Goal: Task Accomplishment & Management: Complete application form

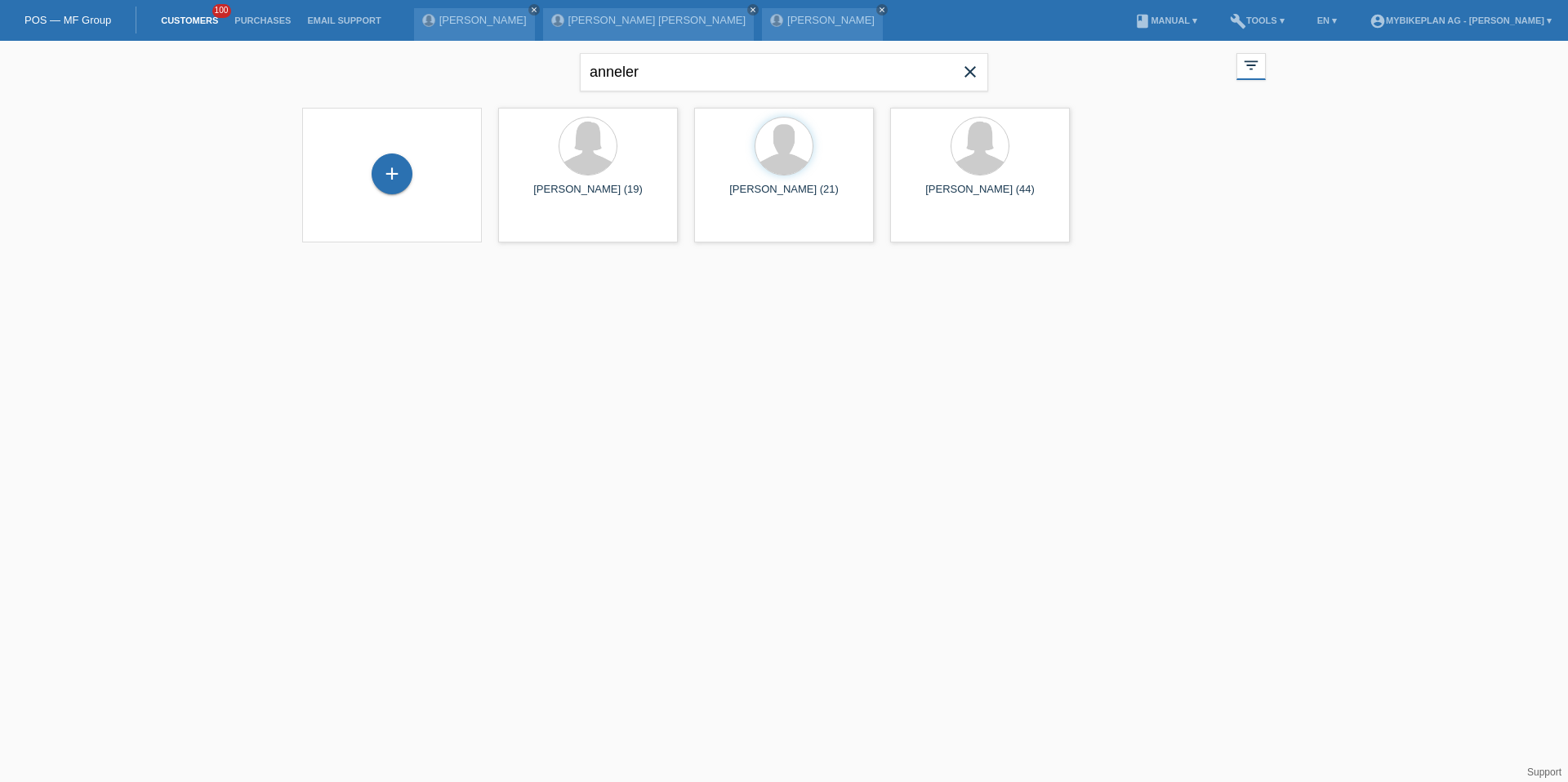
click at [976, 66] on icon "close" at bounding box center [970, 72] width 19 height 19
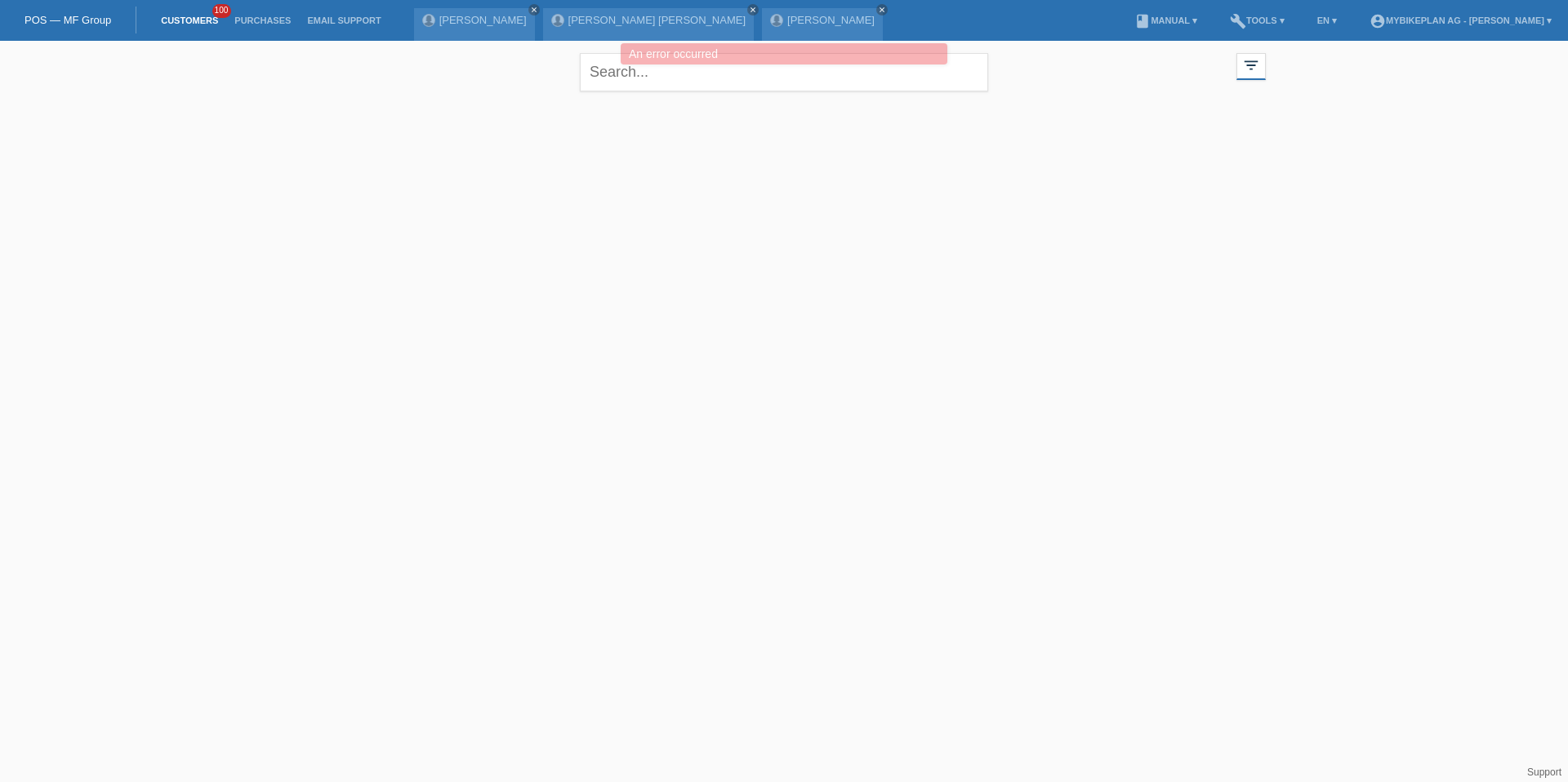
click at [384, 177] on div at bounding box center [784, 181] width 980 height 163
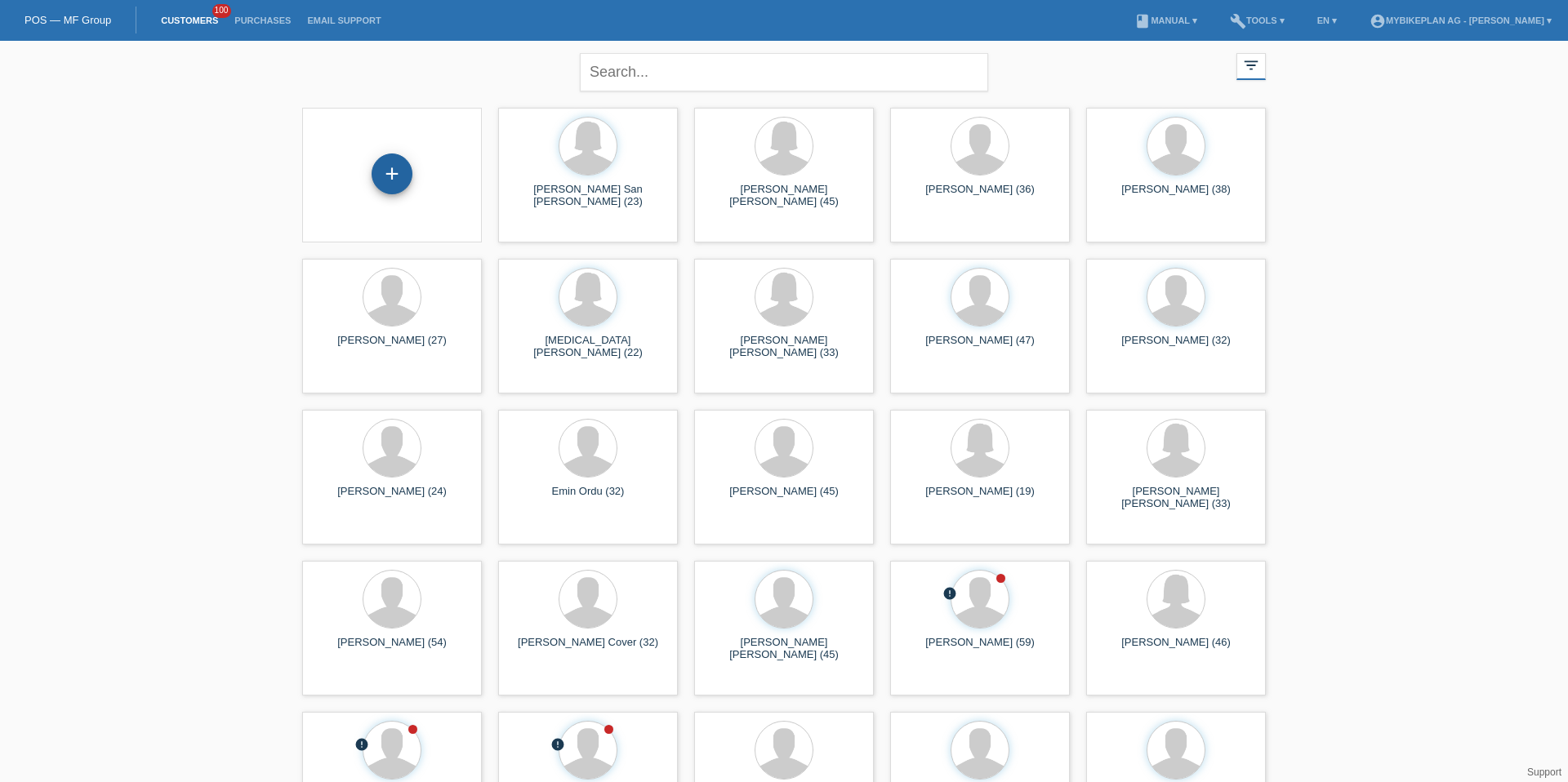
click at [403, 170] on div "+" at bounding box center [392, 174] width 40 height 40
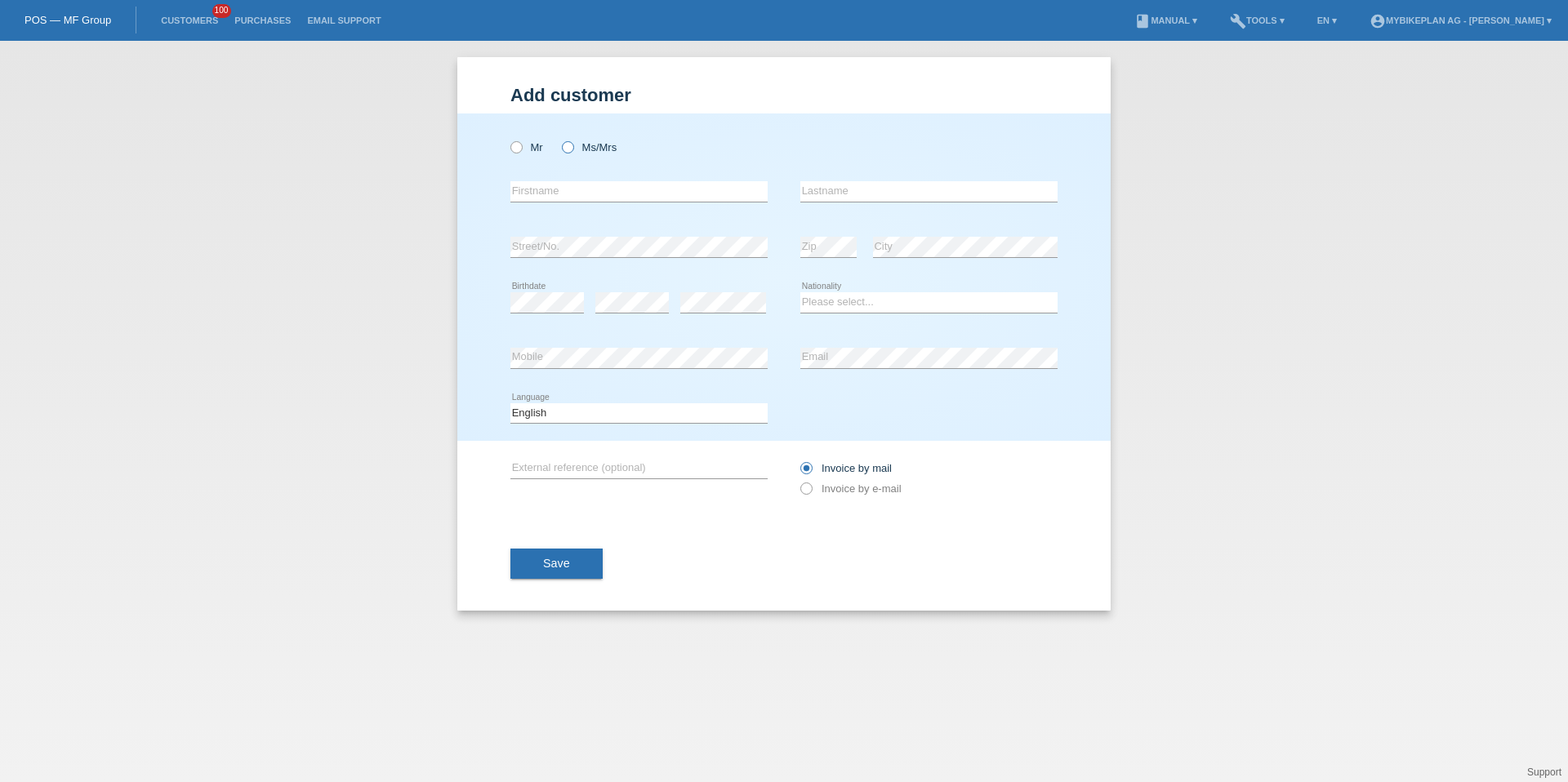
click at [576, 145] on label "Ms/Mrs" at bounding box center [589, 147] width 55 height 13
click at [572, 145] on input "Ms/Mrs" at bounding box center [567, 147] width 11 height 11
radio input "true"
click at [583, 192] on input "text" at bounding box center [639, 191] width 257 height 20
type input "Susanne"
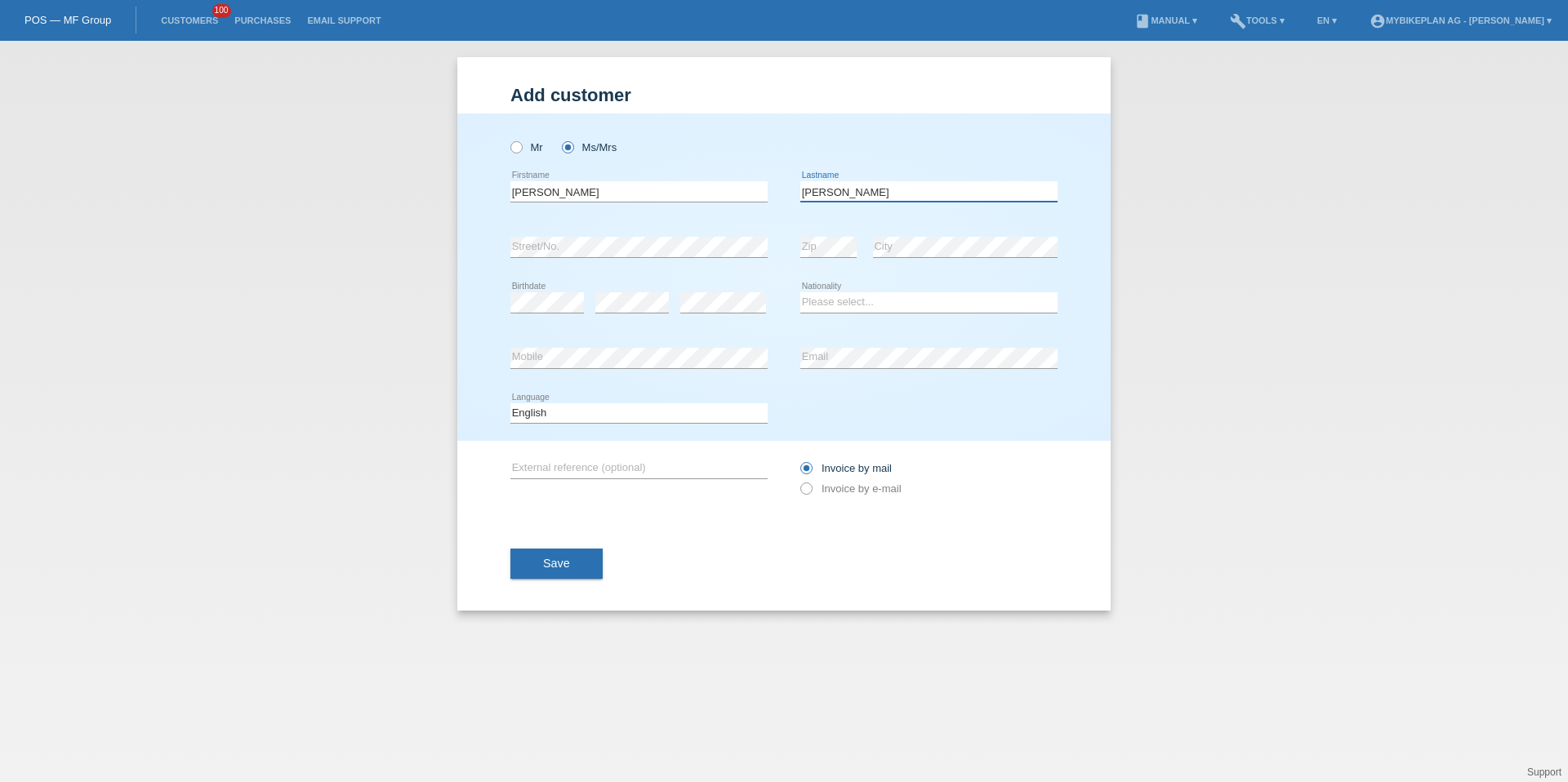
type input "Cubas"
select select "CH"
click at [551, 413] on select "Deutsch Français Italiano English" at bounding box center [639, 413] width 257 height 19
select select "de"
click at [713, 504] on div "error External reference (optional) Invoice by mail" at bounding box center [784, 478] width 547 height 75
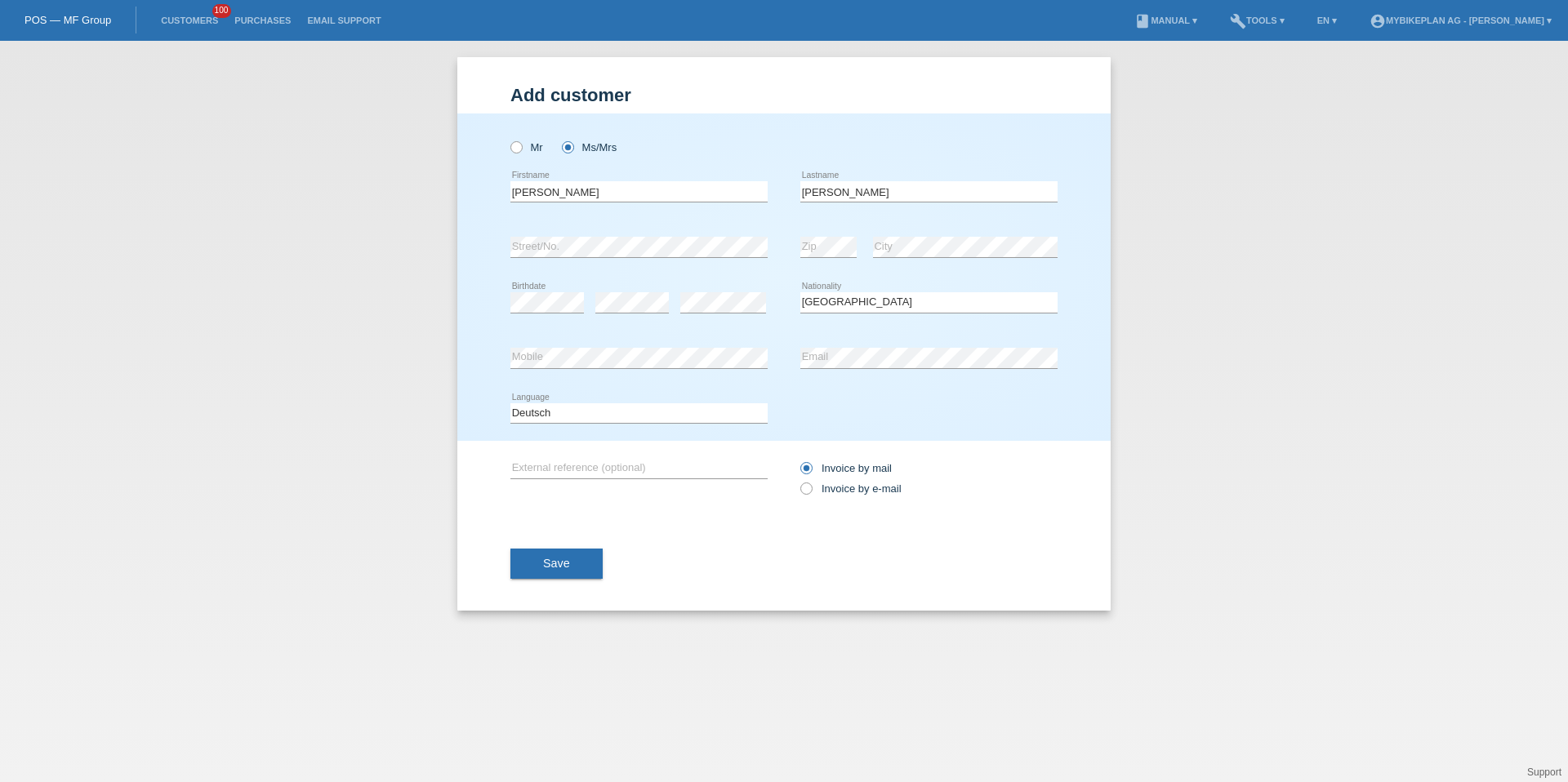
click at [840, 496] on div "Invoice by mail Invoice by e-mail" at bounding box center [929, 479] width 257 height 40
click at [840, 487] on label "Invoice by e-mail" at bounding box center [851, 489] width 101 height 13
click at [811, 487] on input "Invoice by e-mail" at bounding box center [806, 493] width 11 height 20
radio input "true"
click at [526, 569] on button "Save" at bounding box center [556, 564] width 92 height 31
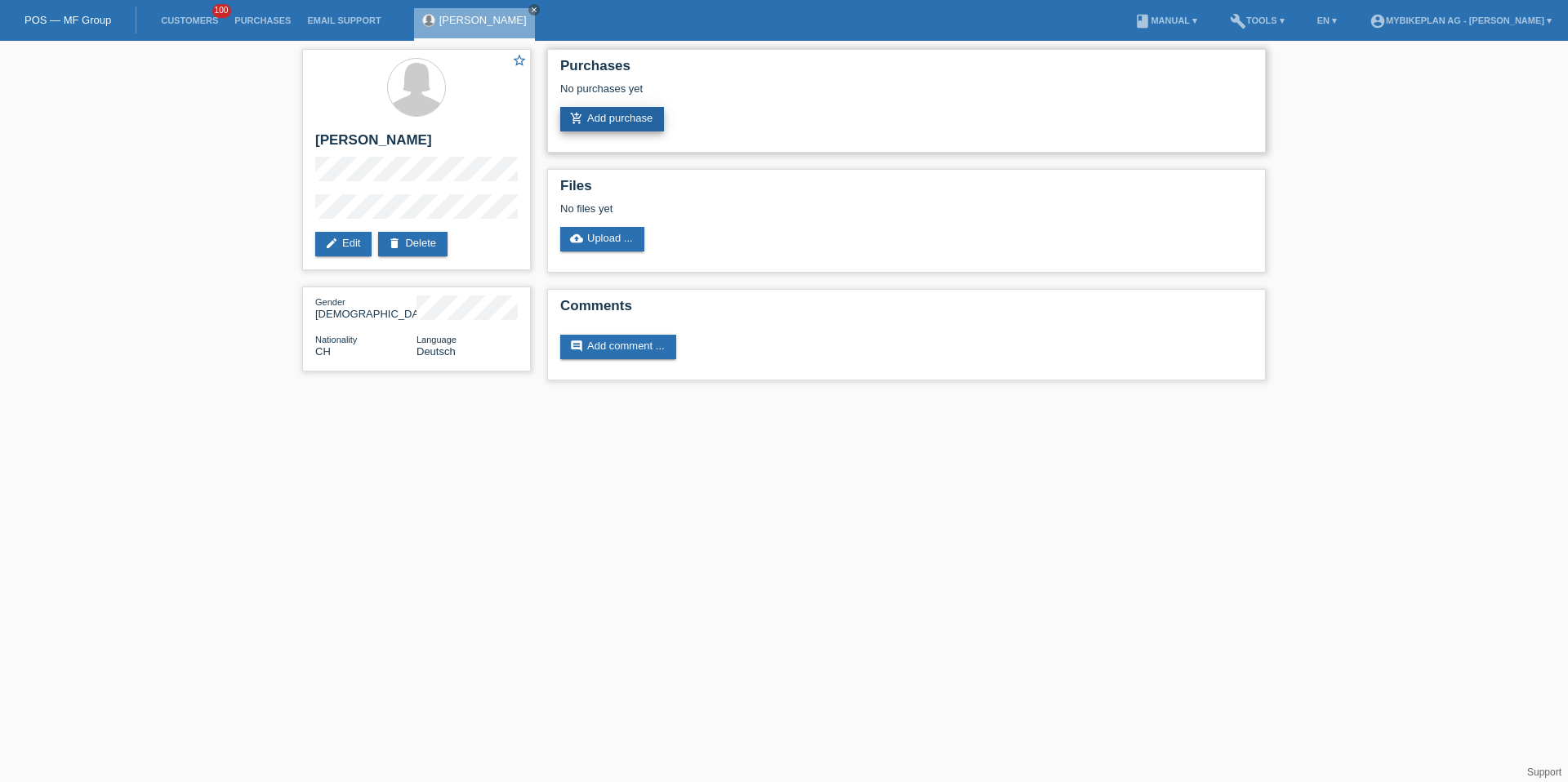
click at [619, 126] on link "add_shopping_cart Add purchase" at bounding box center [612, 119] width 104 height 24
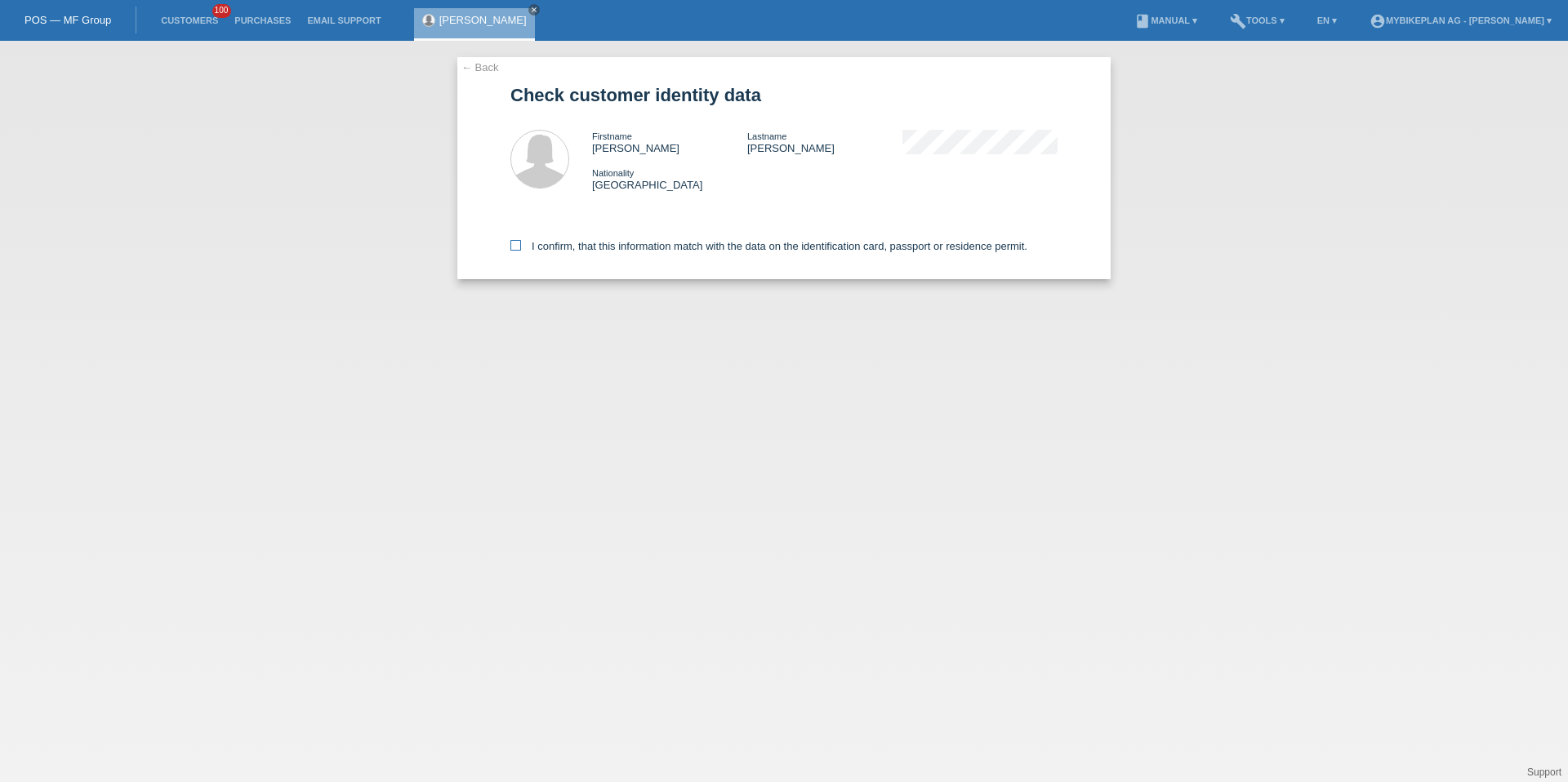
click at [597, 243] on label "I confirm, that this information match with the data on the identification card…" at bounding box center [769, 246] width 517 height 13
click at [521, 243] on input "I confirm, that this information match with the data on the identification card…" at bounding box center [516, 245] width 11 height 11
checkbox input "true"
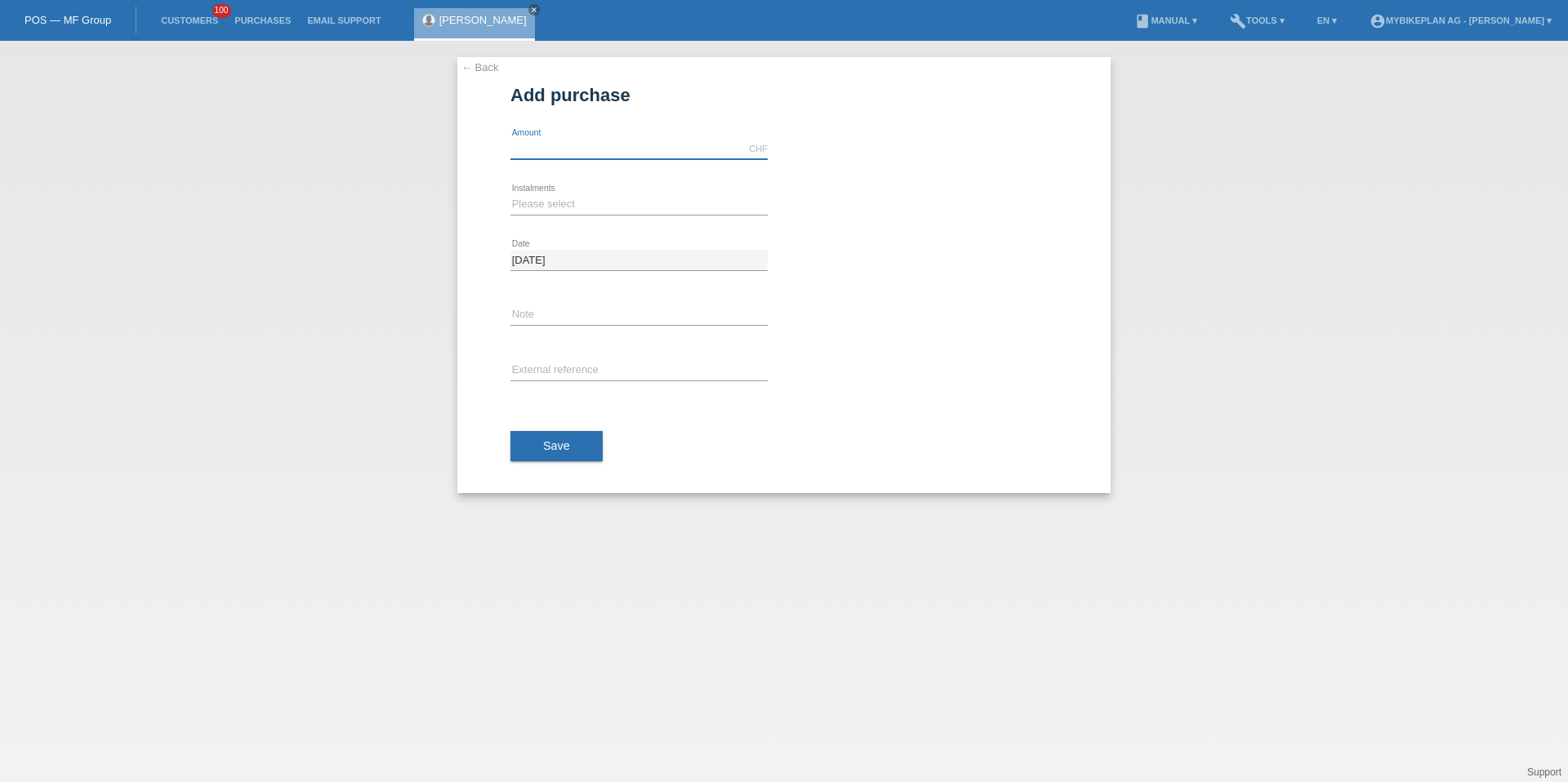
click at [579, 158] on div "CHF error Amount" at bounding box center [639, 149] width 257 height 21
type input "2091.00"
click at [539, 211] on select "Please select 6 instalments 12 instalments 18 instalments 24 instalments 36 ins…" at bounding box center [639, 204] width 257 height 19
select select "488"
click at [556, 372] on input "text" at bounding box center [639, 371] width 257 height 20
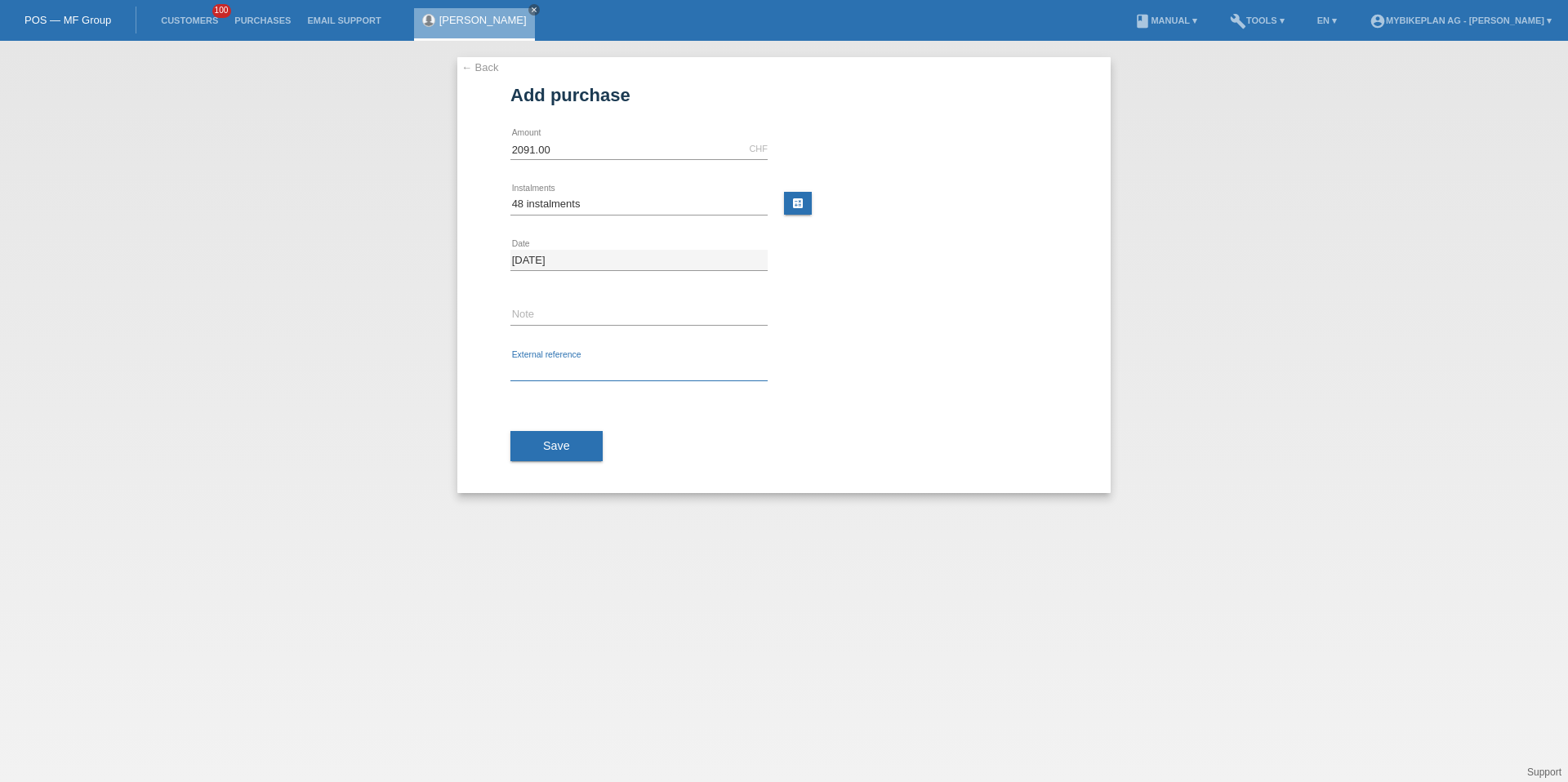
paste input "41893285138"
type input "41893285138"
click at [569, 456] on button "Save" at bounding box center [556, 447] width 92 height 31
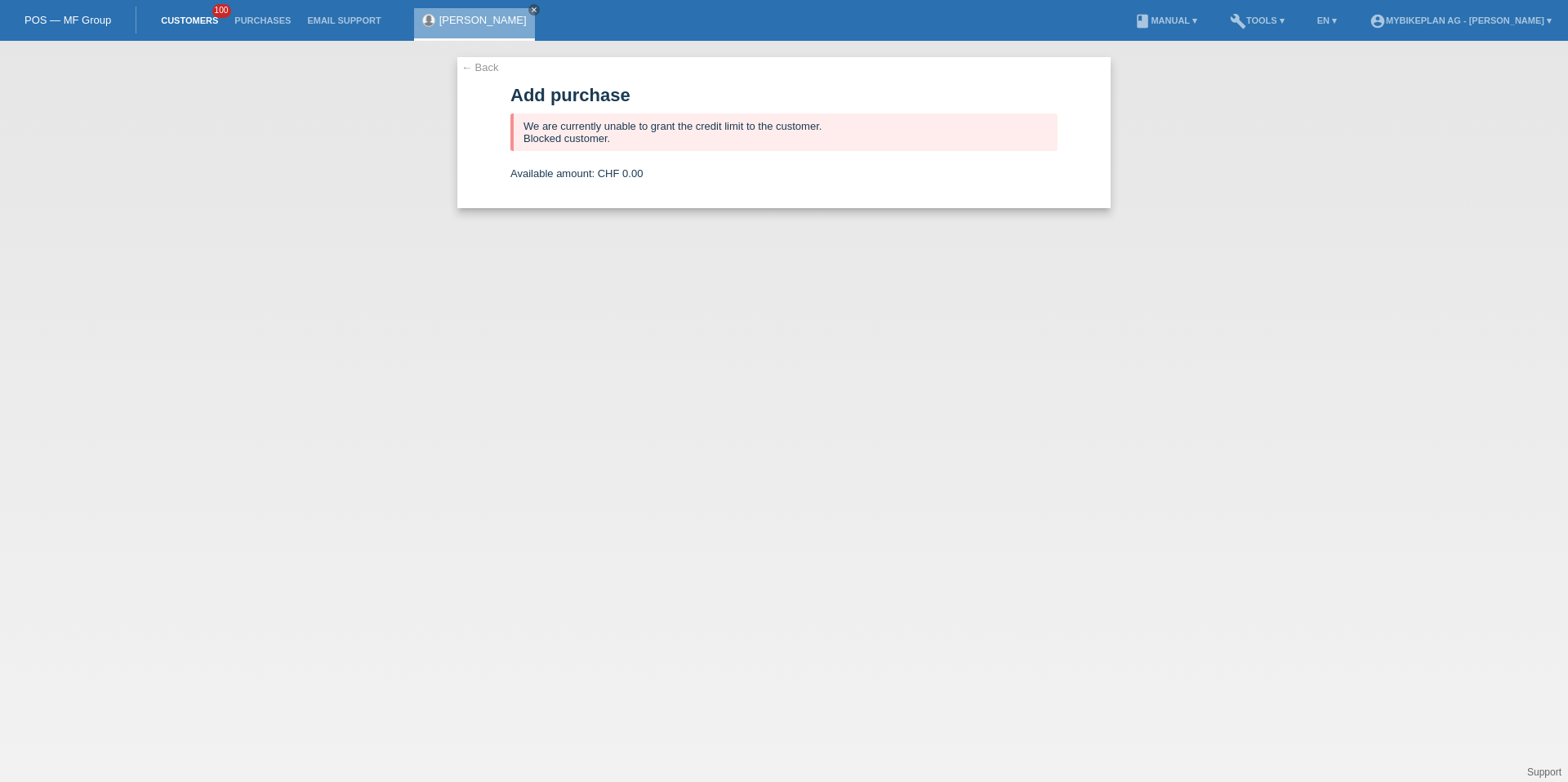
click at [187, 22] on link "Customers" at bounding box center [189, 20] width 73 height 10
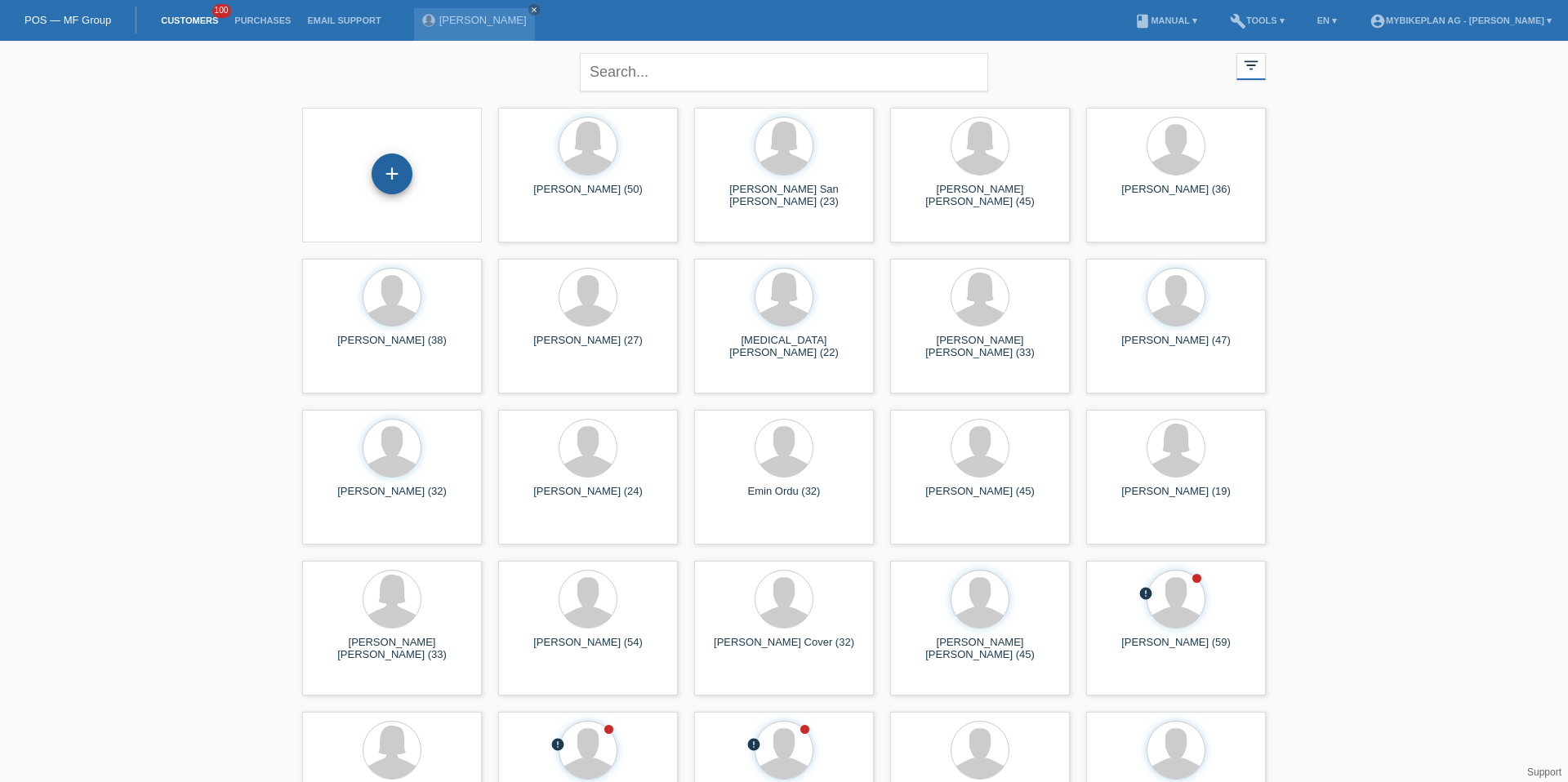
click at [404, 176] on div "+" at bounding box center [392, 174] width 40 height 40
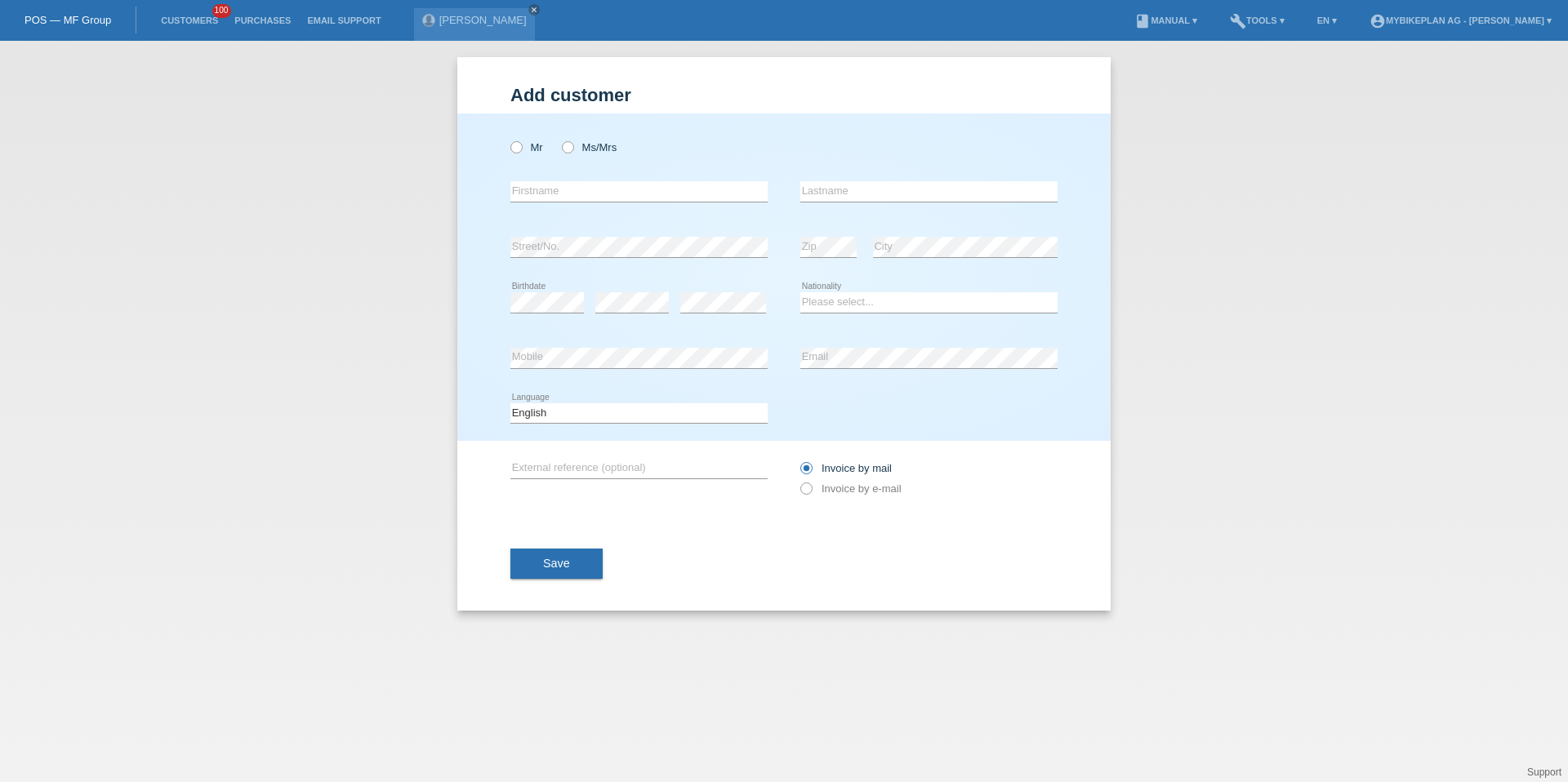
click at [523, 156] on div "Mr Ms/Mrs" at bounding box center [639, 147] width 257 height 34
click at [523, 150] on label "Mr" at bounding box center [527, 147] width 33 height 13
click at [521, 150] on input "Mr" at bounding box center [516, 147] width 11 height 11
radio input "true"
click at [537, 192] on input "text" at bounding box center [639, 191] width 257 height 20
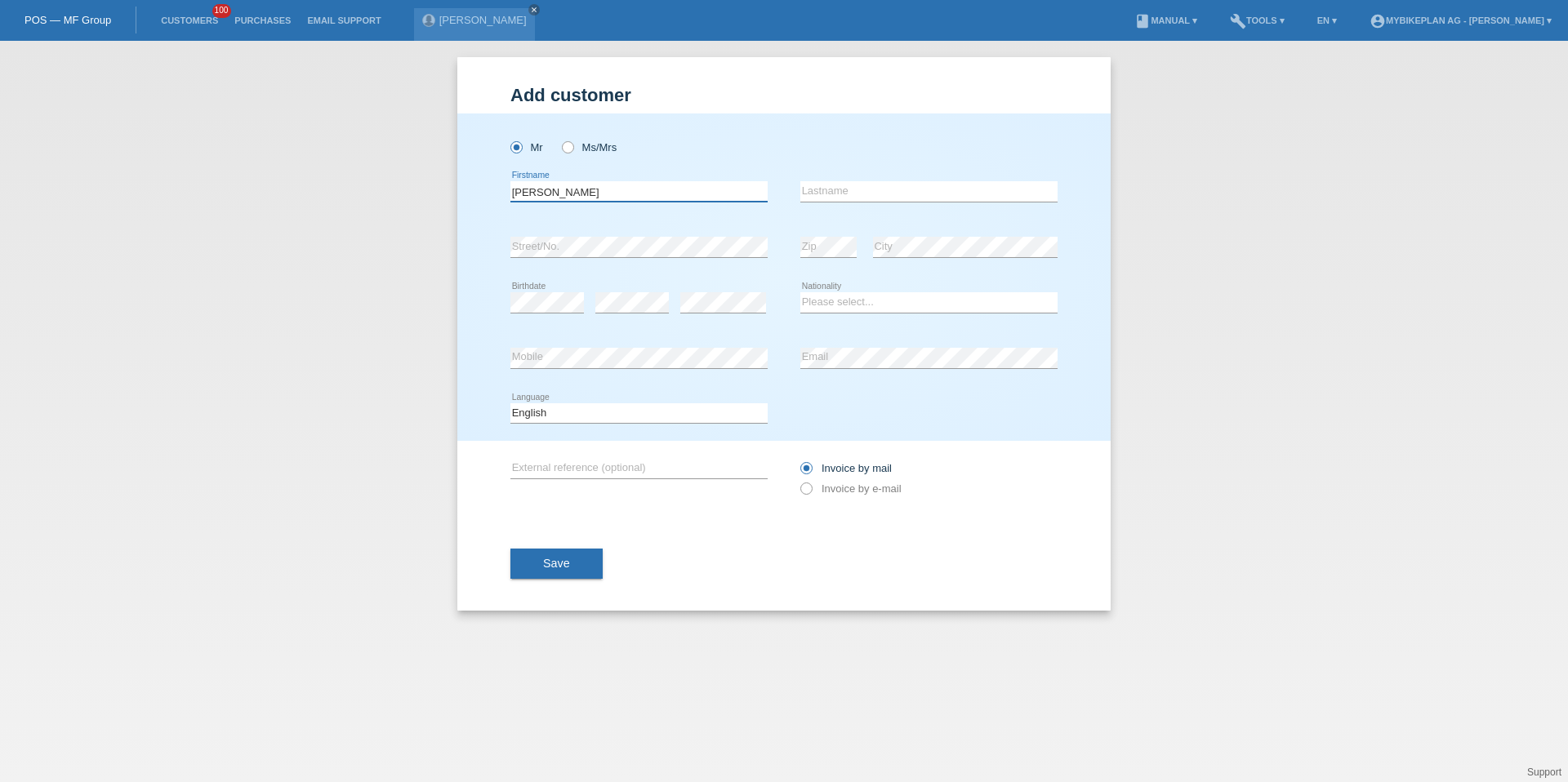
type input "[PERSON_NAME]"
type input "Lucic"
select select "HR"
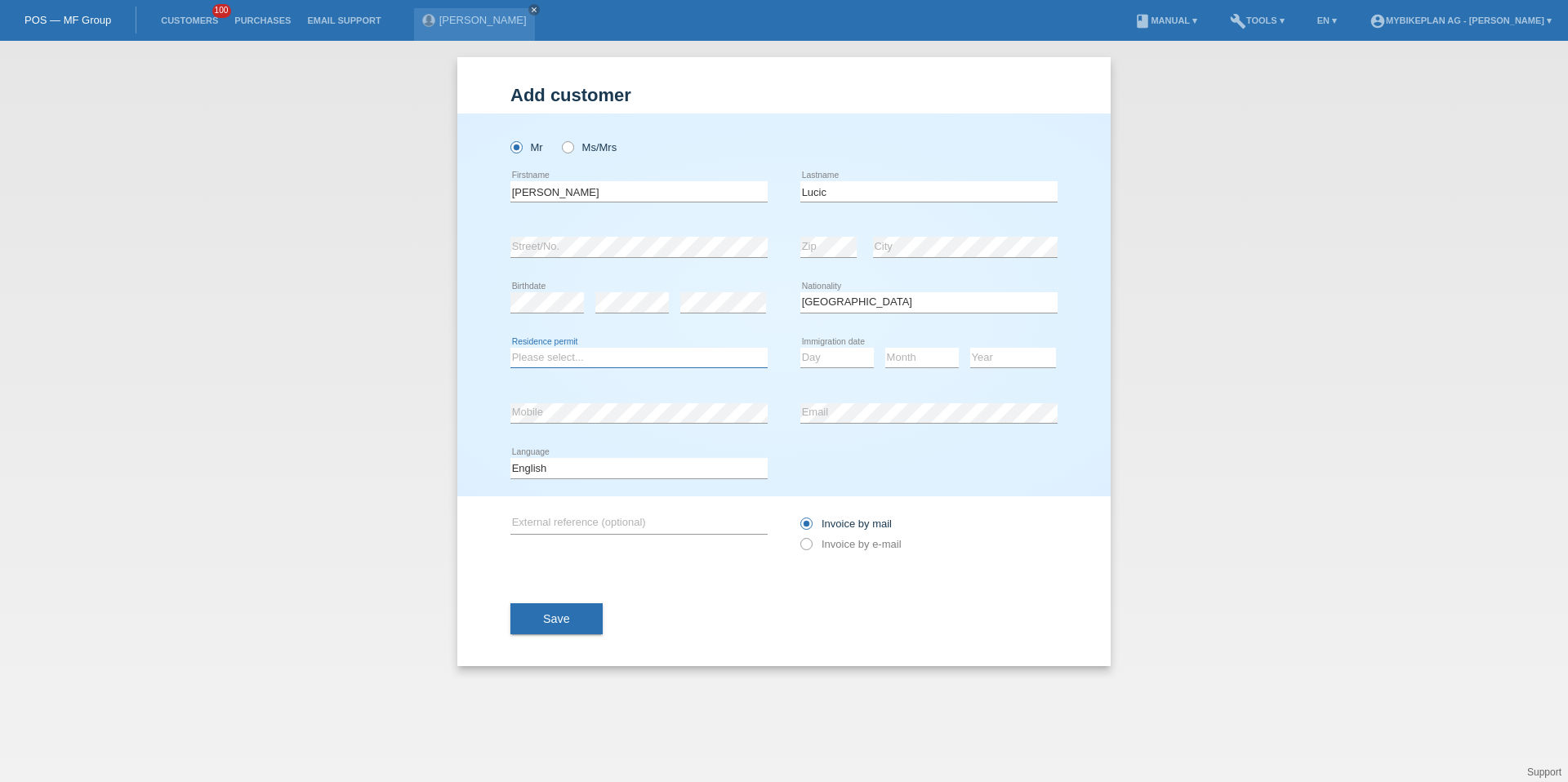
select select "C"
select select "16"
select select "07"
select select "1982"
click at [635, 466] on select "Deutsch Français Italiano English" at bounding box center [639, 468] width 257 height 19
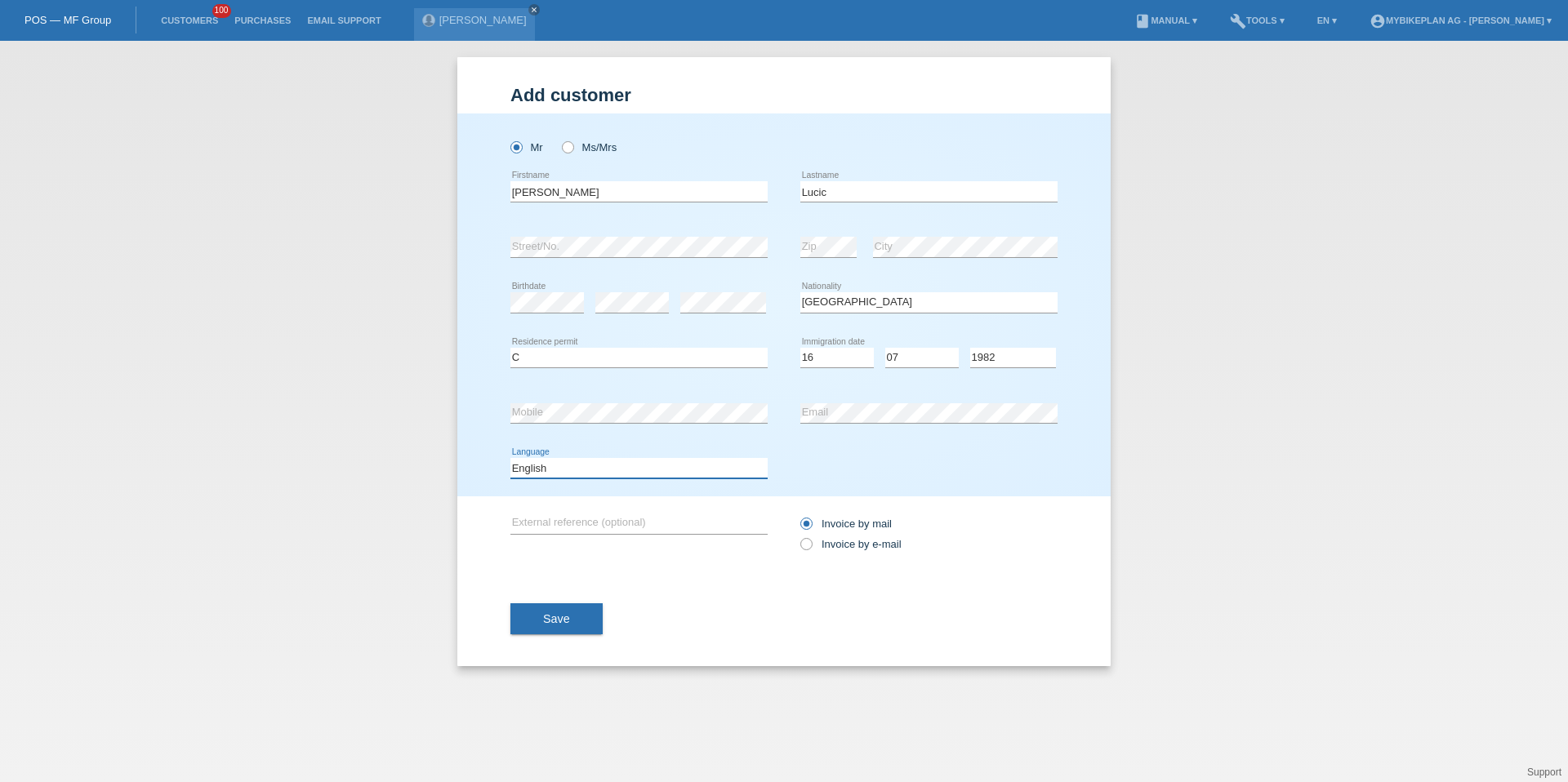
select select "de"
click at [834, 540] on label "Invoice by e-mail" at bounding box center [851, 544] width 101 height 13
click at [811, 540] on input "Invoice by e-mail" at bounding box center [806, 549] width 11 height 20
radio input "true"
click at [583, 626] on button "Save" at bounding box center [556, 619] width 92 height 31
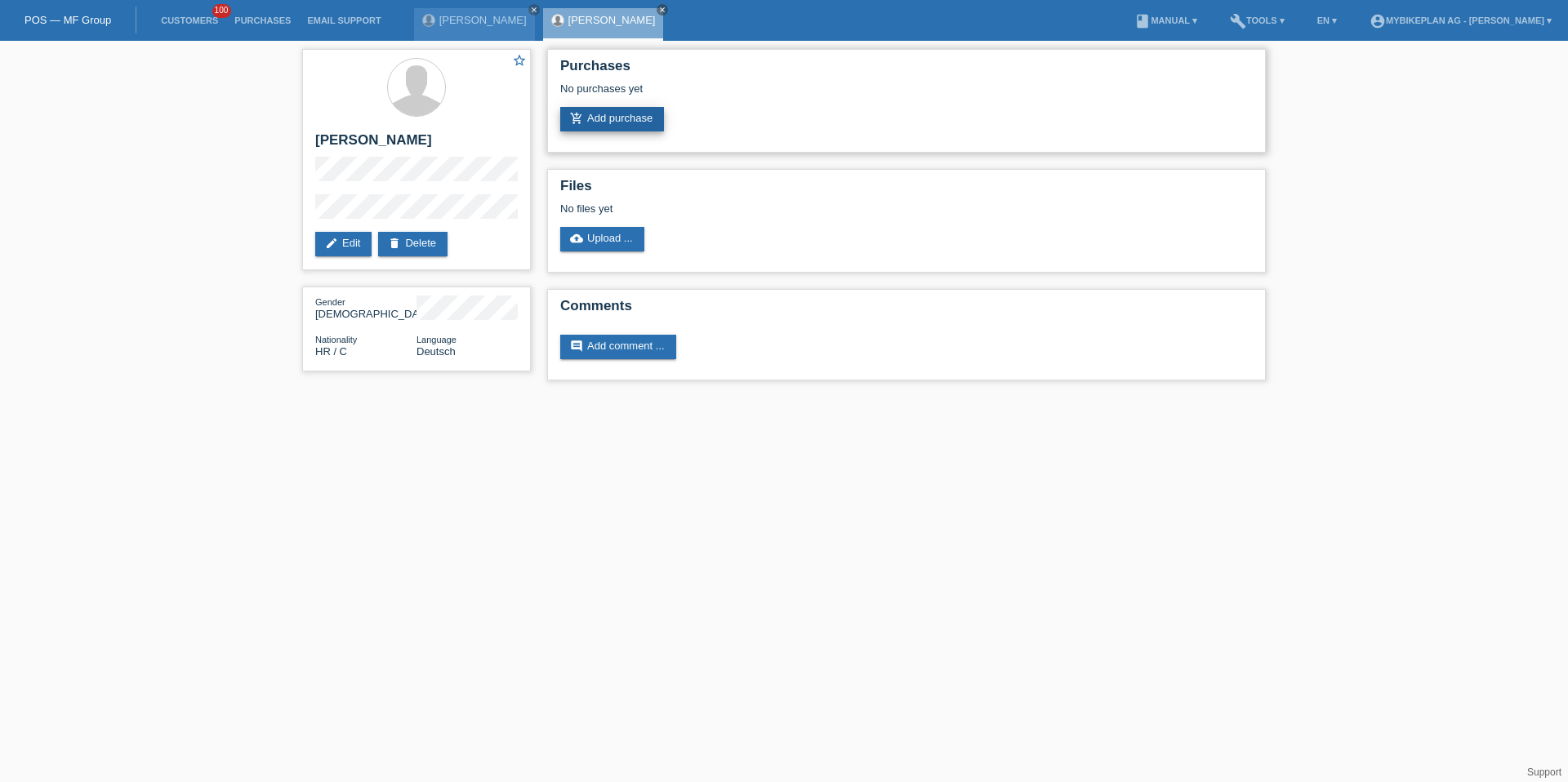
click at [632, 127] on link "add_shopping_cart Add purchase" at bounding box center [612, 119] width 104 height 24
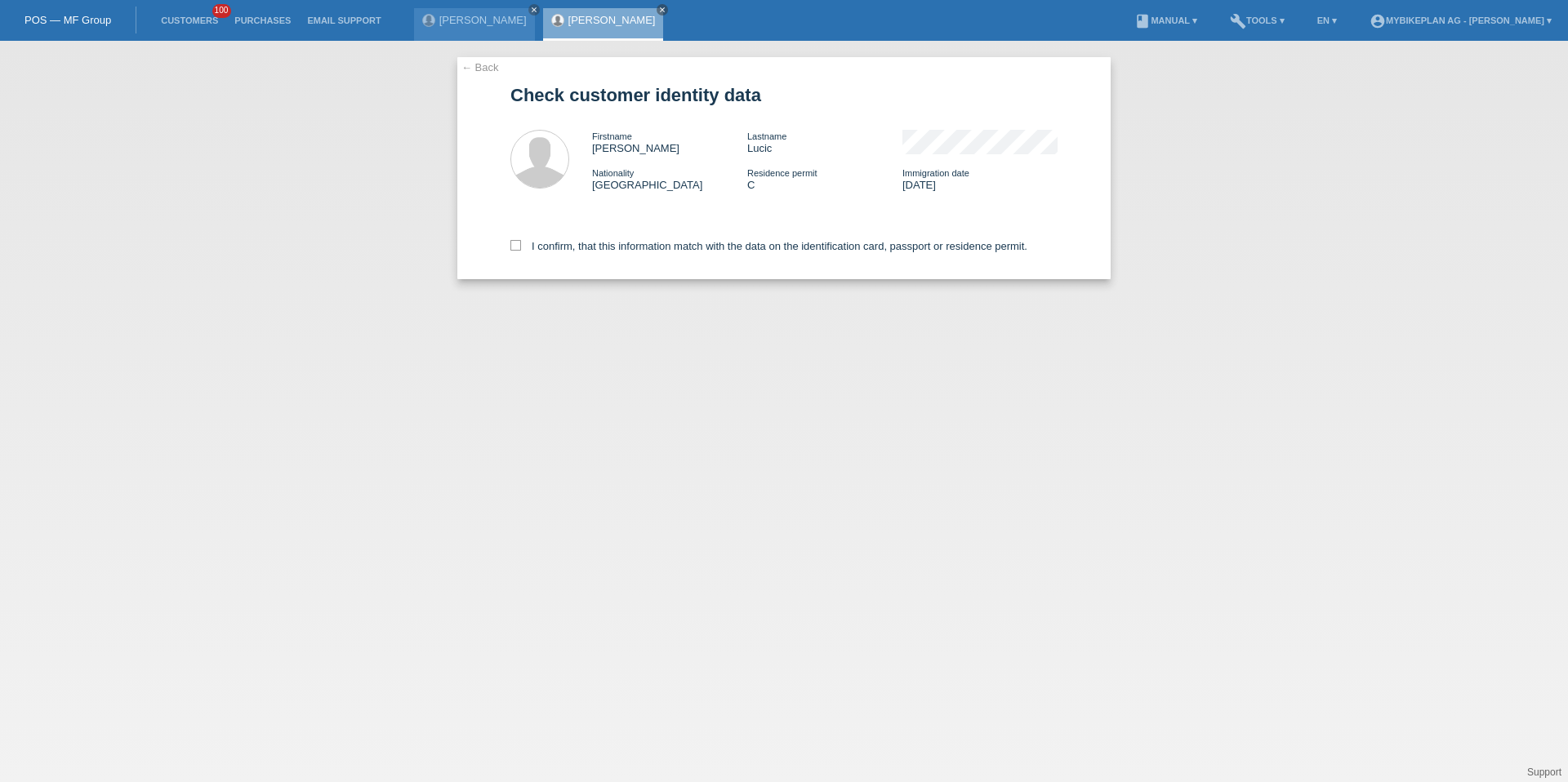
click at [599, 233] on div "I confirm, that this information match with the data on the identification card…" at bounding box center [784, 243] width 547 height 72
click at [595, 245] on label "I confirm, that this information match with the data on the identification card…" at bounding box center [769, 246] width 517 height 13
click at [521, 245] on input "I confirm, that this information match with the data on the identification card…" at bounding box center [516, 245] width 11 height 11
checkbox input "true"
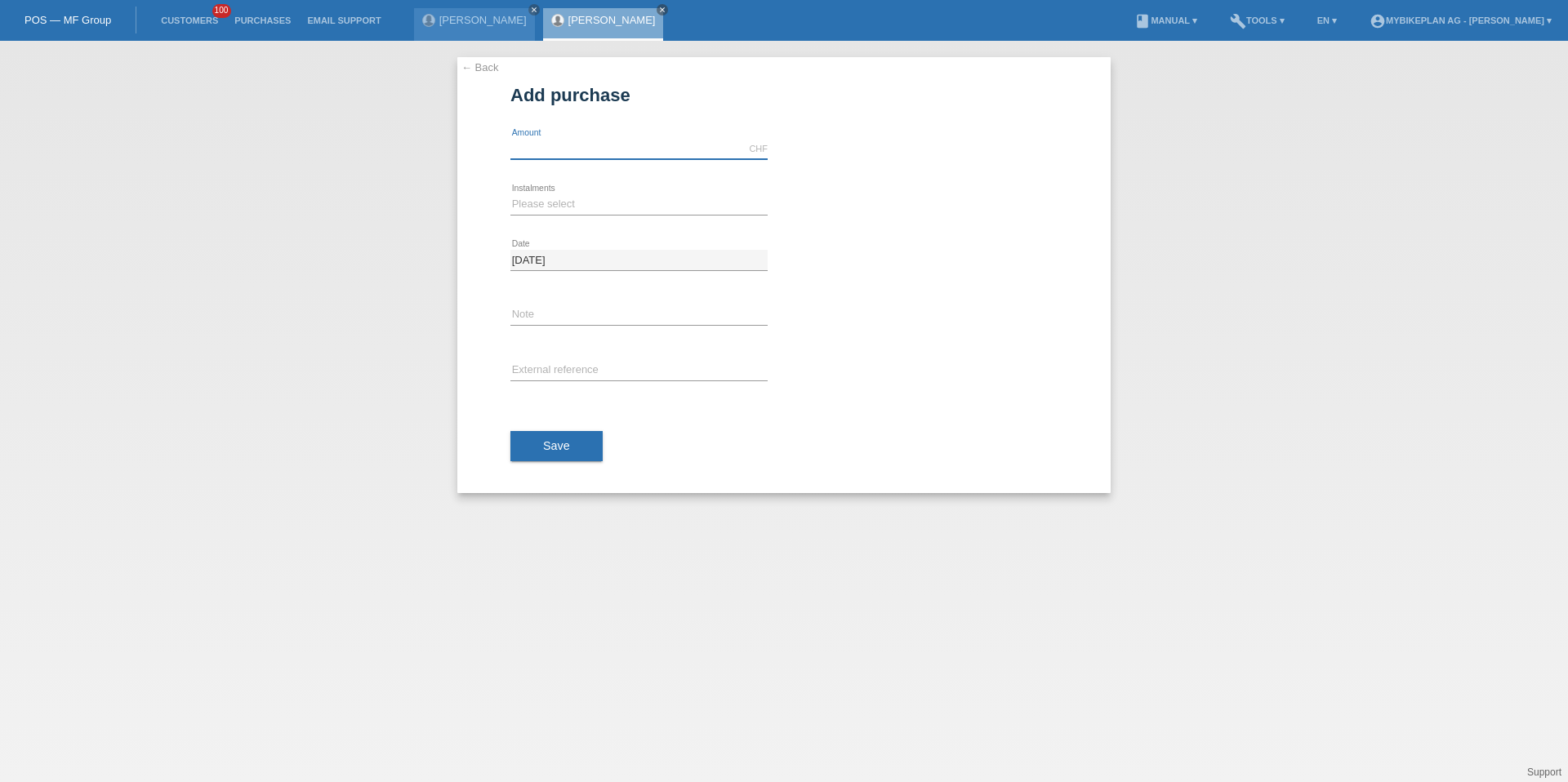
click at [567, 157] on input "text" at bounding box center [639, 149] width 257 height 20
type input "6300.00"
click at [567, 208] on select "Please select 6 instalments 12 instalments 18 instalments 24 instalments 36 ins…" at bounding box center [639, 204] width 257 height 19
select select "486"
click at [562, 358] on div "error External reference" at bounding box center [639, 372] width 257 height 56
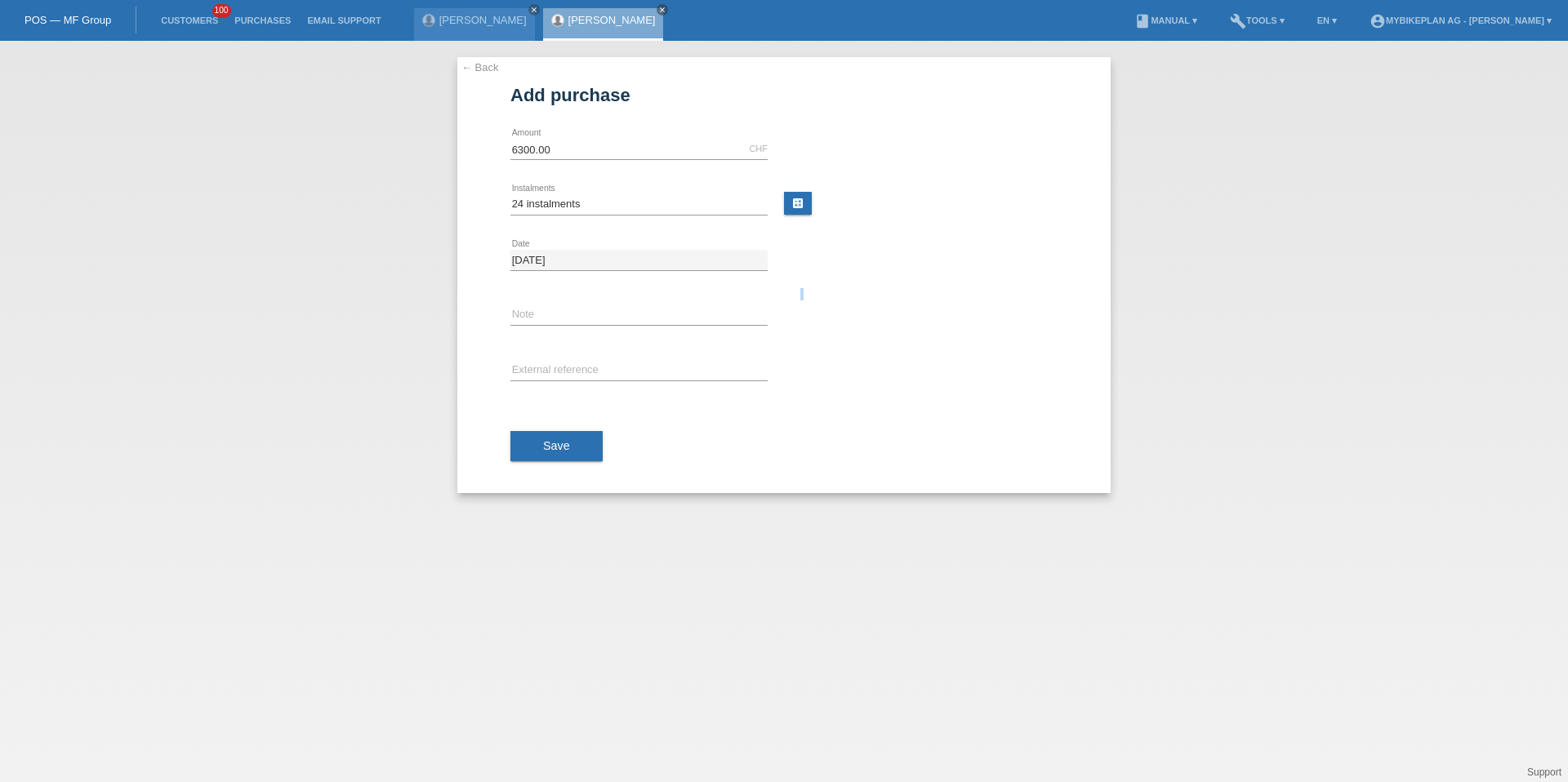
click at [562, 359] on div "error External reference" at bounding box center [639, 372] width 257 height 56
click at [562, 365] on input "text" at bounding box center [639, 371] width 257 height 20
paste input "41891737899"
type input "41891737899"
click at [556, 461] on button "Save" at bounding box center [556, 447] width 92 height 31
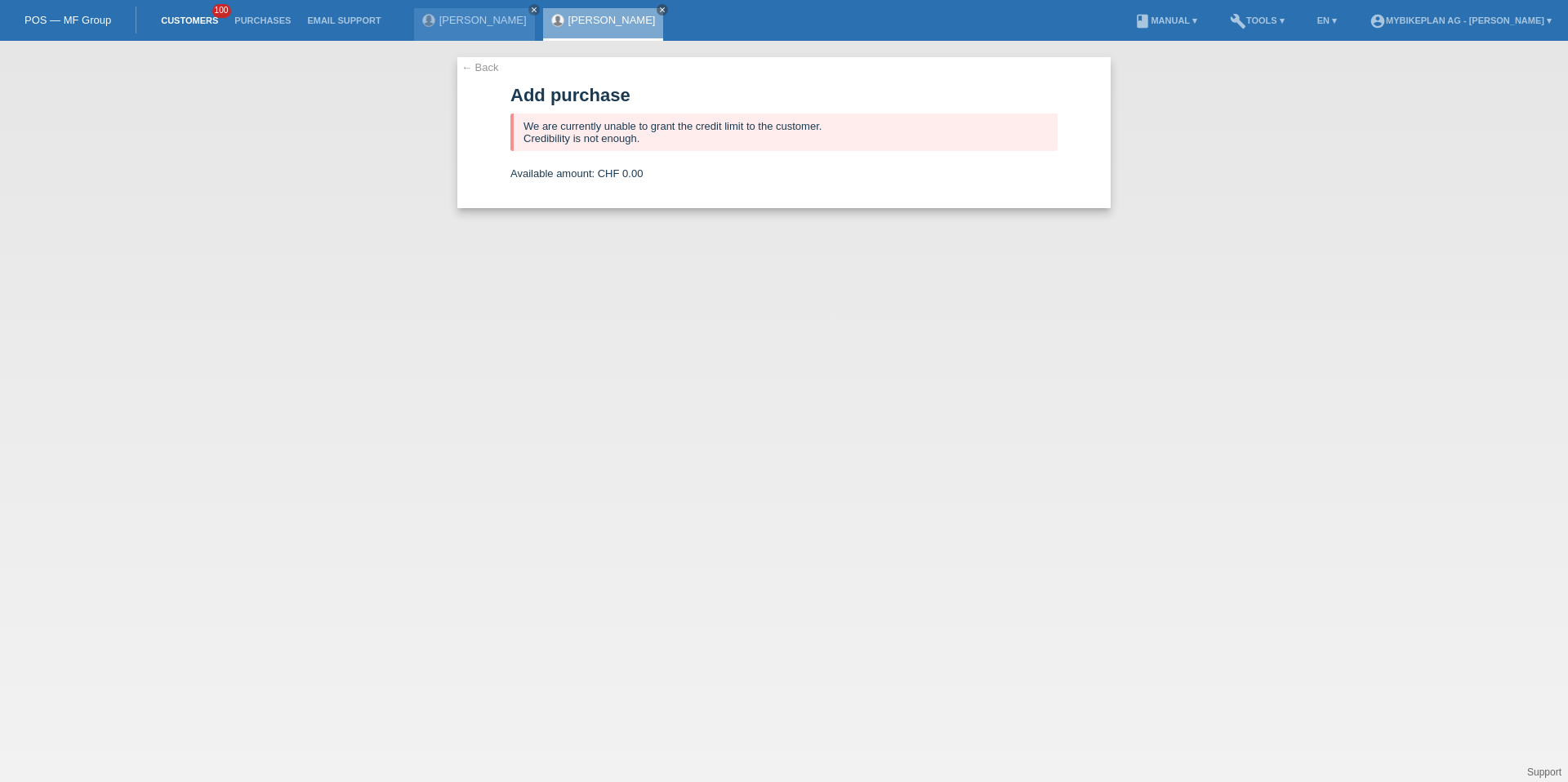
click at [185, 22] on link "Customers" at bounding box center [189, 20] width 73 height 10
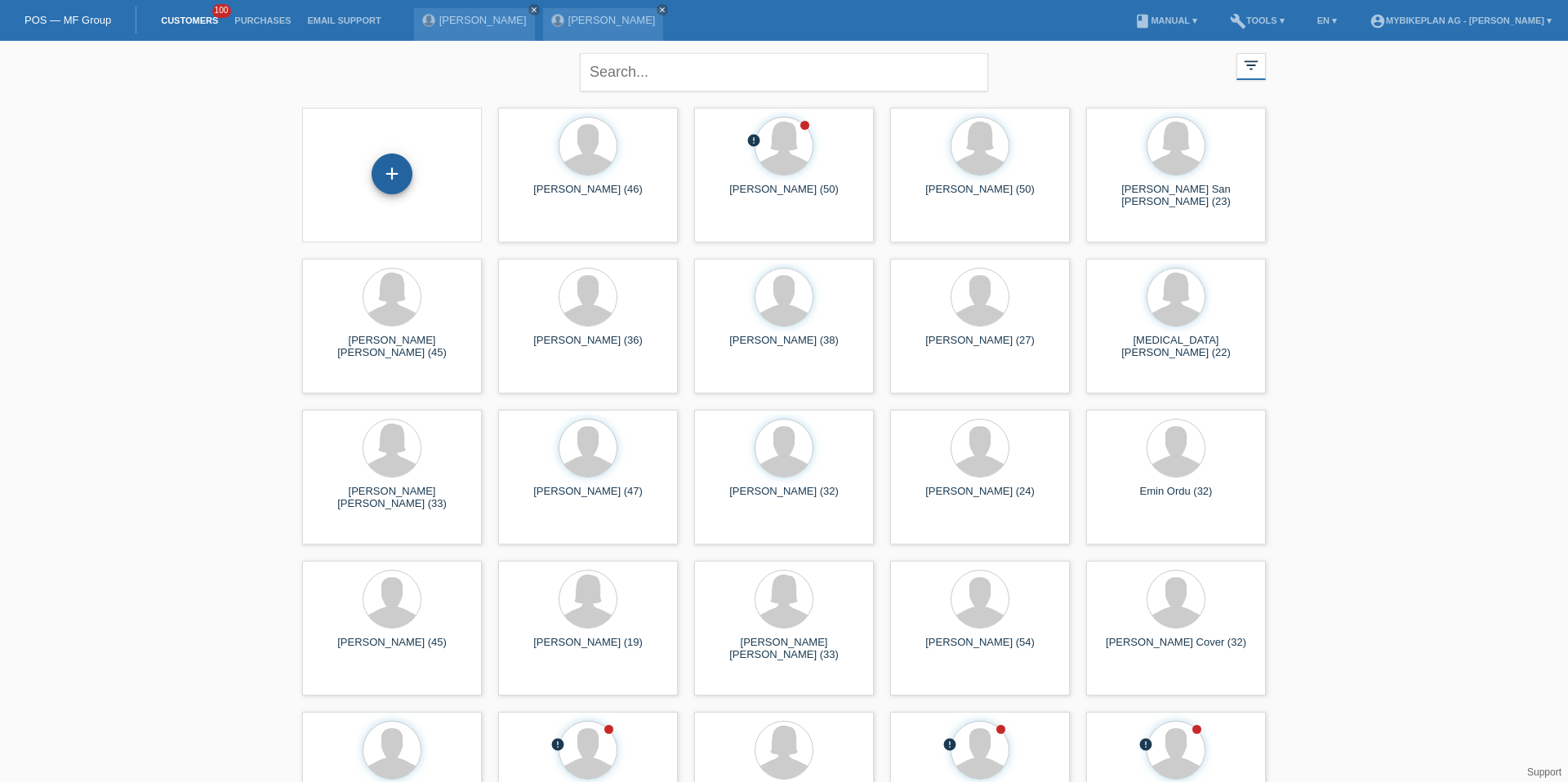
click at [396, 156] on div "+" at bounding box center [392, 174] width 40 height 40
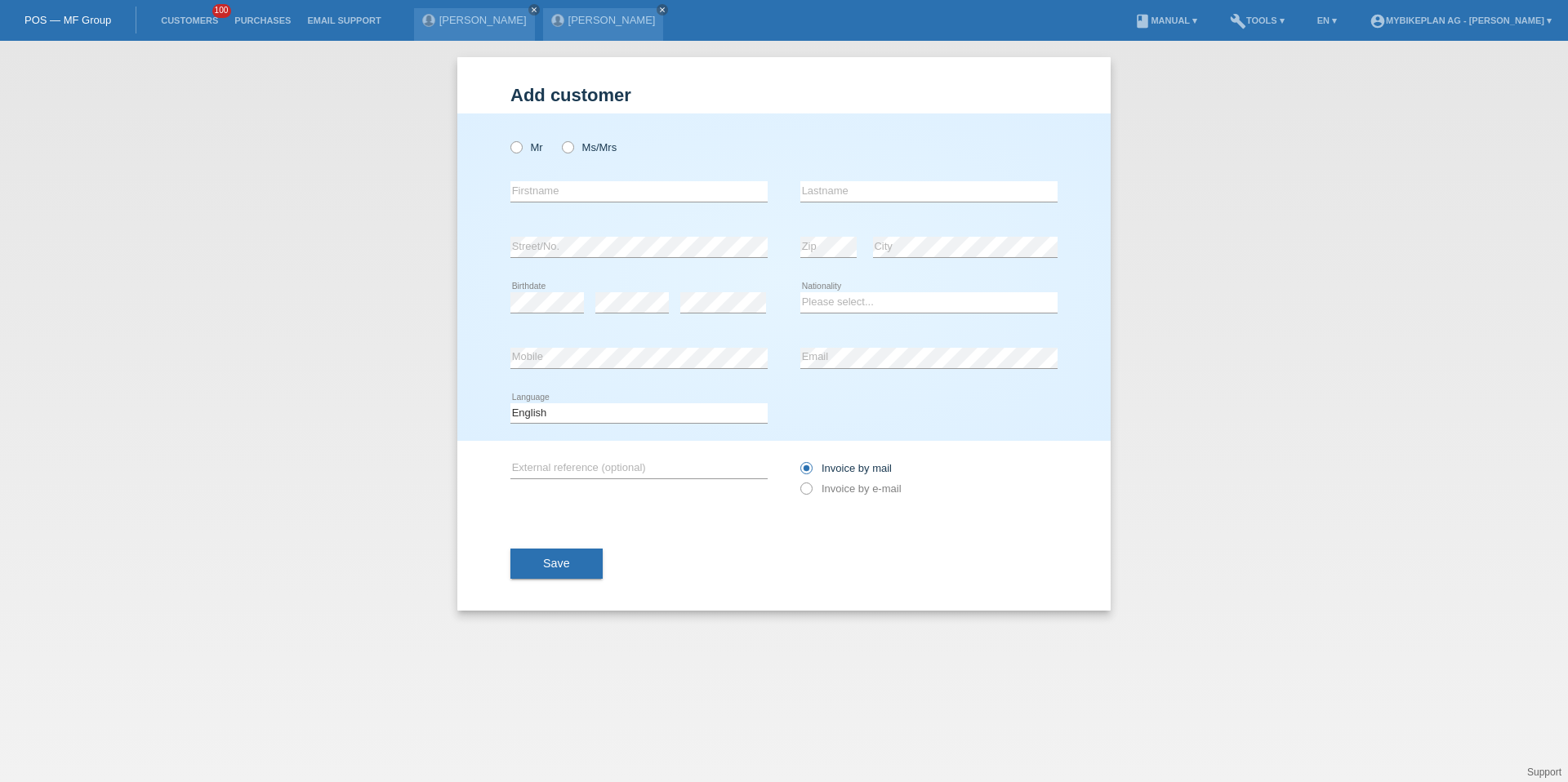
click at [524, 161] on div "Mr Ms/Mrs" at bounding box center [639, 147] width 257 height 34
click at [508, 139] on icon at bounding box center [508, 139] width 0 height 0
click at [519, 145] on input "Mr" at bounding box center [516, 147] width 11 height 11
radio input "true"
click at [549, 188] on input "text" at bounding box center [639, 191] width 257 height 20
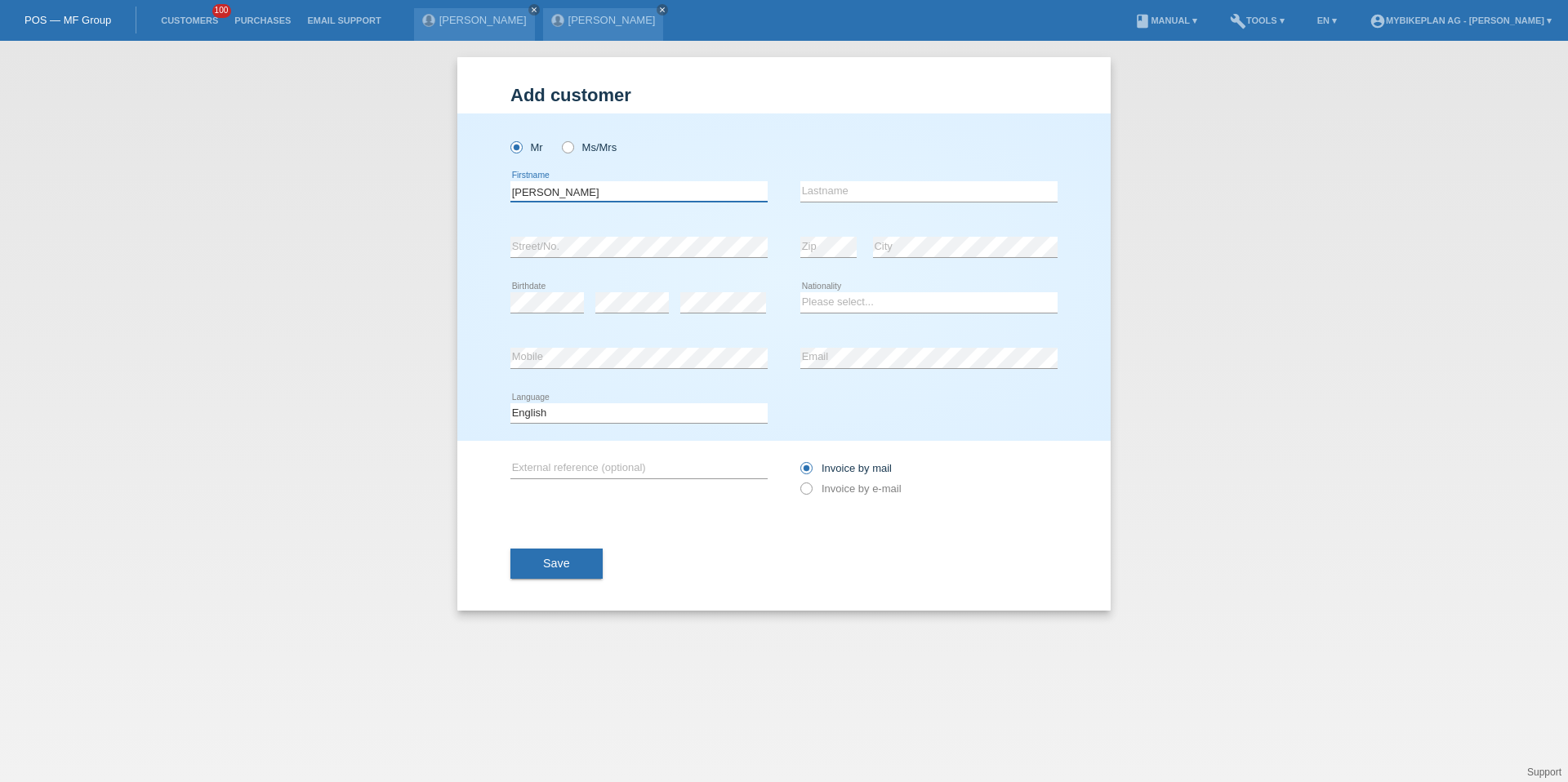
type input "[PERSON_NAME]"
select select "ES"
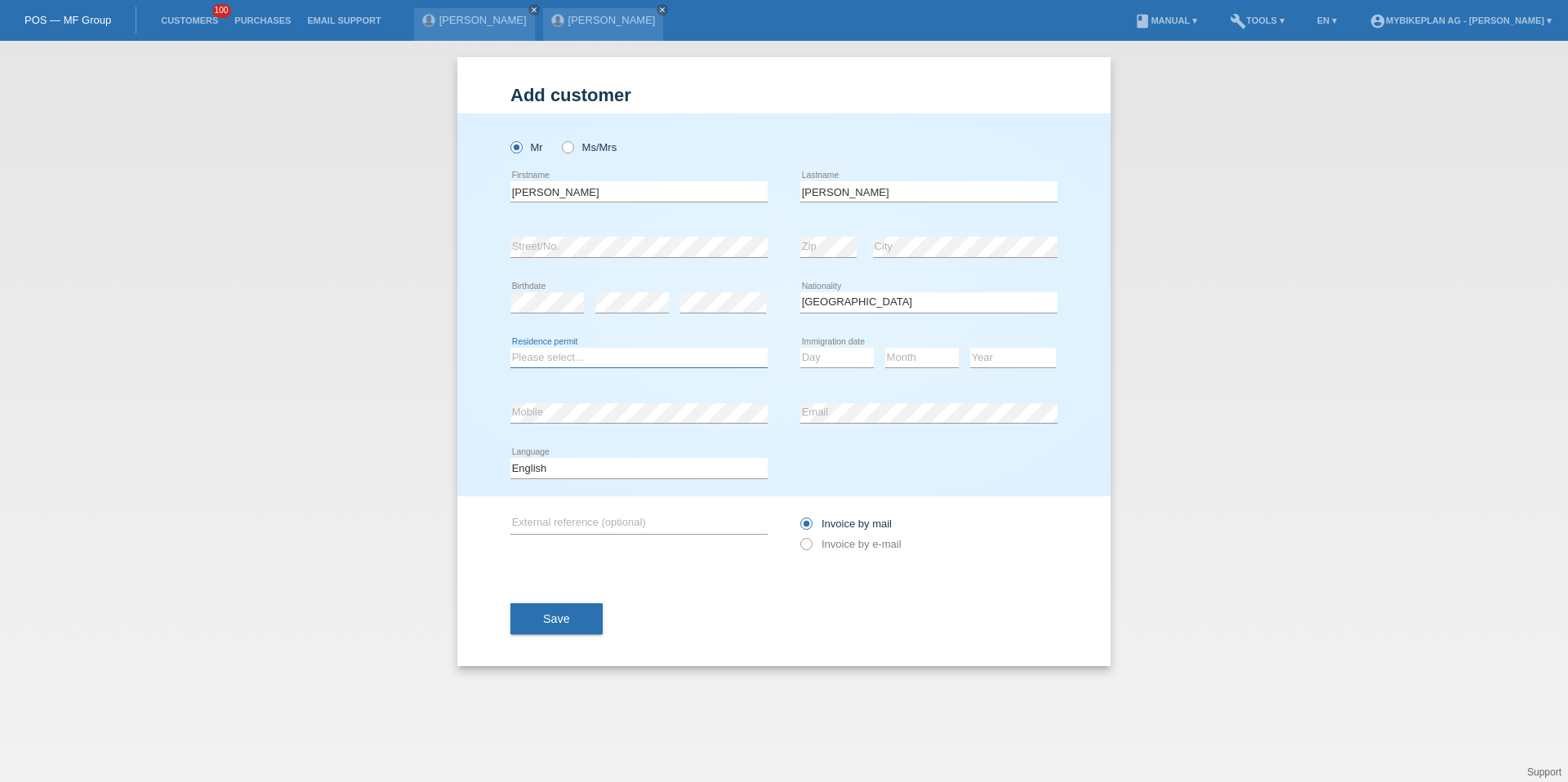
select select "B"
select select "22"
select select "08"
select select "2020"
click at [639, 468] on select "Deutsch Français Italiano English" at bounding box center [639, 468] width 257 height 19
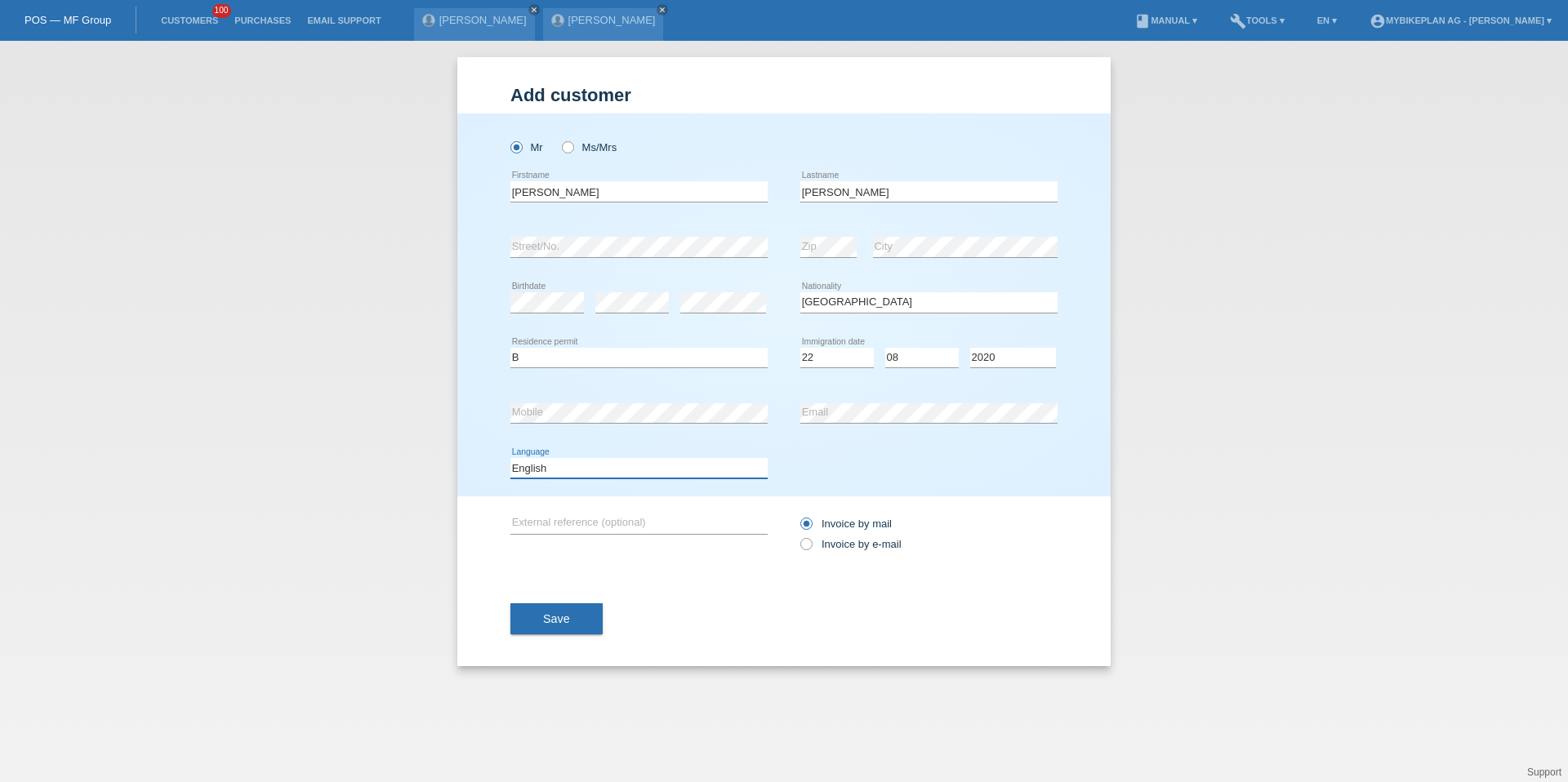
select select "de"
click at [843, 542] on label "Invoice by e-mail" at bounding box center [851, 544] width 101 height 13
click at [811, 542] on input "Invoice by e-mail" at bounding box center [806, 549] width 11 height 20
radio input "true"
click at [567, 609] on button "Save" at bounding box center [556, 619] width 92 height 31
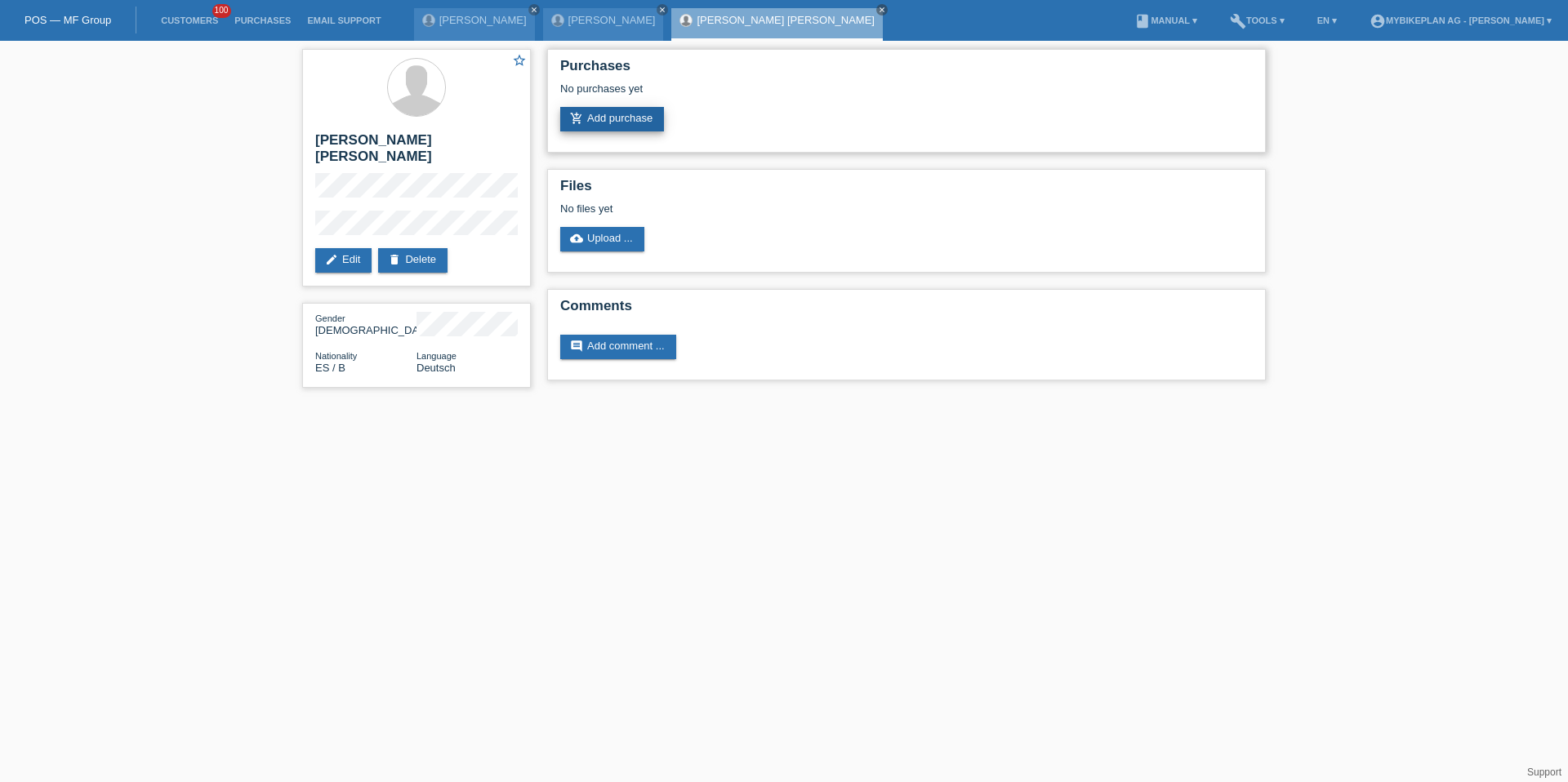
click at [620, 119] on link "add_shopping_cart Add purchase" at bounding box center [612, 119] width 104 height 24
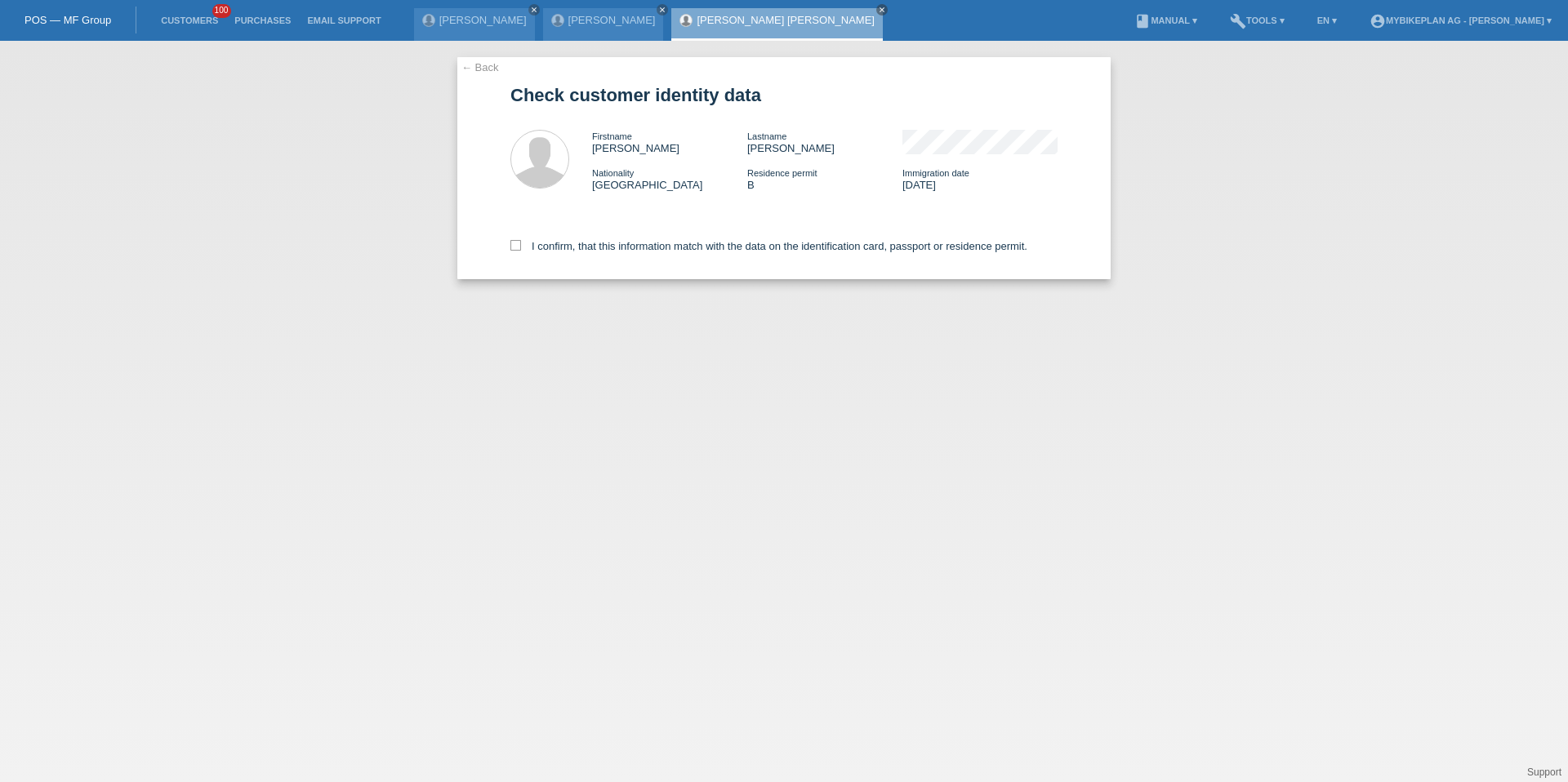
click at [571, 233] on div "I confirm, that this information match with the data on the identification card…" at bounding box center [784, 243] width 547 height 72
click at [572, 238] on div "I confirm, that this information match with the data on the identification card…" at bounding box center [784, 243] width 547 height 72
click at [569, 247] on label "I confirm, that this information match with the data on the identification card…" at bounding box center [769, 246] width 517 height 13
click at [521, 247] on input "I confirm, that this information match with the data on the identification card…" at bounding box center [516, 245] width 11 height 11
checkbox input "true"
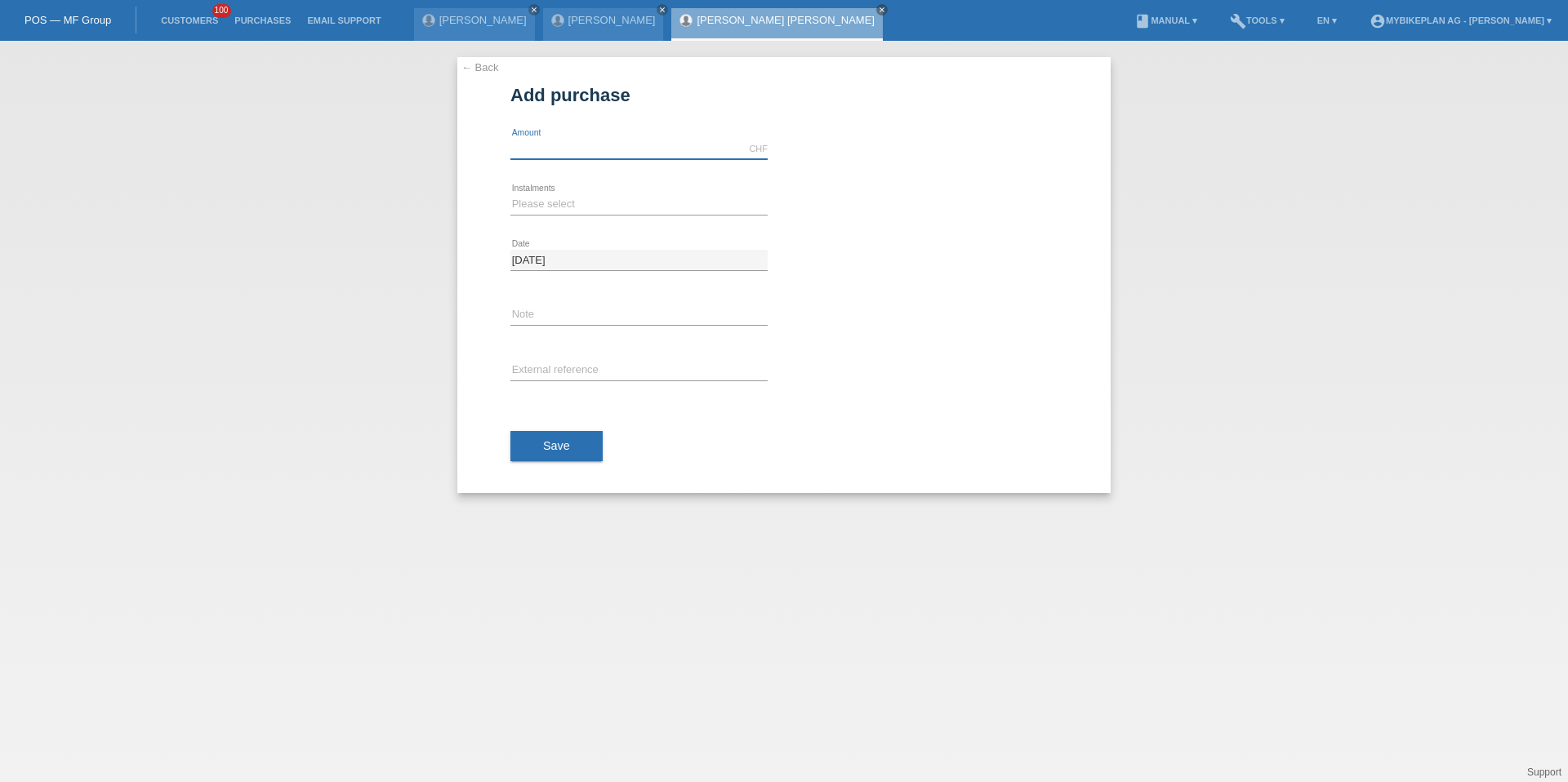
click at [556, 149] on input "text" at bounding box center [639, 149] width 257 height 20
type input "2700.00"
click at [582, 206] on select "Please select 6 instalments 12 instalments 18 instalments 24 instalments 36 ins…" at bounding box center [639, 204] width 257 height 19
select select "487"
click at [597, 361] on input "text" at bounding box center [639, 371] width 257 height 20
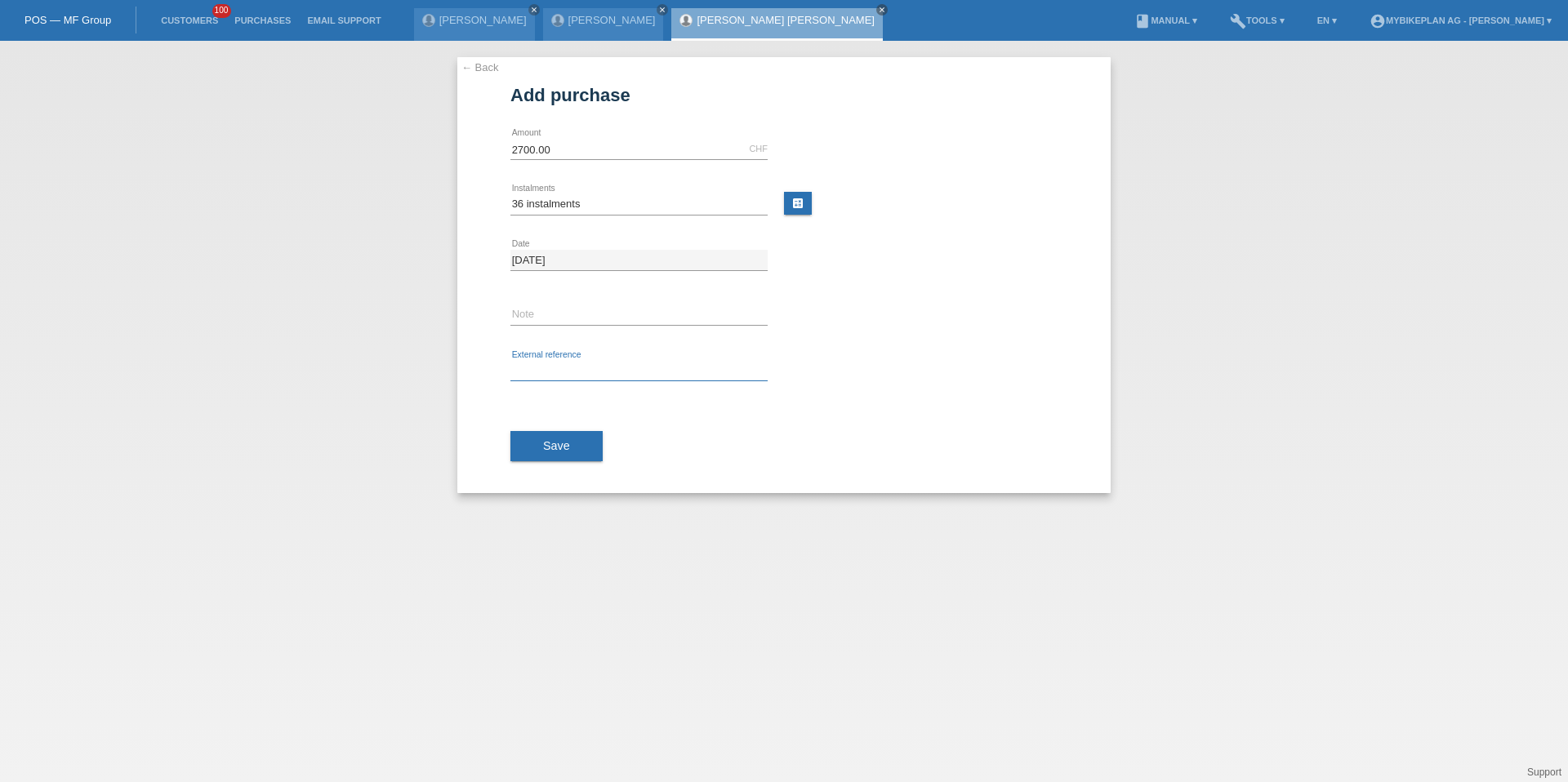
paste input "41888392066"
type input "41888392066"
click at [561, 431] on button "Save" at bounding box center [556, 447] width 92 height 31
click at [561, 440] on div at bounding box center [784, 275] width 653 height 436
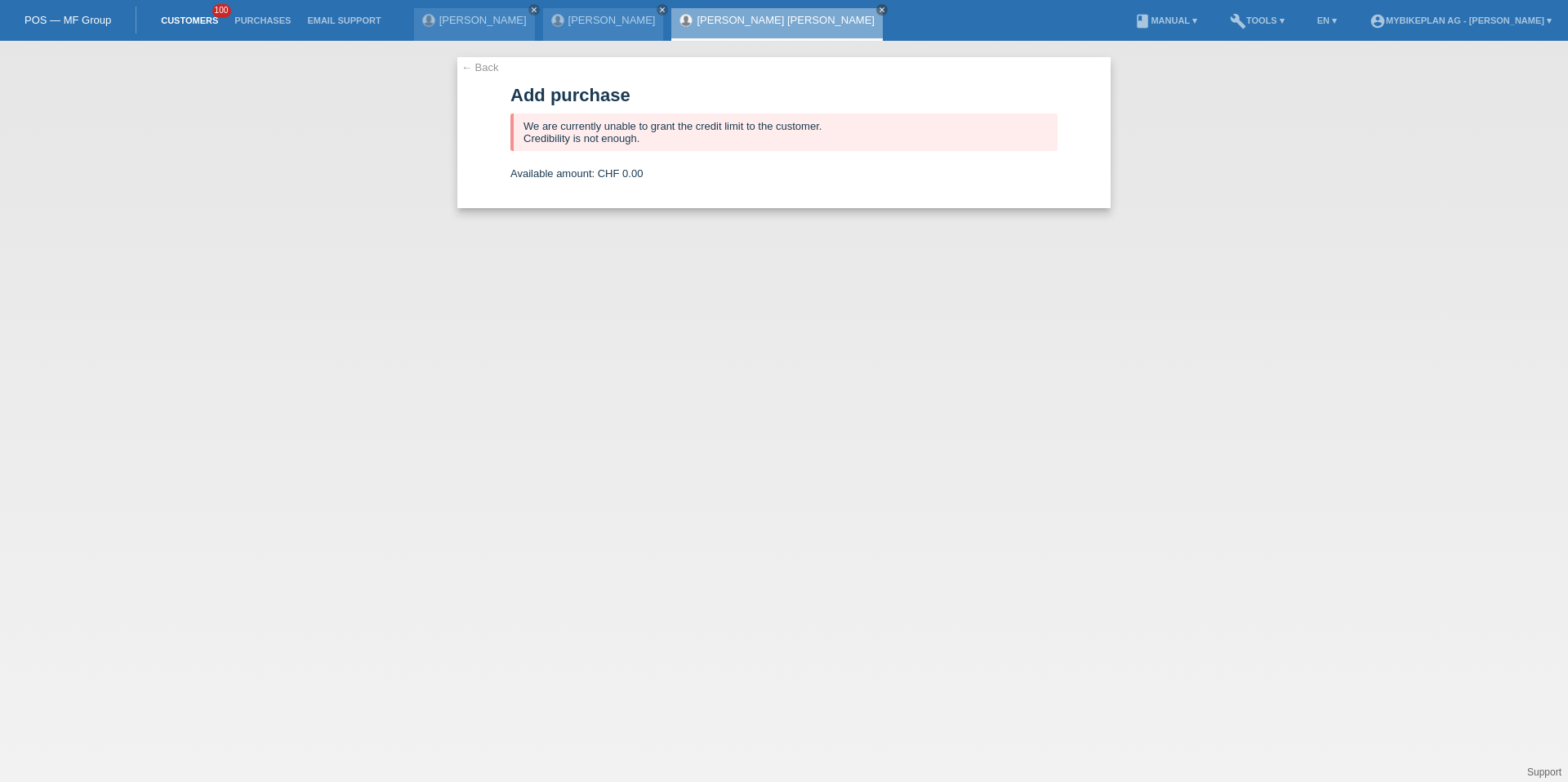
click at [207, 15] on link "Customers" at bounding box center [189, 20] width 73 height 10
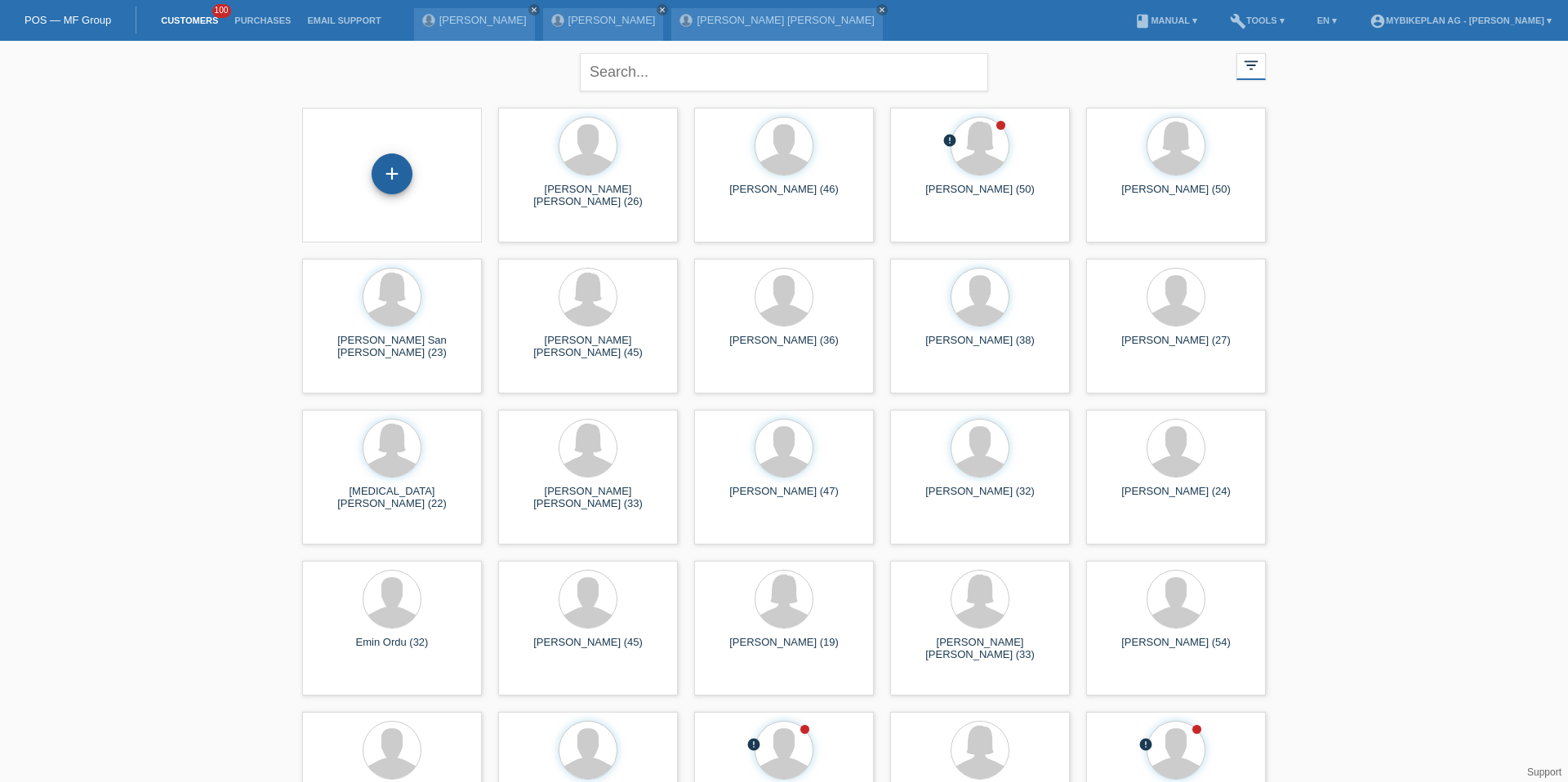
click at [376, 184] on div "+" at bounding box center [392, 174] width 40 height 40
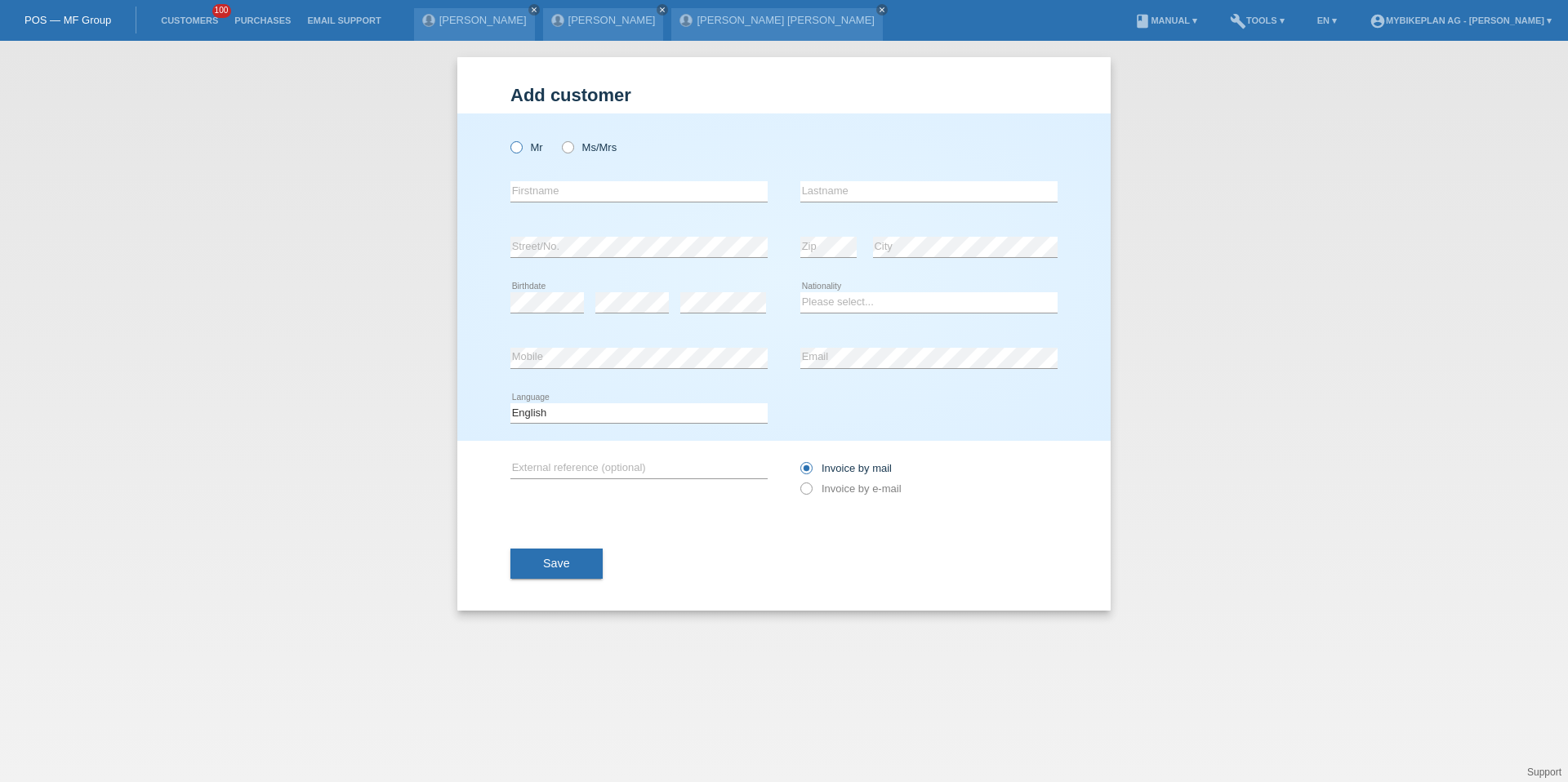
click at [540, 152] on label "Mr" at bounding box center [527, 147] width 33 height 13
click at [521, 152] on input "Mr" at bounding box center [516, 147] width 11 height 11
radio input "true"
click at [561, 200] on input "text" at bounding box center [639, 191] width 257 height 20
click at [575, 145] on label "Ms/Mrs" at bounding box center [589, 147] width 55 height 13
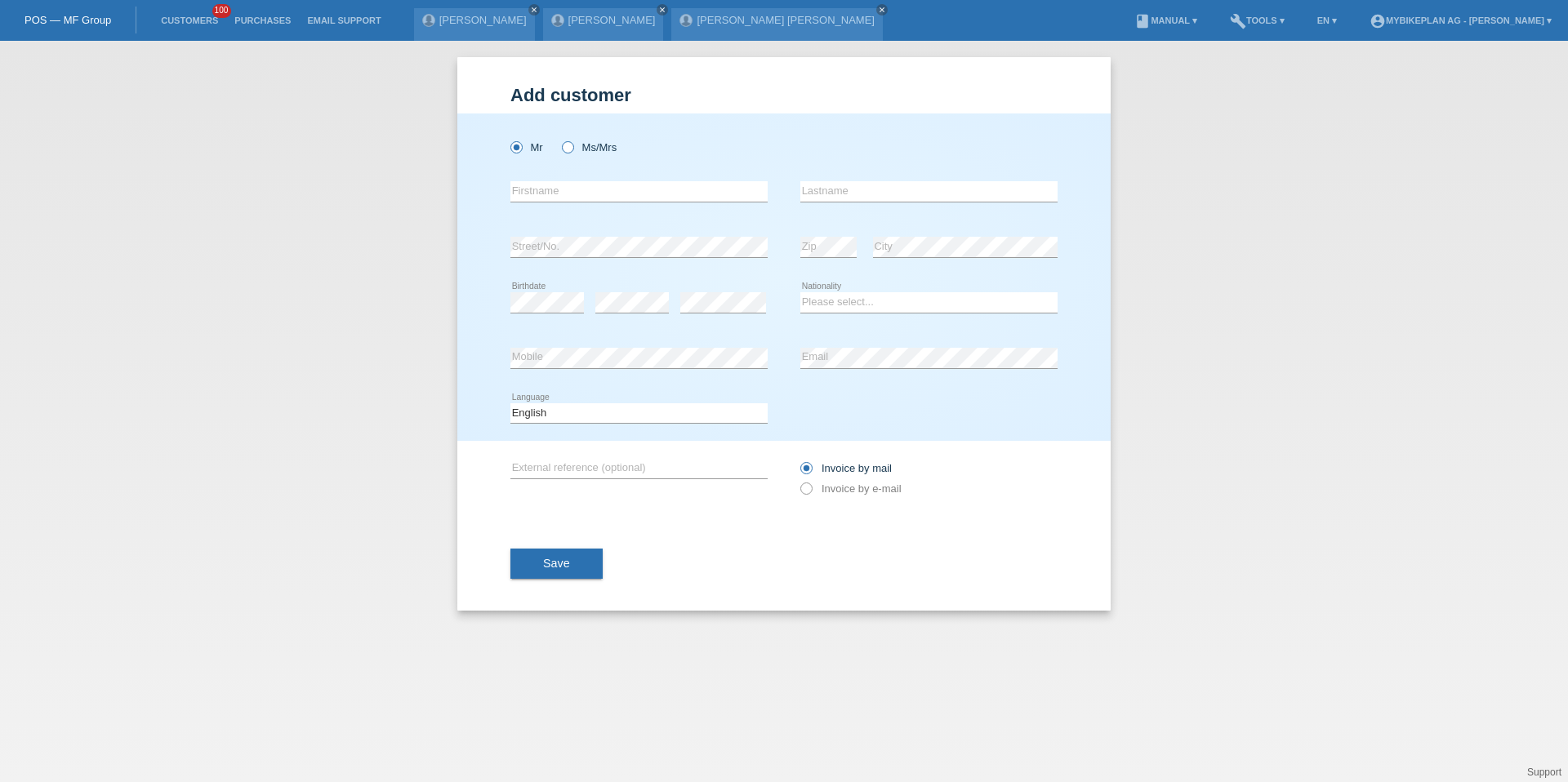
click at [572, 145] on input "Ms/Mrs" at bounding box center [567, 147] width 11 height 11
radio input "true"
click at [571, 190] on input "text" at bounding box center [639, 191] width 257 height 20
type input "[PERSON_NAME]"
type input "Schürmann"
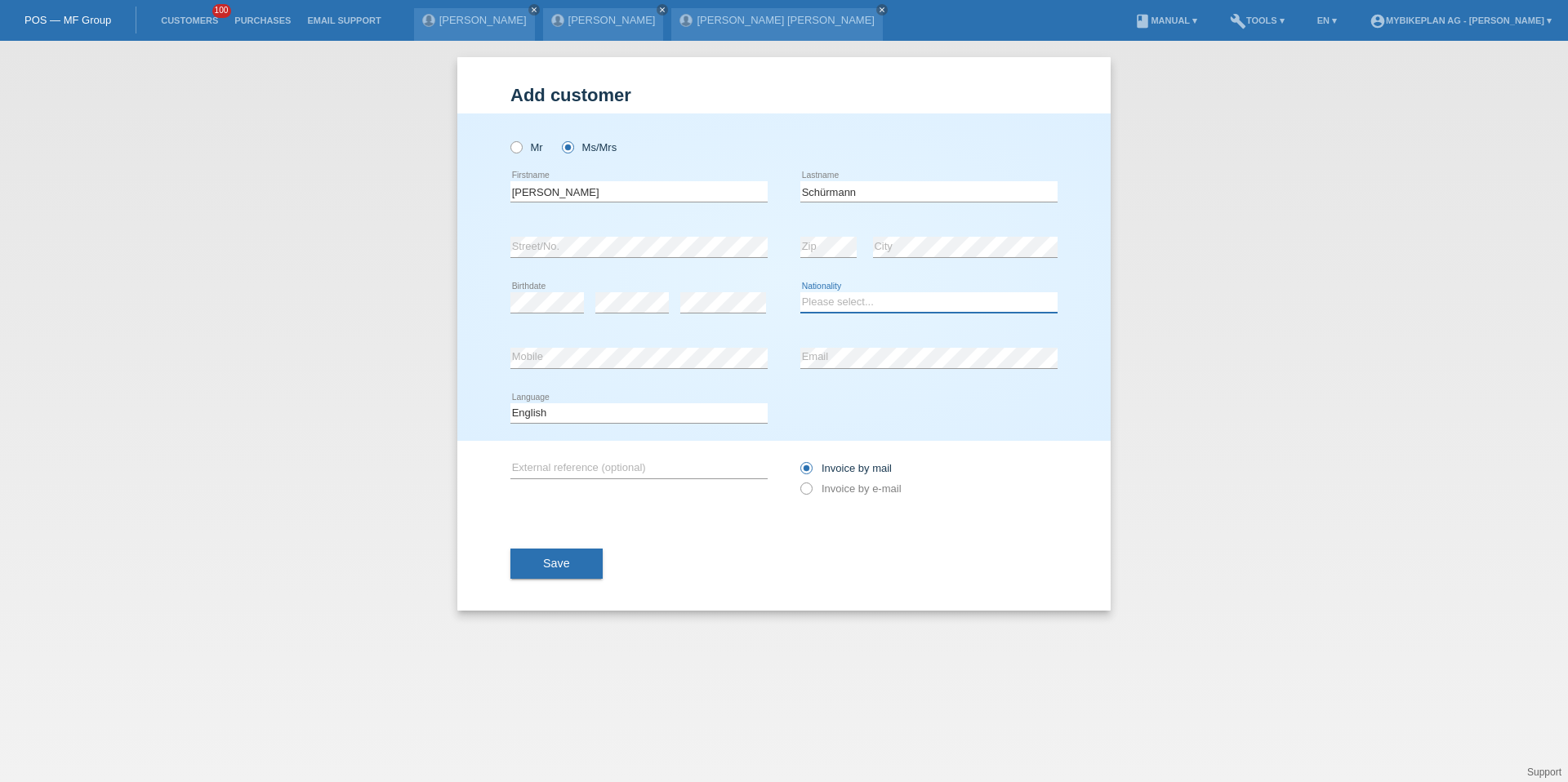
select select "CH"
click at [579, 410] on select "Deutsch Français Italiano English" at bounding box center [639, 413] width 257 height 19
select select "de"
click at [835, 500] on div "Invoice by mail Invoice by e-mail" at bounding box center [929, 478] width 257 height 75
click at [836, 485] on label "Invoice by e-mail" at bounding box center [851, 489] width 101 height 13
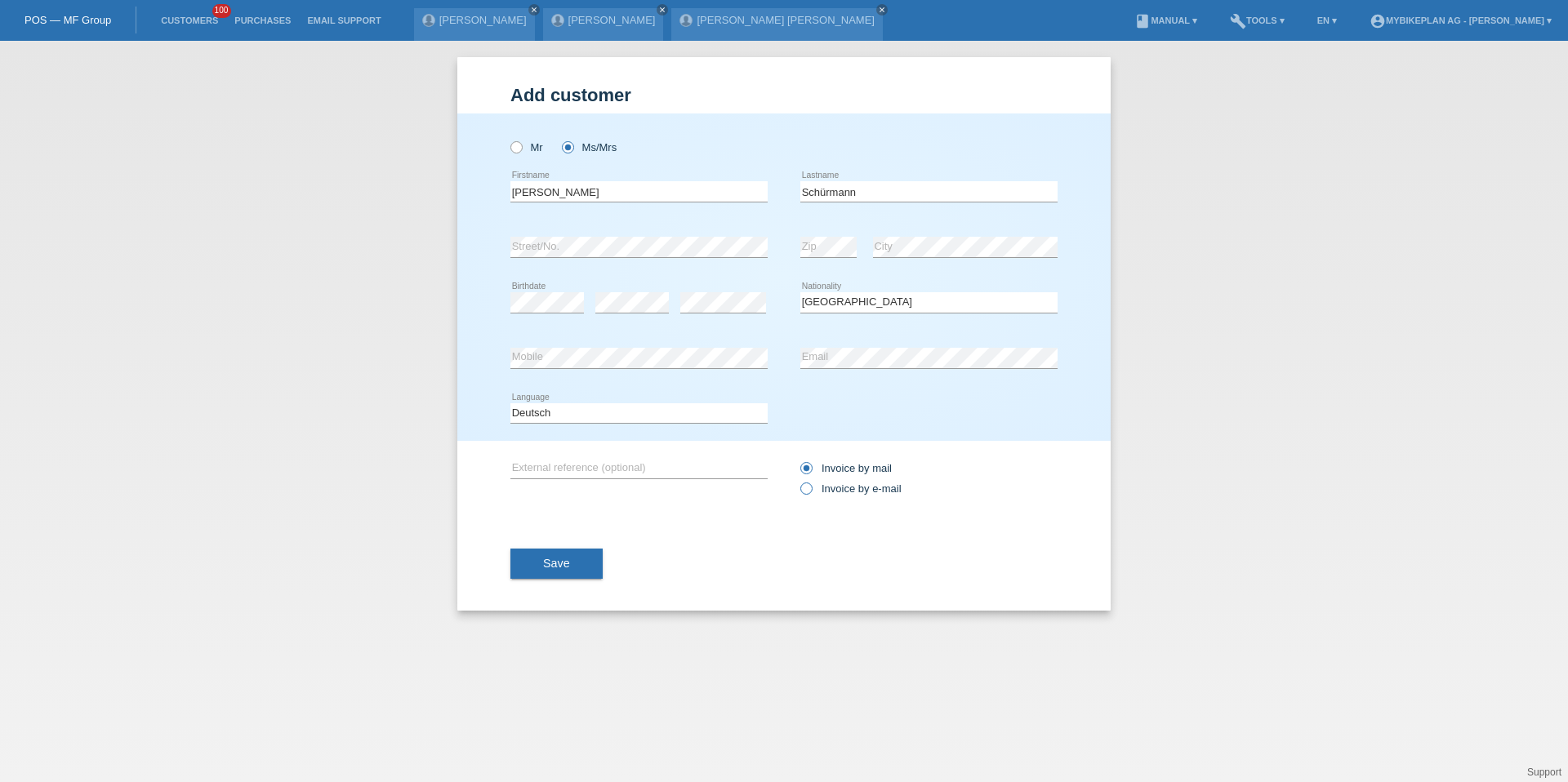
click at [811, 485] on input "Invoice by e-mail" at bounding box center [806, 493] width 11 height 20
radio input "true"
click at [562, 564] on span "Save" at bounding box center [556, 564] width 27 height 13
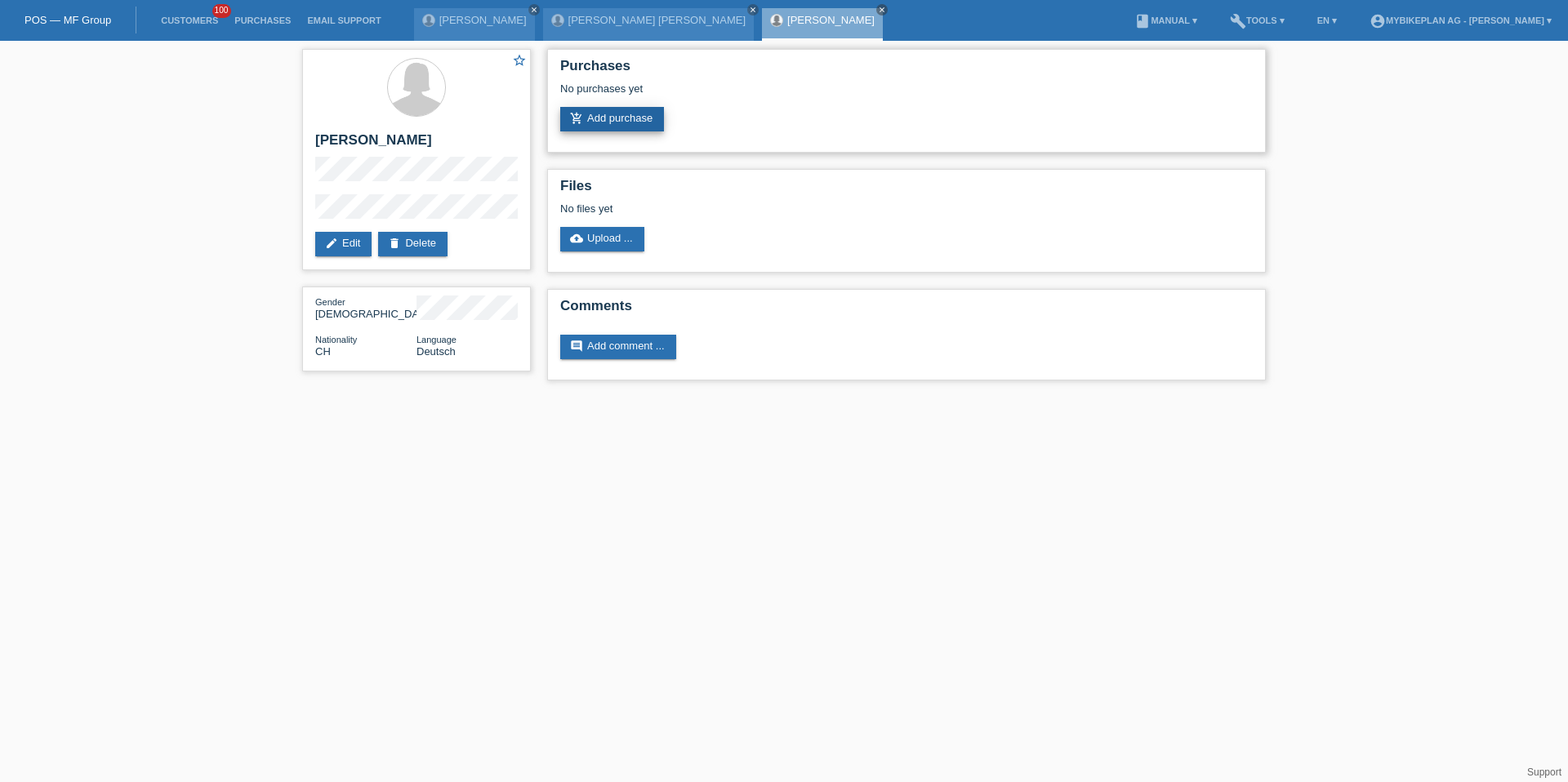
click at [640, 129] on link "add_shopping_cart Add purchase" at bounding box center [612, 119] width 104 height 24
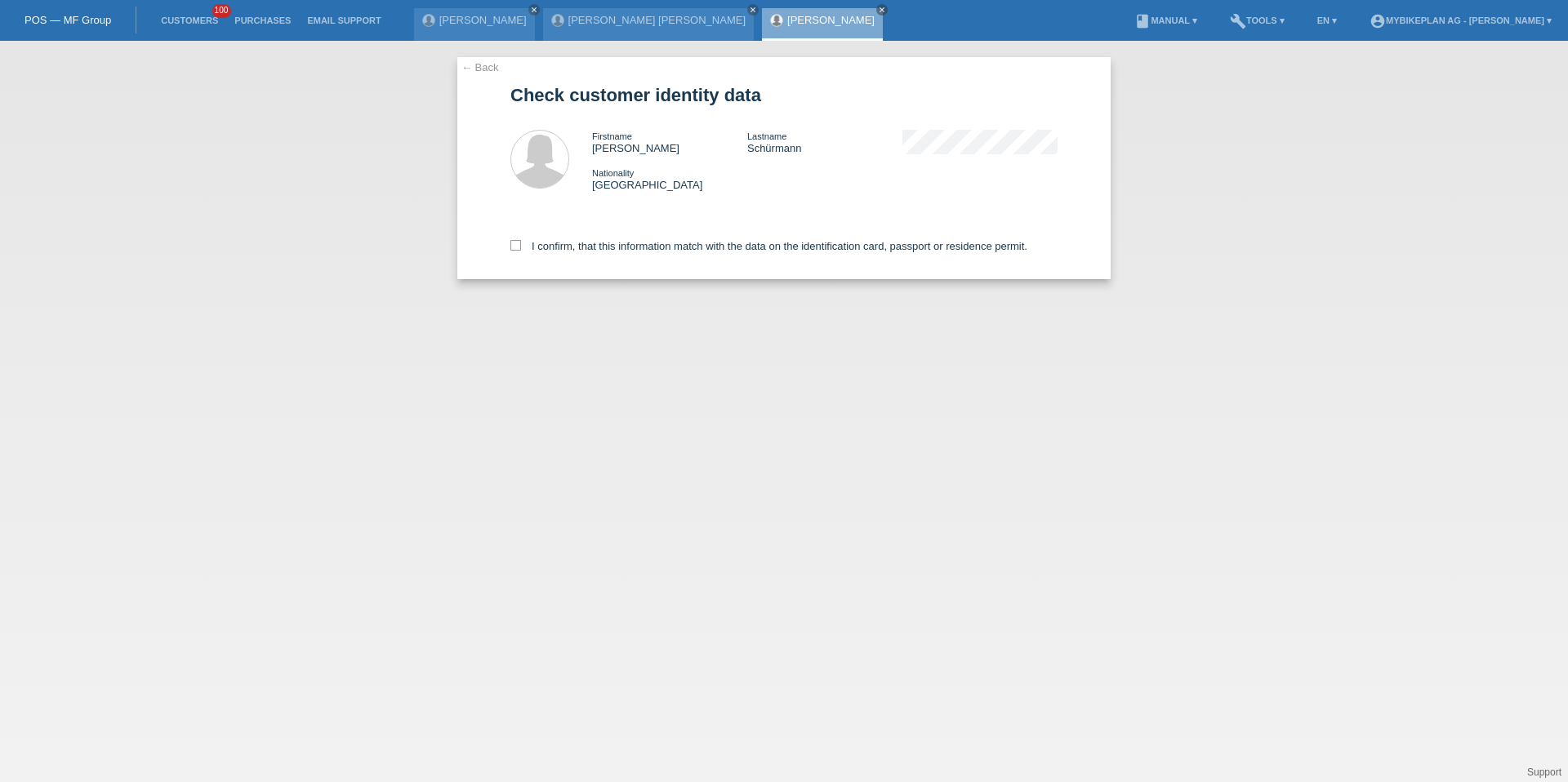
click at [630, 252] on div "I confirm, that this information match with the data on the identification card…" at bounding box center [784, 243] width 547 height 72
click at [626, 238] on div "I confirm, that this information match with the data on the identification card…" at bounding box center [784, 243] width 547 height 72
click at [599, 251] on label "I confirm, that this information match with the data on the identification card…" at bounding box center [769, 246] width 517 height 13
click at [521, 250] on input "I confirm, that this information match with the data on the identification card…" at bounding box center [516, 245] width 11 height 11
checkbox input "true"
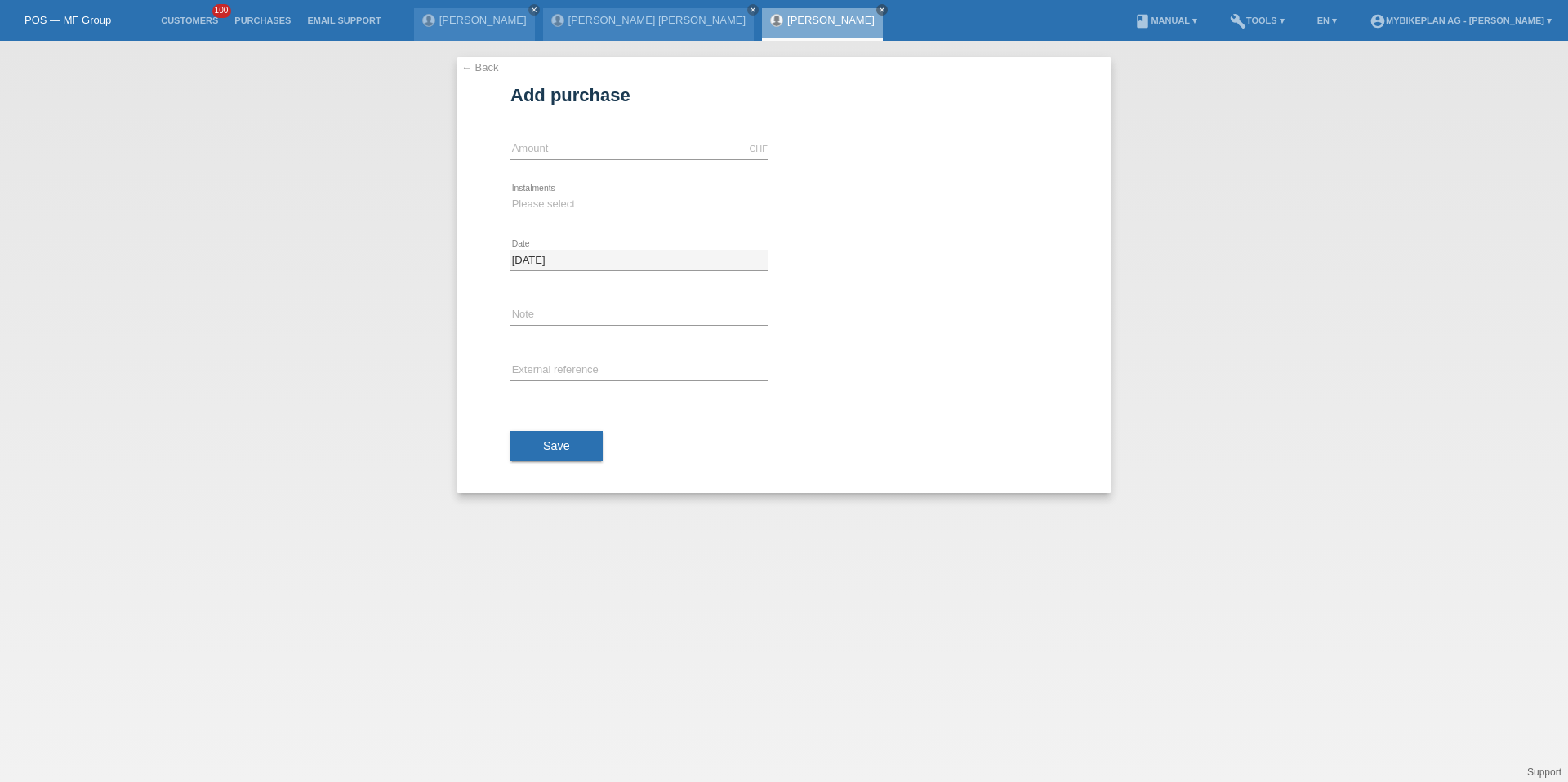
click at [590, 163] on div "CHF error Amount" at bounding box center [639, 149] width 257 height 56
click at [588, 155] on input "text" at bounding box center [639, 149] width 257 height 20
type input "2091.00"
click at [558, 202] on select "Please select 6 instalments 12 instalments 18 instalments 24 instalments 36 ins…" at bounding box center [639, 204] width 257 height 19
select select "488"
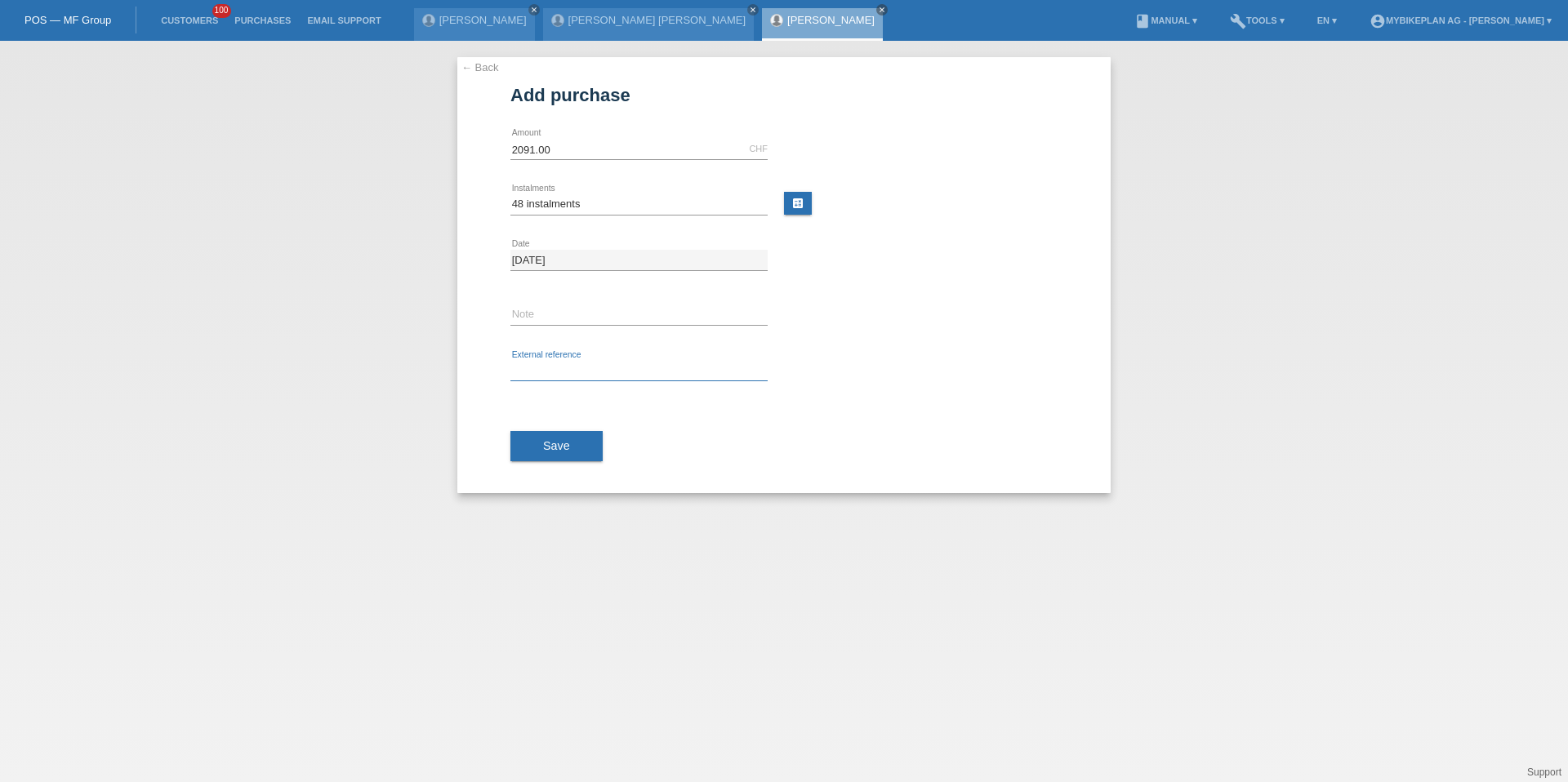
click at [556, 362] on input "text" at bounding box center [639, 371] width 257 height 20
paste input "41890789246"
type input "41890789246"
click at [556, 439] on span "Save" at bounding box center [556, 446] width 27 height 13
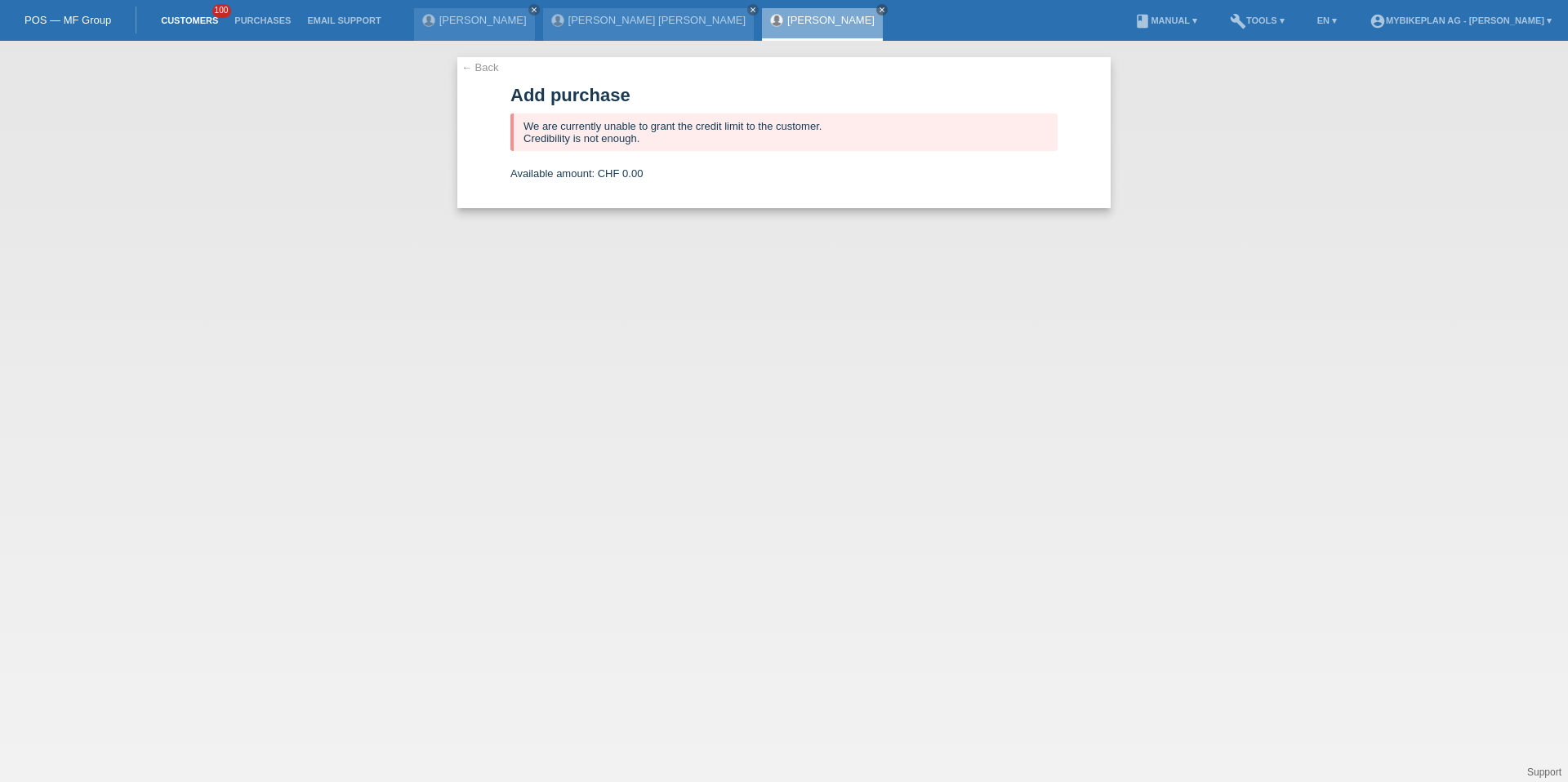
click at [180, 16] on link "Customers" at bounding box center [189, 20] width 73 height 10
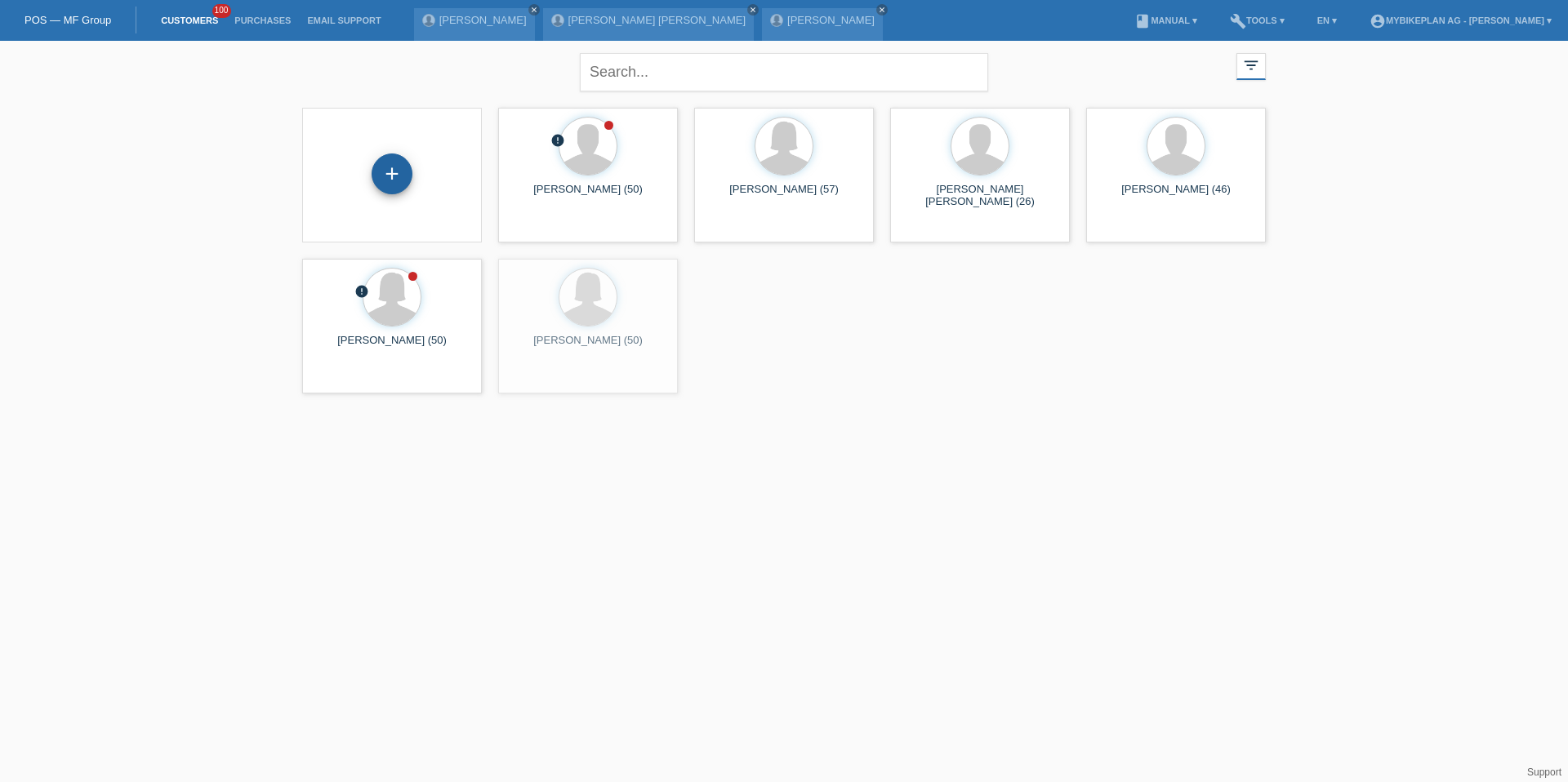
click at [396, 191] on div "+" at bounding box center [392, 174] width 40 height 40
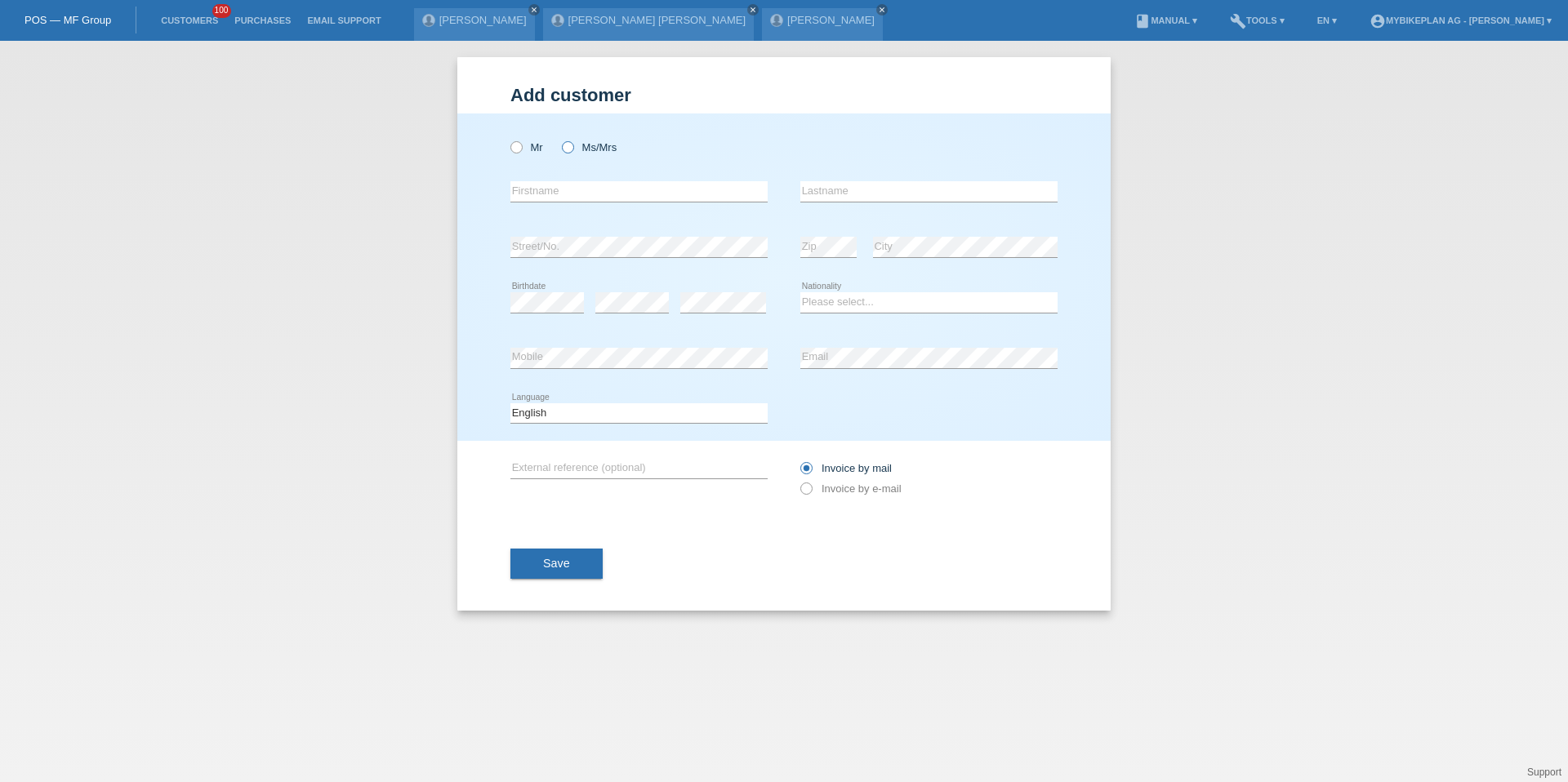
click at [578, 151] on label "Ms/Mrs" at bounding box center [589, 147] width 55 height 13
click at [572, 151] on input "Ms/Mrs" at bounding box center [567, 147] width 11 height 11
radio input "true"
click at [576, 179] on div "error Firstname" at bounding box center [639, 192] width 257 height 56
click at [576, 183] on input "text" at bounding box center [639, 191] width 257 height 20
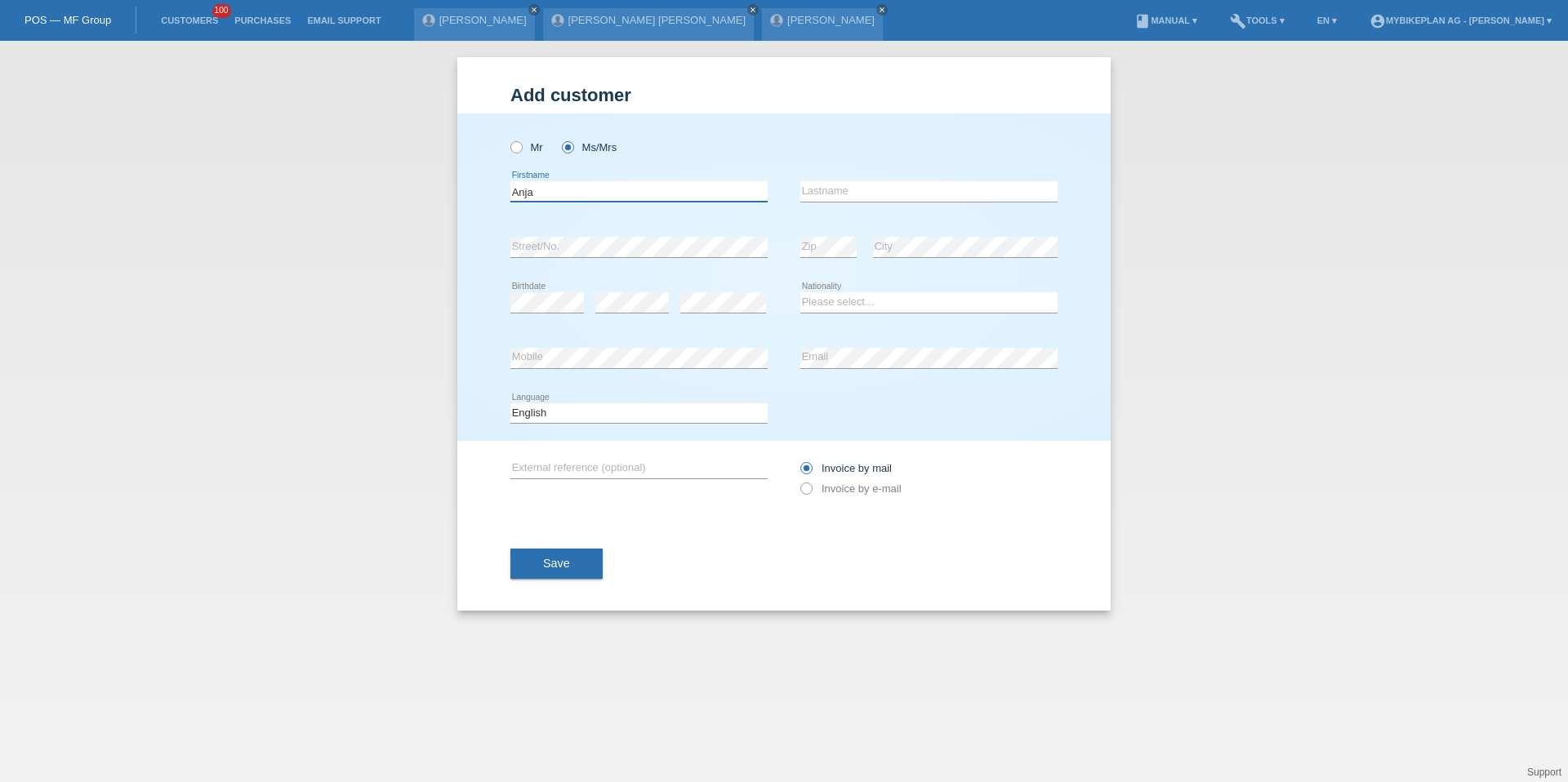
type input "Anja"
type input "Marxer"
select select "CH"
click at [584, 415] on select "Deutsch Français Italiano English" at bounding box center [639, 413] width 257 height 19
select select "de"
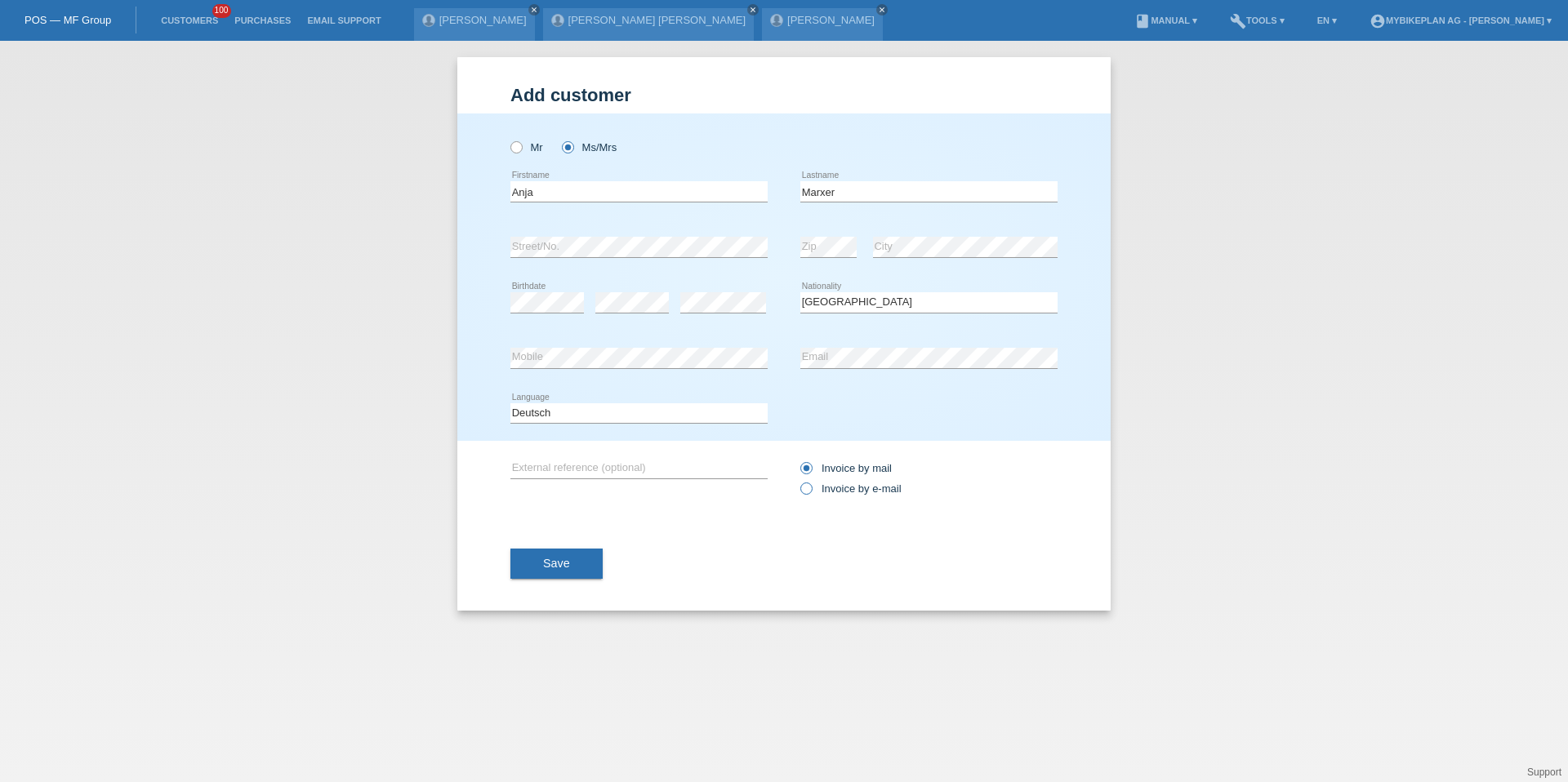
click at [847, 495] on label "Invoice by e-mail" at bounding box center [851, 489] width 101 height 13
click at [811, 495] on input "Invoice by e-mail" at bounding box center [806, 493] width 11 height 20
radio input "true"
click at [565, 570] on button "Save" at bounding box center [556, 564] width 92 height 31
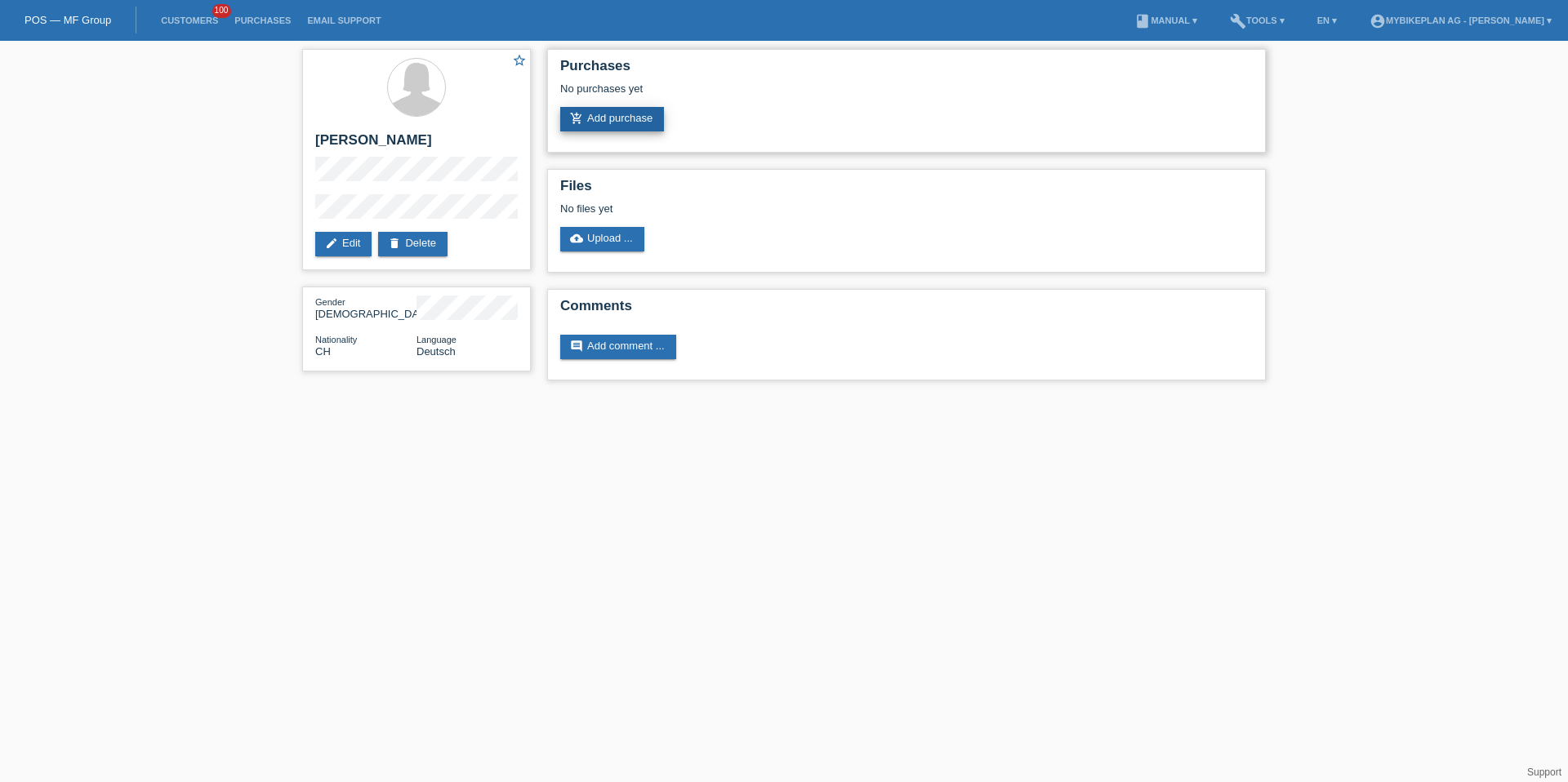
click at [618, 130] on link "add_shopping_cart Add purchase" at bounding box center [612, 119] width 104 height 24
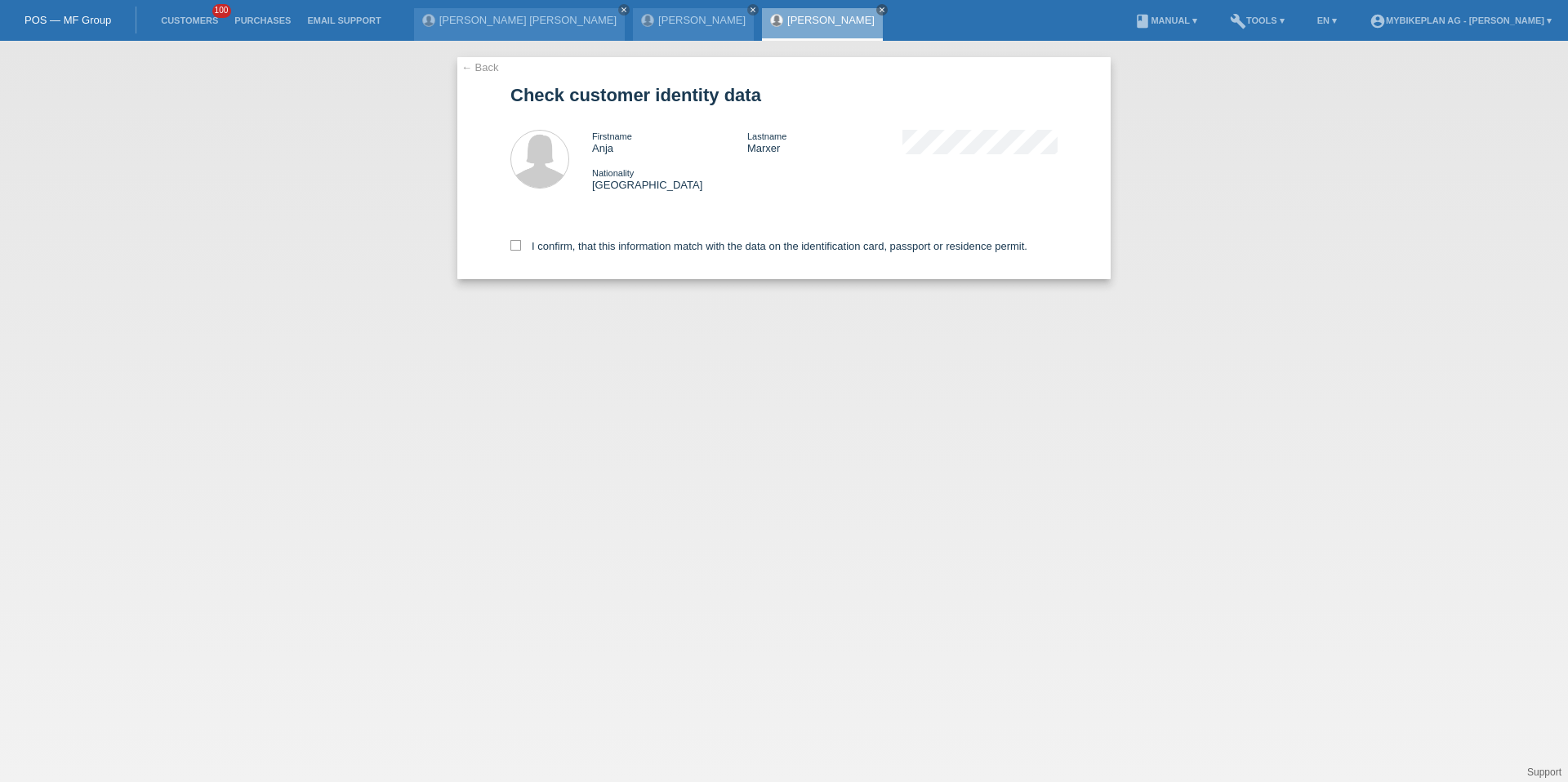
click at [636, 269] on div "I confirm, that this information match with the data on the identification card…" at bounding box center [784, 243] width 547 height 72
click at [630, 250] on label "I confirm, that this information match with the data on the identification card…" at bounding box center [769, 246] width 517 height 13
click at [521, 250] on input "I confirm, that this information match with the data on the identification card…" at bounding box center [516, 245] width 11 height 11
checkbox input "true"
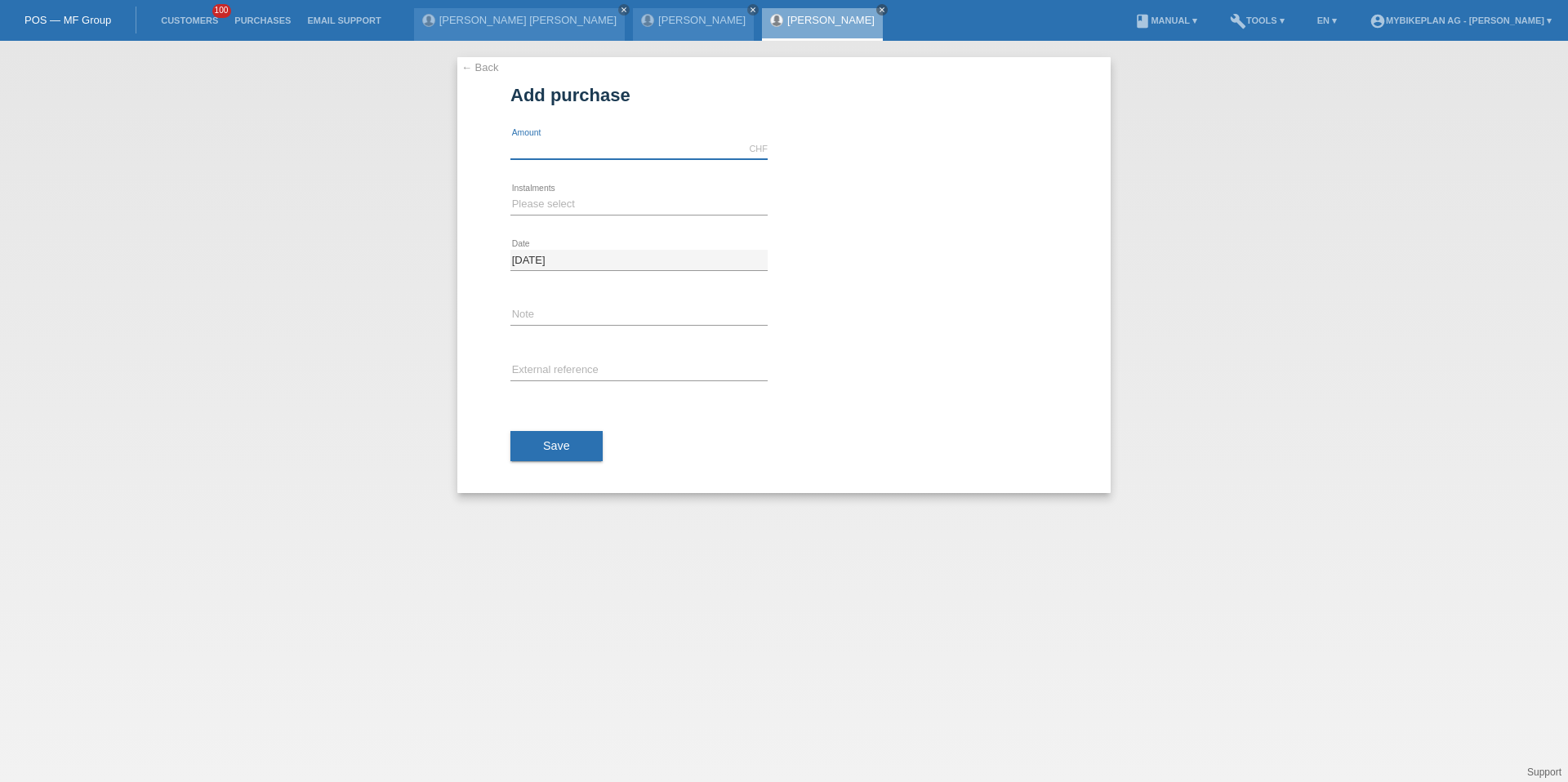
click at [576, 153] on input "text" at bounding box center [639, 149] width 257 height 20
type input "15000.00"
click at [563, 204] on select "Please select 6 instalments 12 instalments 18 instalments 24 instalments 36 ins…" at bounding box center [639, 204] width 257 height 19
select select "488"
click at [562, 435] on button "Save" at bounding box center [556, 447] width 92 height 31
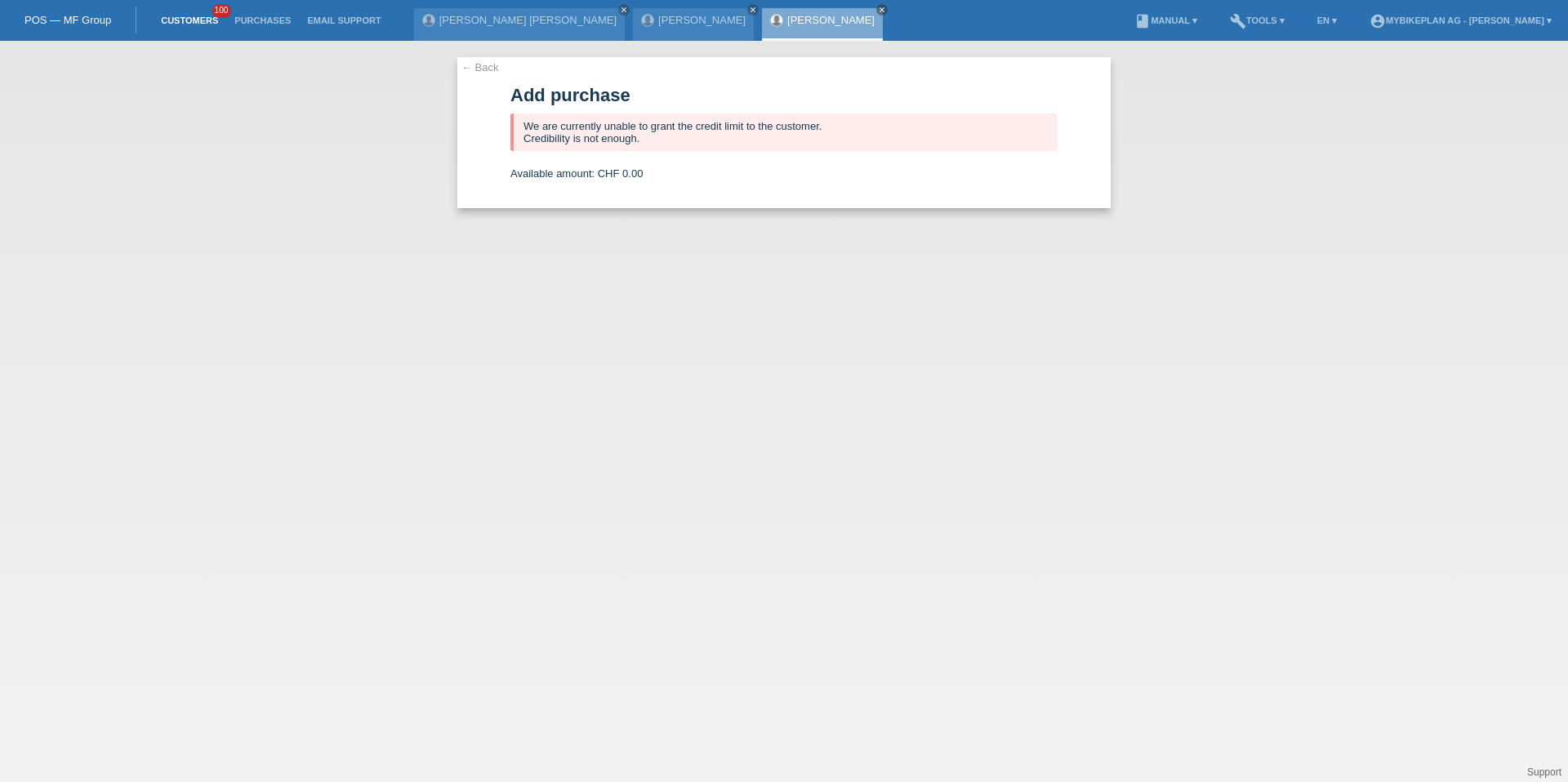
click at [182, 19] on link "Customers" at bounding box center [189, 20] width 73 height 10
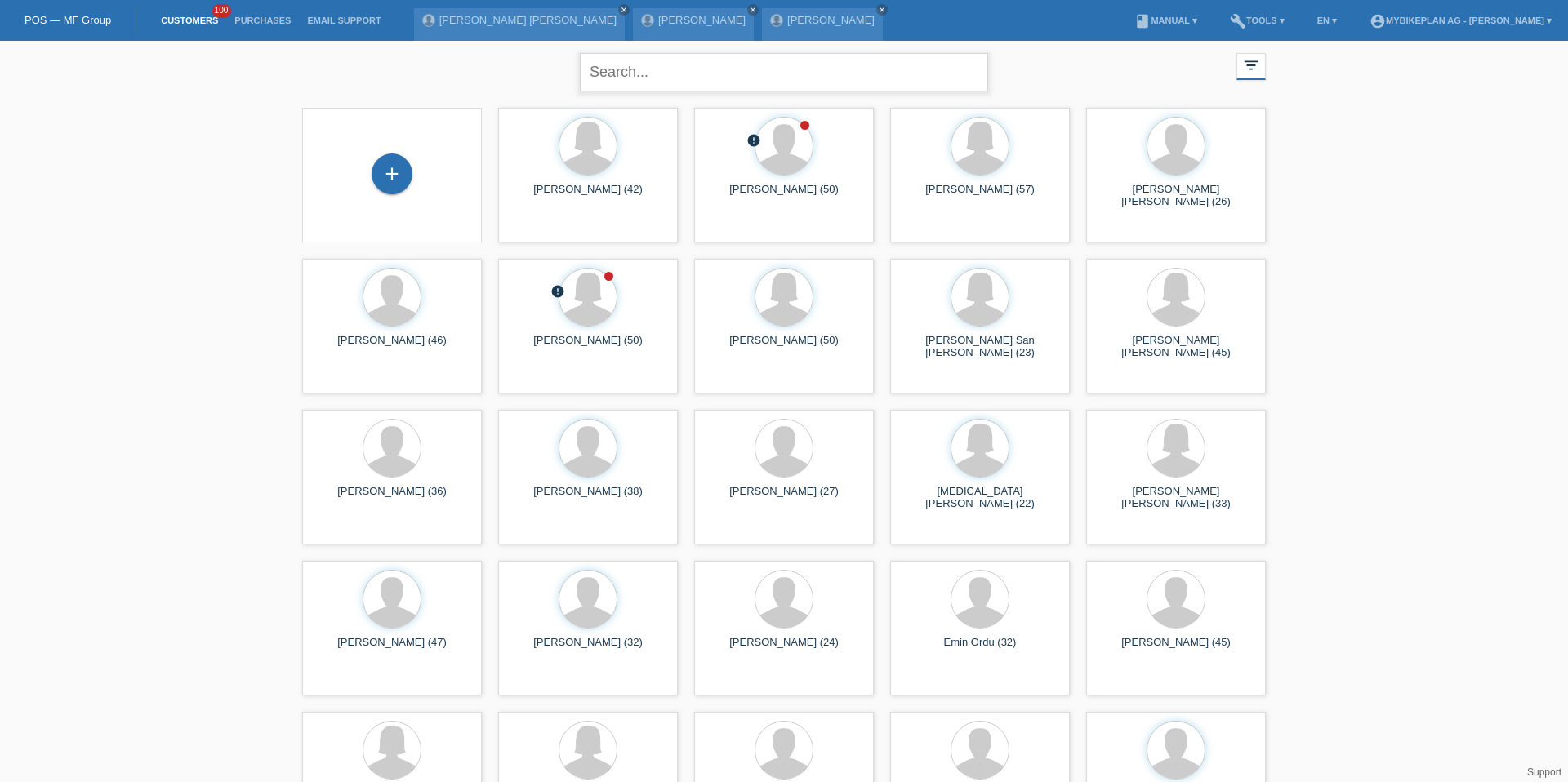
click at [714, 53] on input "text" at bounding box center [784, 72] width 409 height 39
type input "[PERSON_NAME]"
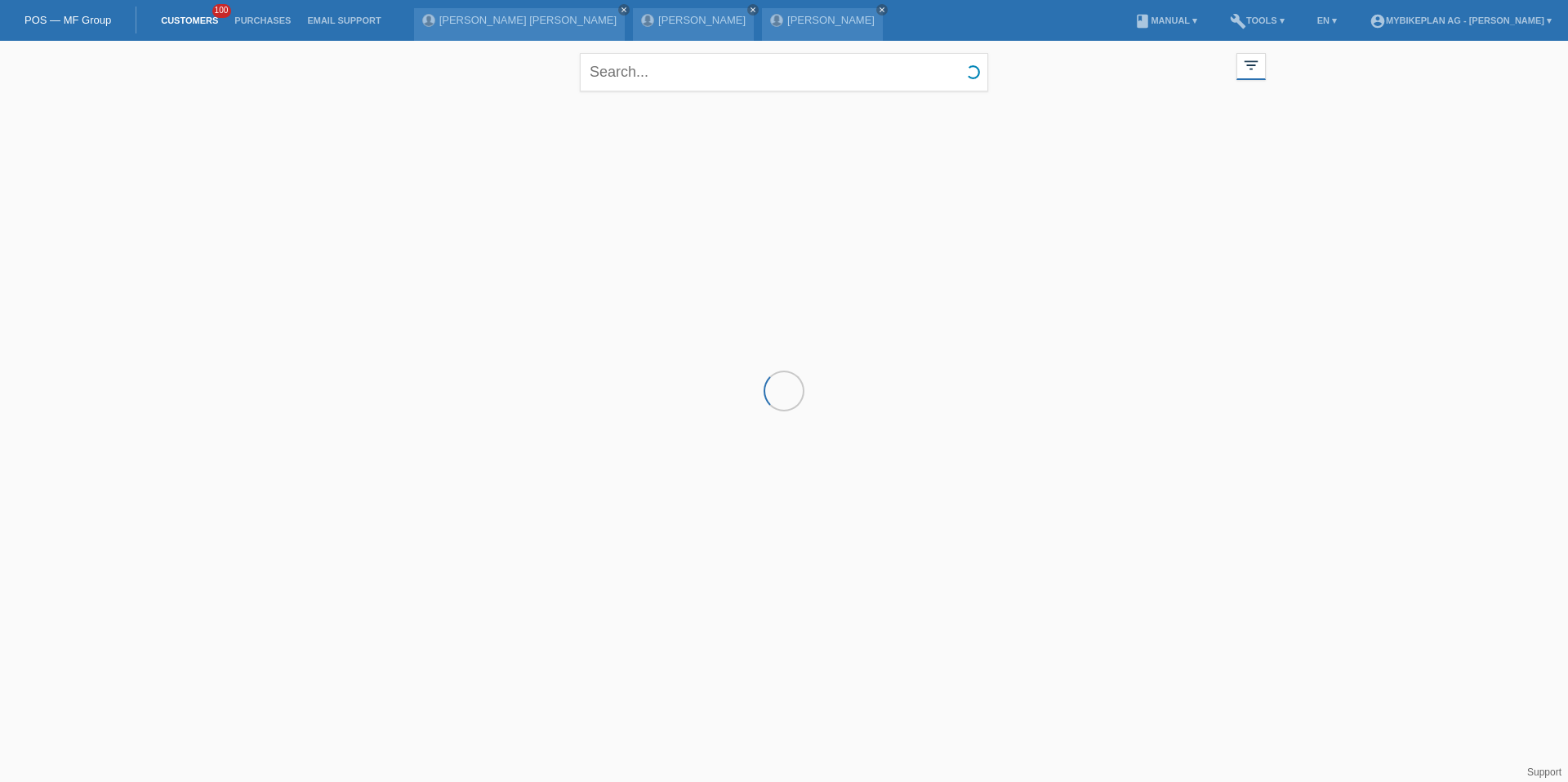
click at [392, 173] on div at bounding box center [784, 181] width 980 height 163
click at [392, 173] on div "+" at bounding box center [392, 174] width 40 height 40
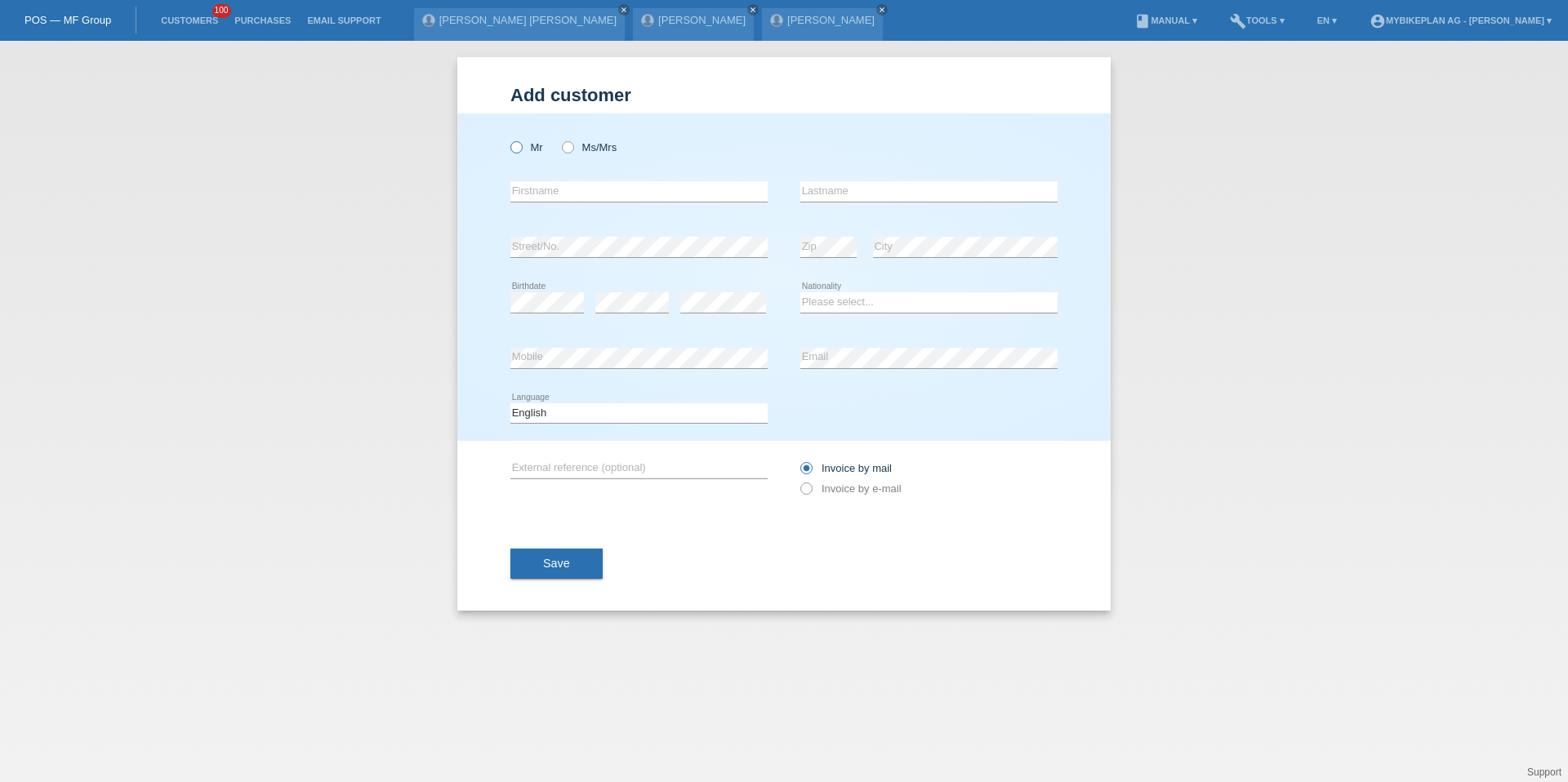
click at [508, 139] on icon at bounding box center [508, 139] width 0 height 0
click at [514, 149] on input "Mr" at bounding box center [516, 147] width 11 height 11
radio input "true"
click at [540, 187] on input "text" at bounding box center [639, 191] width 257 height 20
type input "Markus"
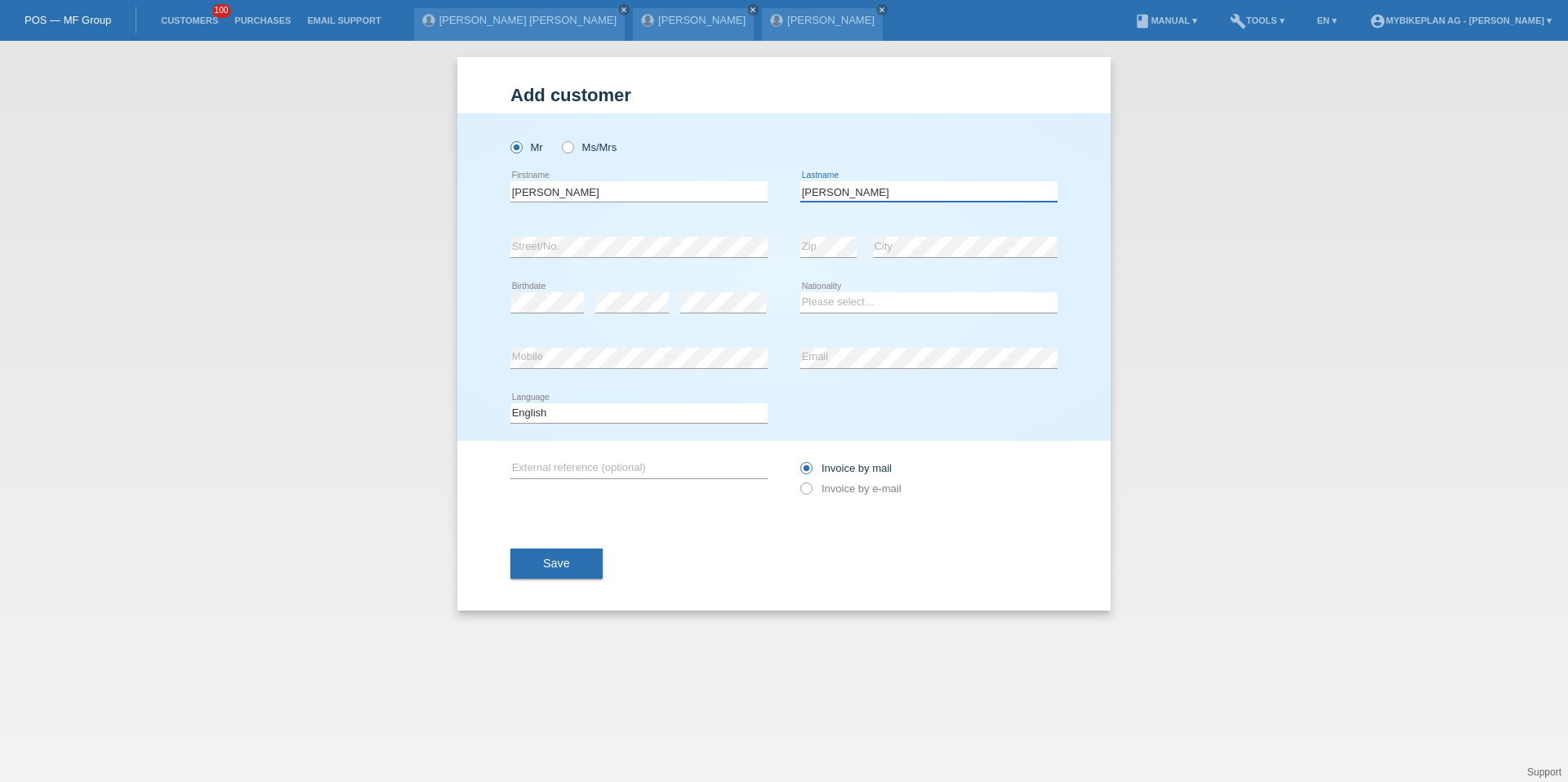
type input "Hermann"
select select "CH"
click at [567, 407] on select "Deutsch Français Italiano English" at bounding box center [639, 413] width 257 height 19
select select "de"
click at [815, 484] on label "Invoice by e-mail" at bounding box center [851, 489] width 101 height 13
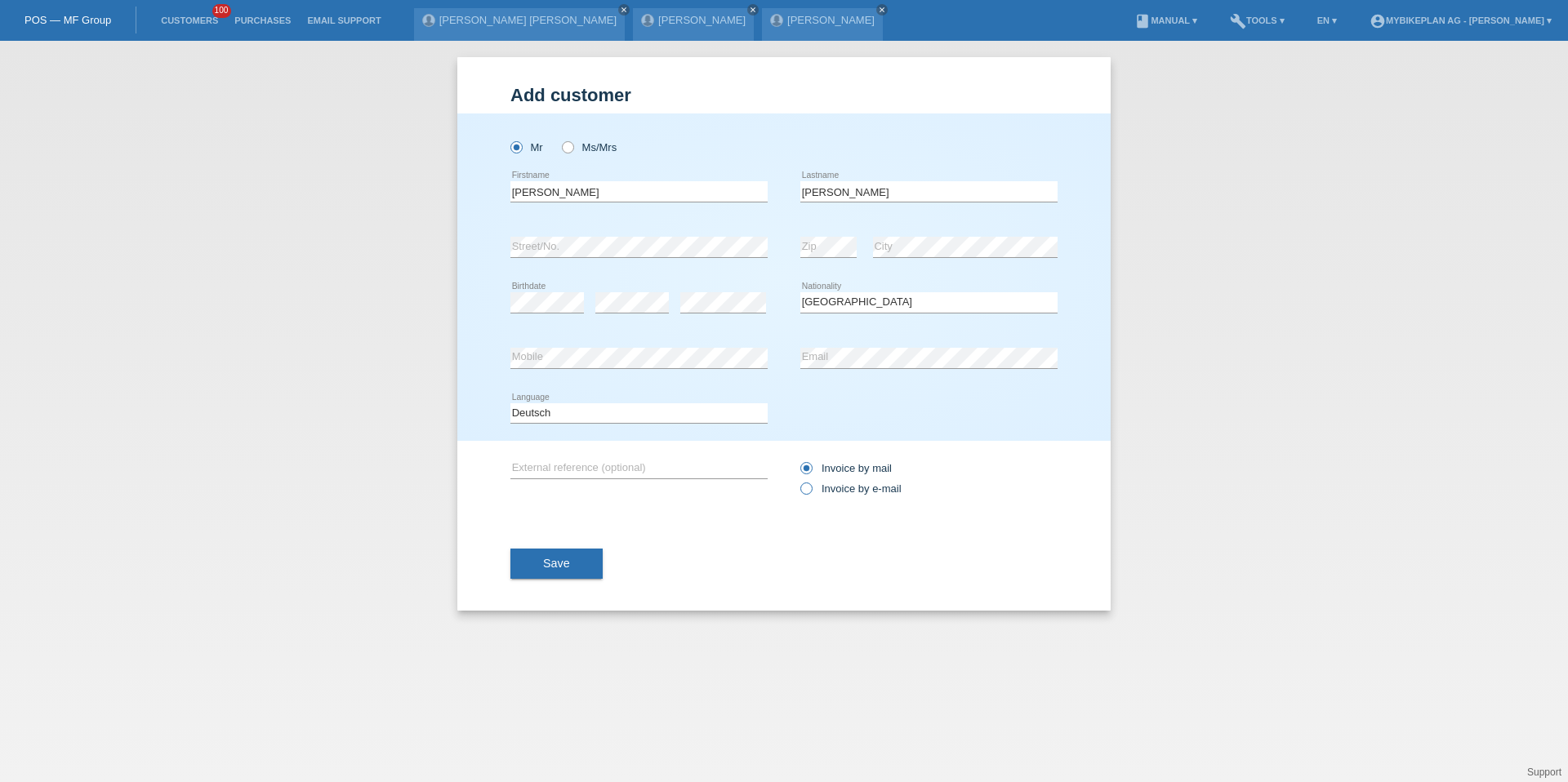
click at [811, 484] on input "Invoice by e-mail" at bounding box center [806, 493] width 11 height 20
radio input "true"
click at [554, 561] on span "Save" at bounding box center [556, 564] width 27 height 13
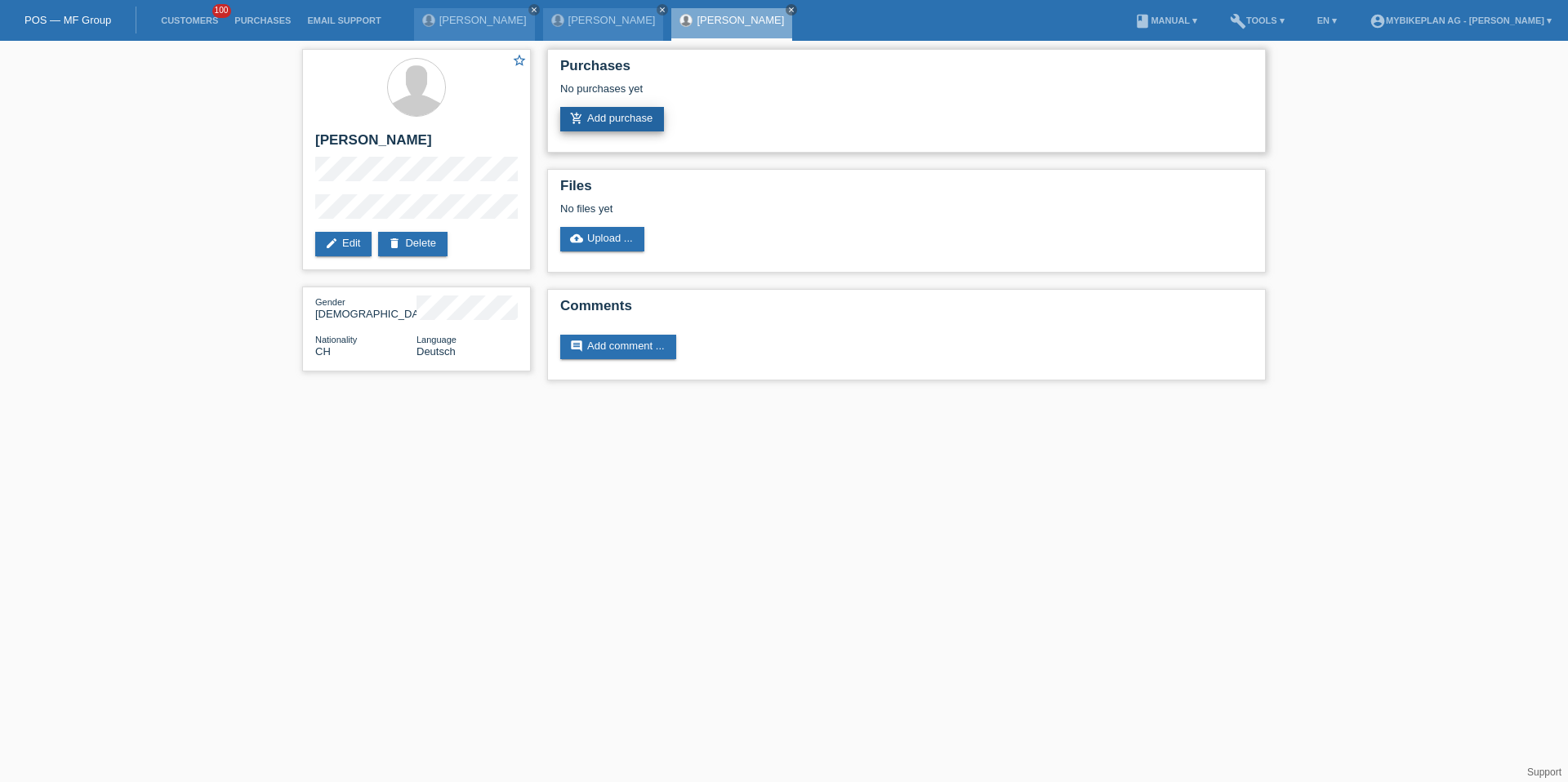
click at [643, 108] on link "add_shopping_cart Add purchase" at bounding box center [612, 119] width 104 height 24
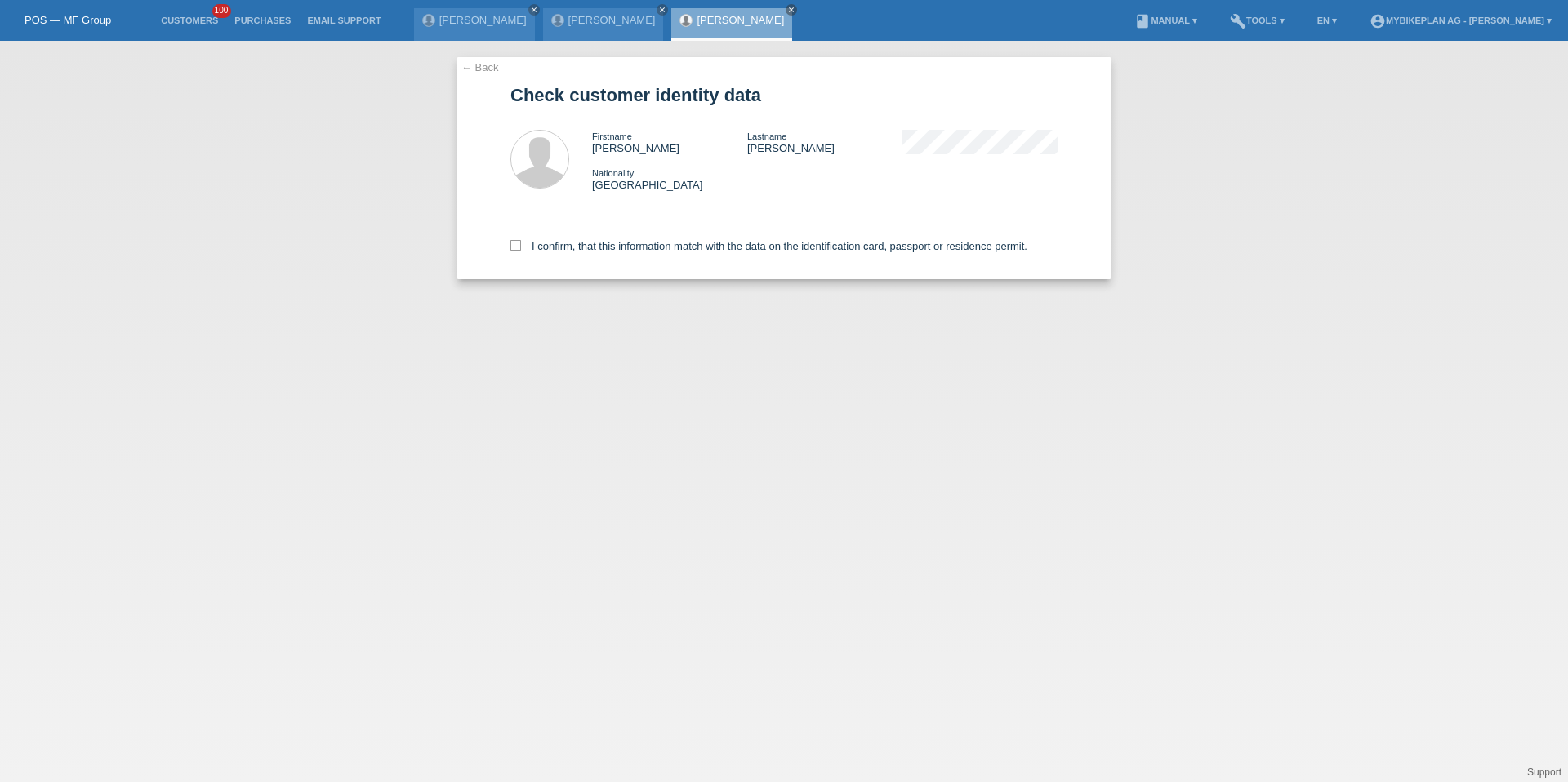
click at [584, 268] on div "I confirm, that this information match with the data on the identification card…" at bounding box center [784, 243] width 547 height 72
click at [588, 250] on label "I confirm, that this information match with the data on the identification card…" at bounding box center [769, 246] width 517 height 13
click at [521, 250] on input "I confirm, that this information match with the data on the identification card…" at bounding box center [516, 245] width 11 height 11
checkbox input "true"
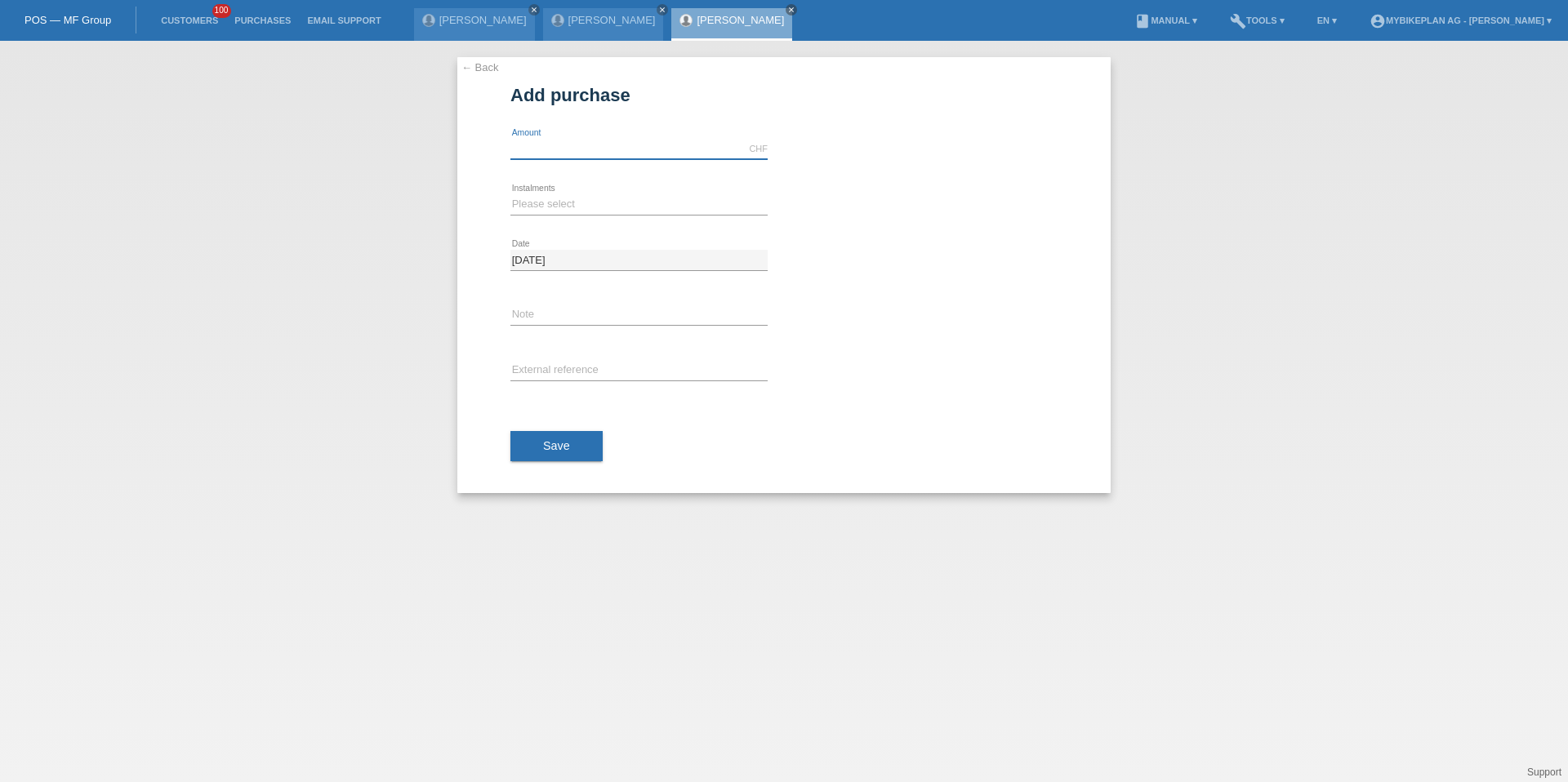
click at [558, 153] on input "text" at bounding box center [639, 149] width 257 height 20
type input "15000.00"
click at [534, 202] on select "Please select 6 instalments 12 instalments 18 instalments 24 instalments 36 ins…" at bounding box center [639, 204] width 257 height 19
select select "488"
click at [553, 447] on span "Save" at bounding box center [556, 446] width 27 height 13
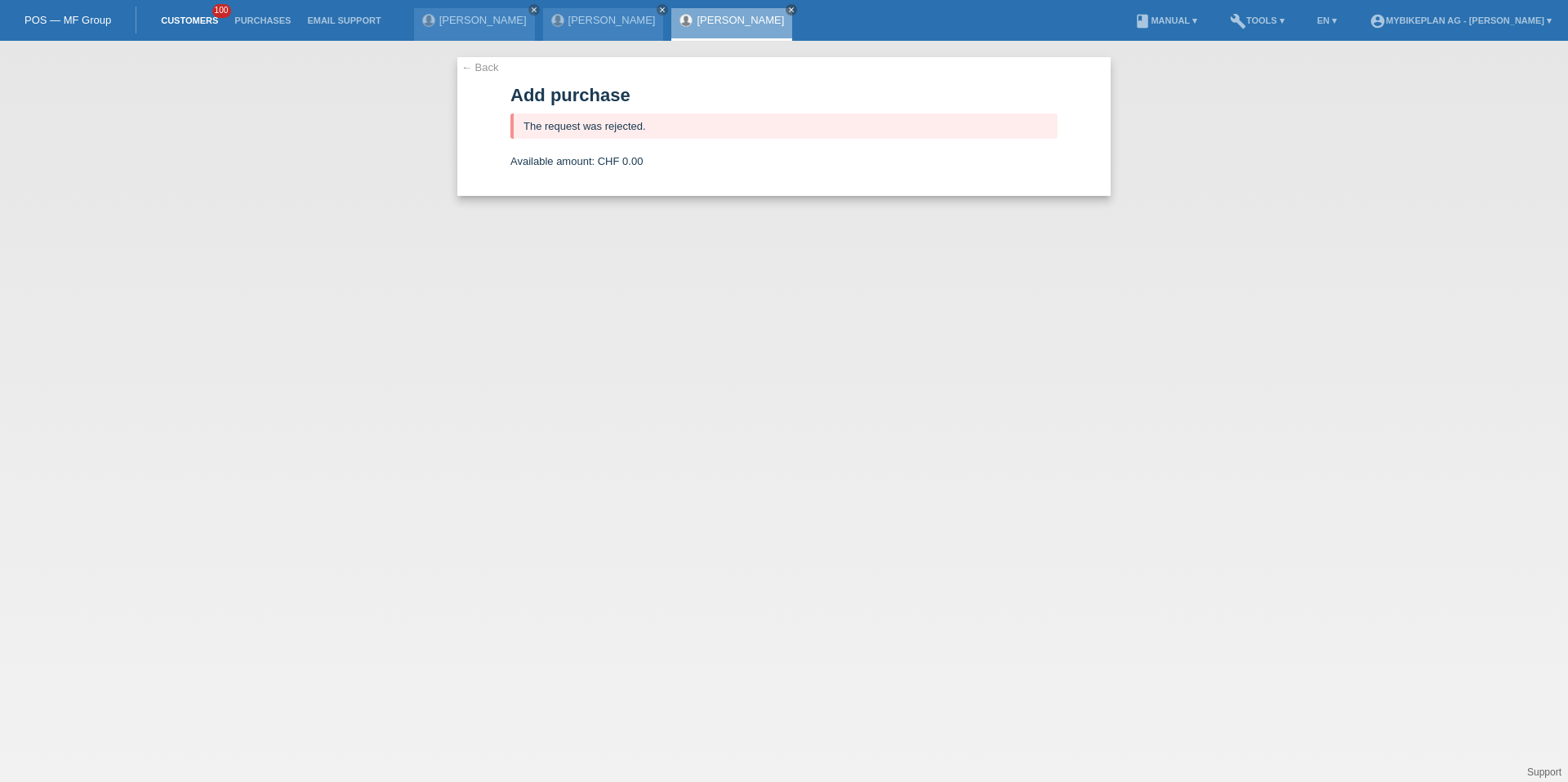
click at [180, 18] on link "Customers" at bounding box center [189, 20] width 73 height 10
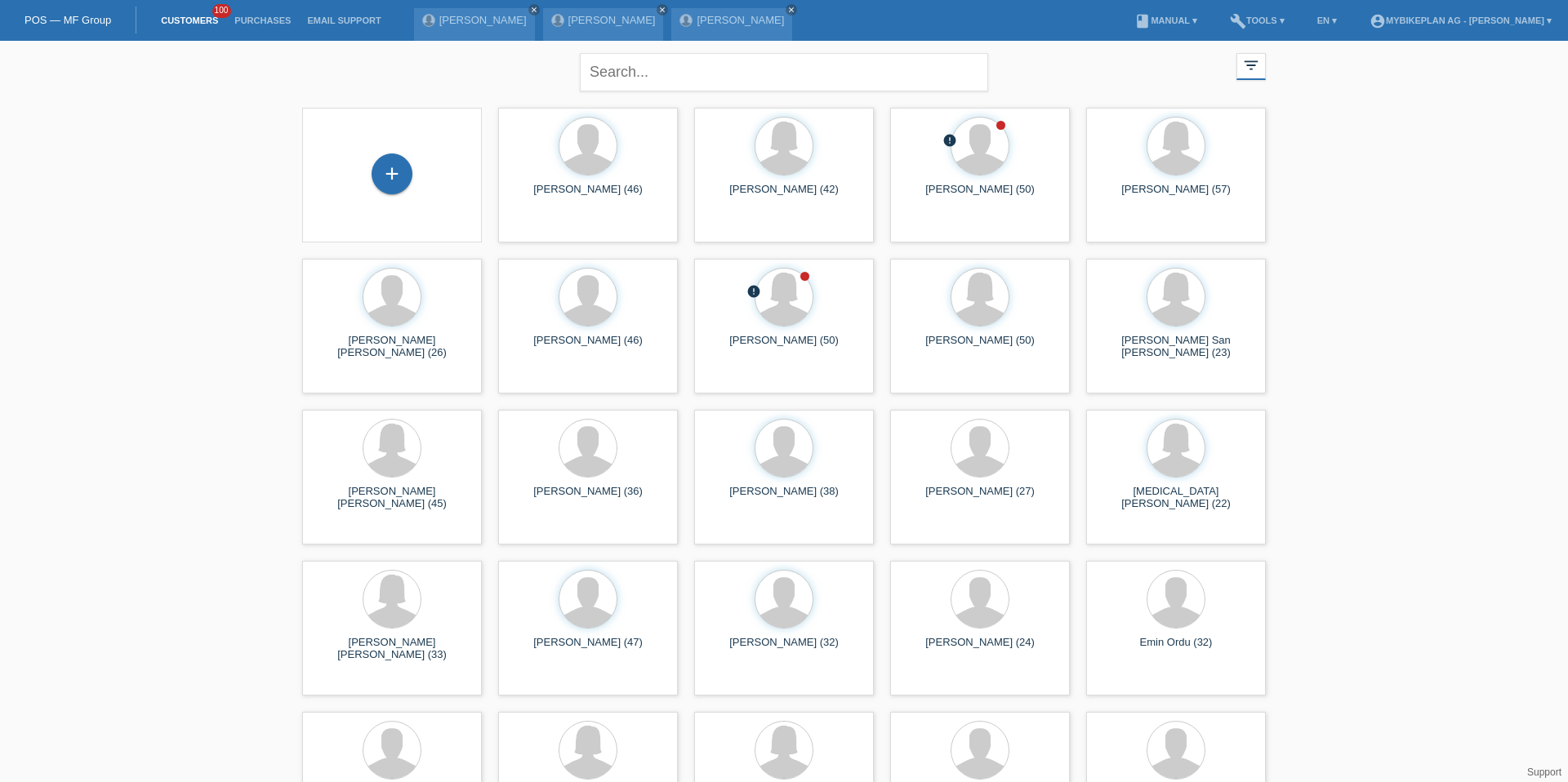
click at [415, 179] on div "+" at bounding box center [392, 174] width 153 height 43
click at [402, 176] on div "+" at bounding box center [392, 174] width 40 height 40
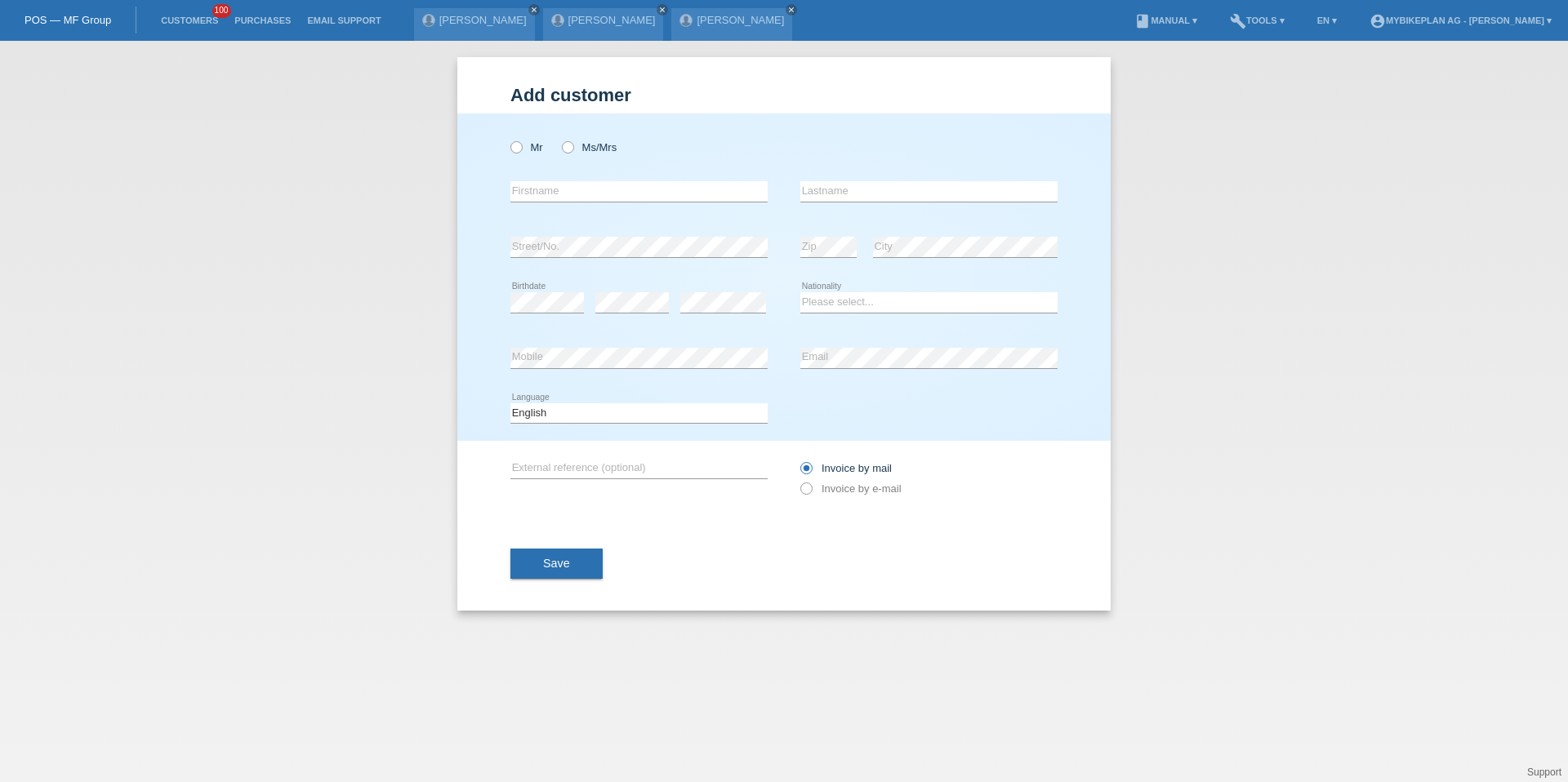
click at [577, 157] on div "Mr Ms/Mrs" at bounding box center [639, 147] width 257 height 34
click at [577, 144] on label "Ms/Mrs" at bounding box center [589, 147] width 55 height 13
click at [572, 144] on input "Ms/Mrs" at bounding box center [567, 147] width 11 height 11
radio input "true"
click at [577, 197] on input "text" at bounding box center [639, 191] width 257 height 20
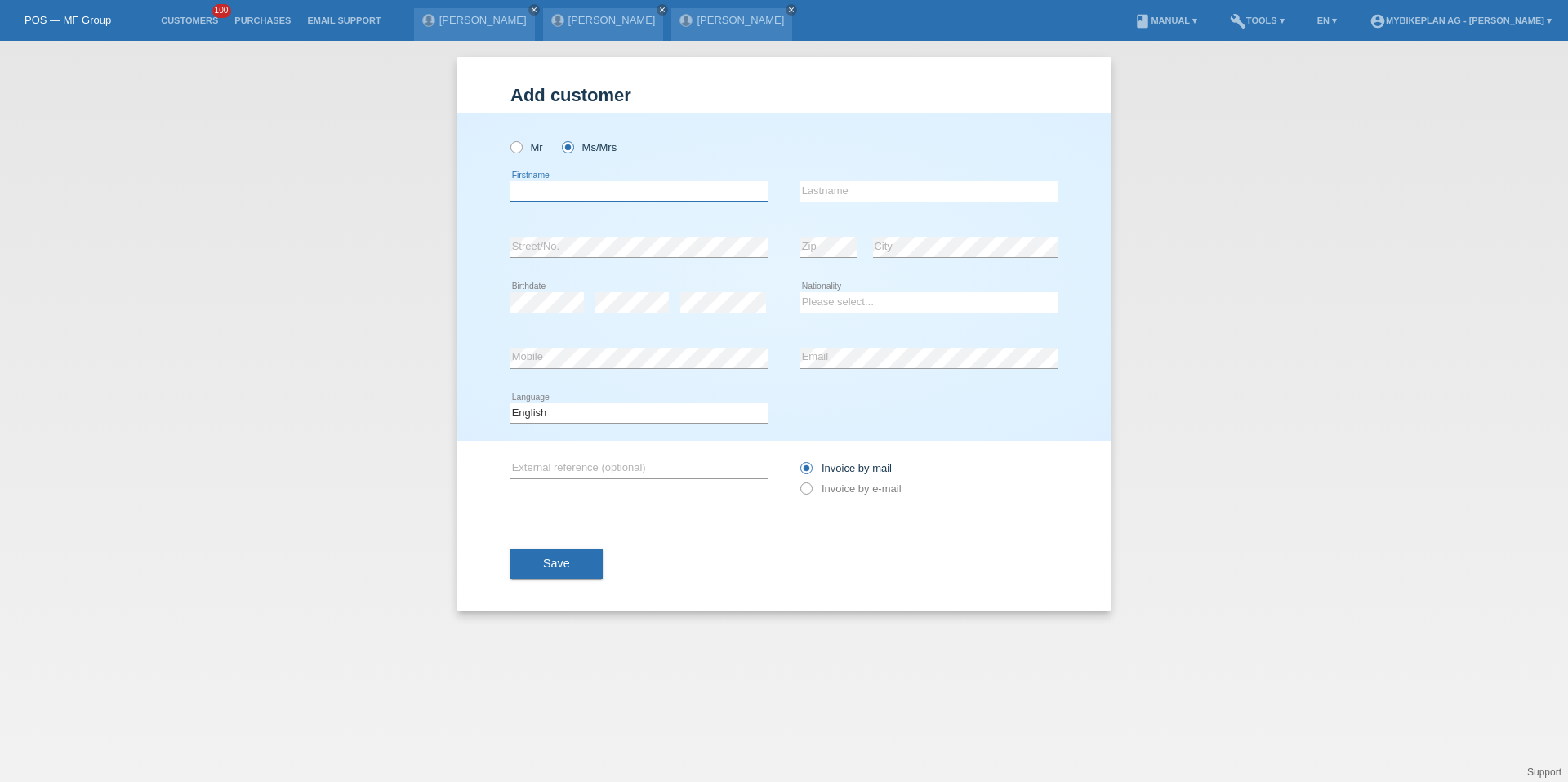
paste input "[PERSON_NAME]"
click at [567, 201] on icon at bounding box center [639, 201] width 257 height 1
click at [567, 195] on input "[PERSON_NAME]" at bounding box center [639, 191] width 257 height 20
type input "Ljilja"
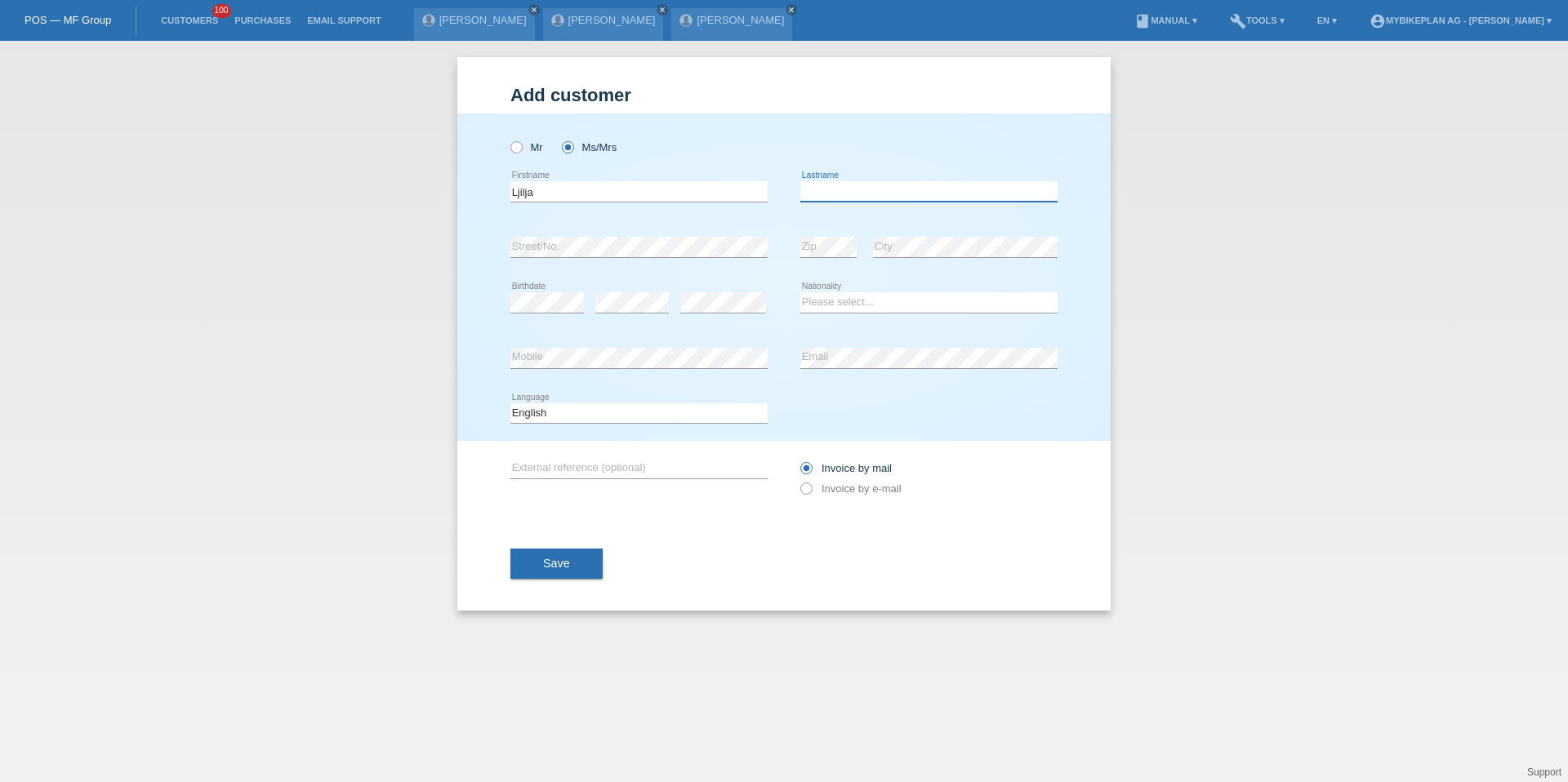
paste input "Mucibabic"
type input "Mucibabic"
select select "CH"
click at [588, 410] on select "Deutsch Français Italiano English" at bounding box center [639, 413] width 257 height 19
select select "de"
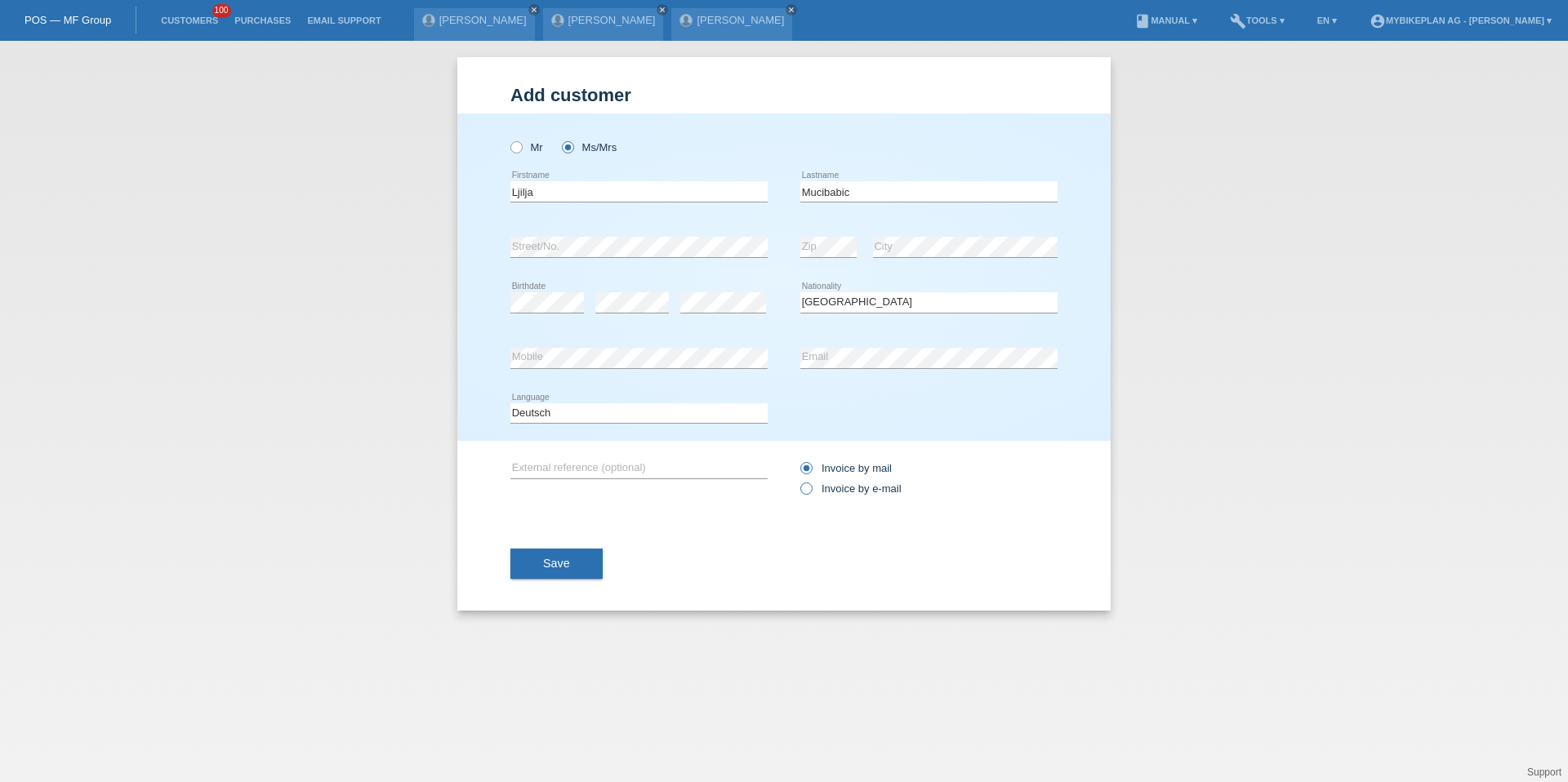
click at [830, 493] on label "Invoice by e-mail" at bounding box center [851, 489] width 101 height 13
click at [811, 493] on input "Invoice by e-mail" at bounding box center [806, 493] width 11 height 20
radio input "true"
click at [573, 556] on button "Save" at bounding box center [556, 564] width 92 height 31
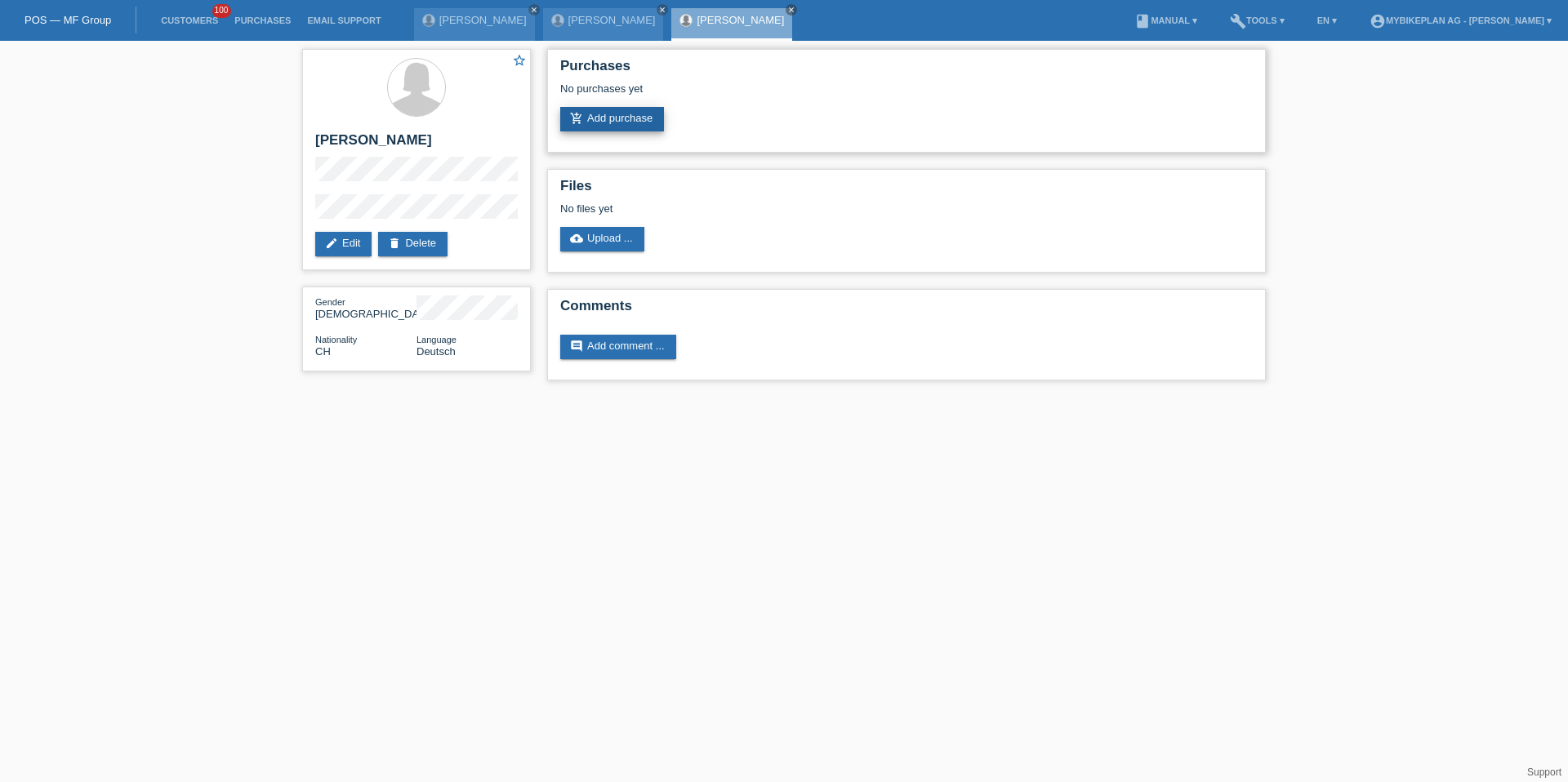
click at [615, 120] on link "add_shopping_cart Add purchase" at bounding box center [612, 119] width 104 height 24
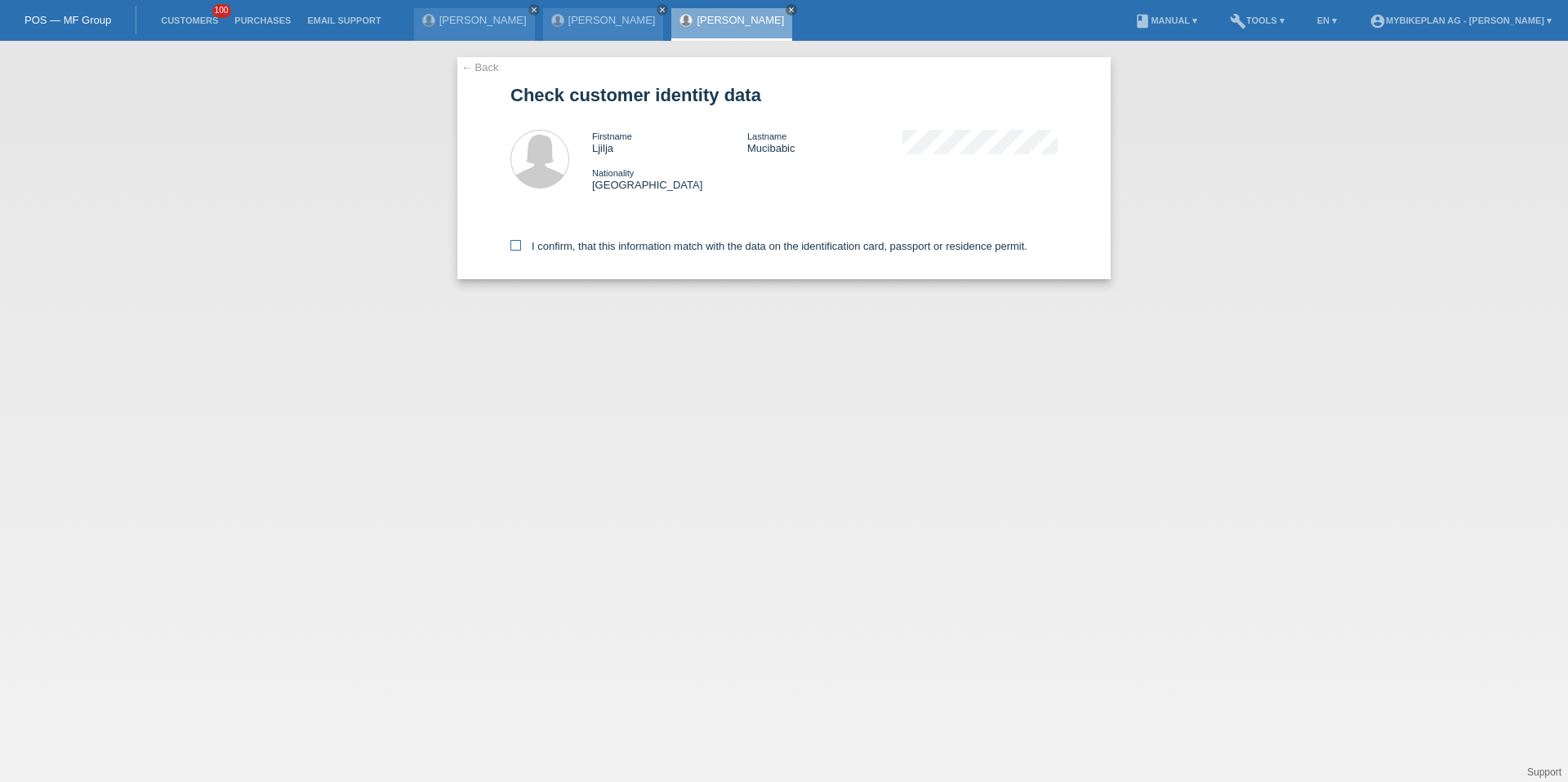
click at [564, 241] on label "I confirm, that this information match with the data on the identification card…" at bounding box center [769, 246] width 517 height 13
click at [521, 241] on input "I confirm, that this information match with the data on the identification card…" at bounding box center [516, 245] width 11 height 11
checkbox input "true"
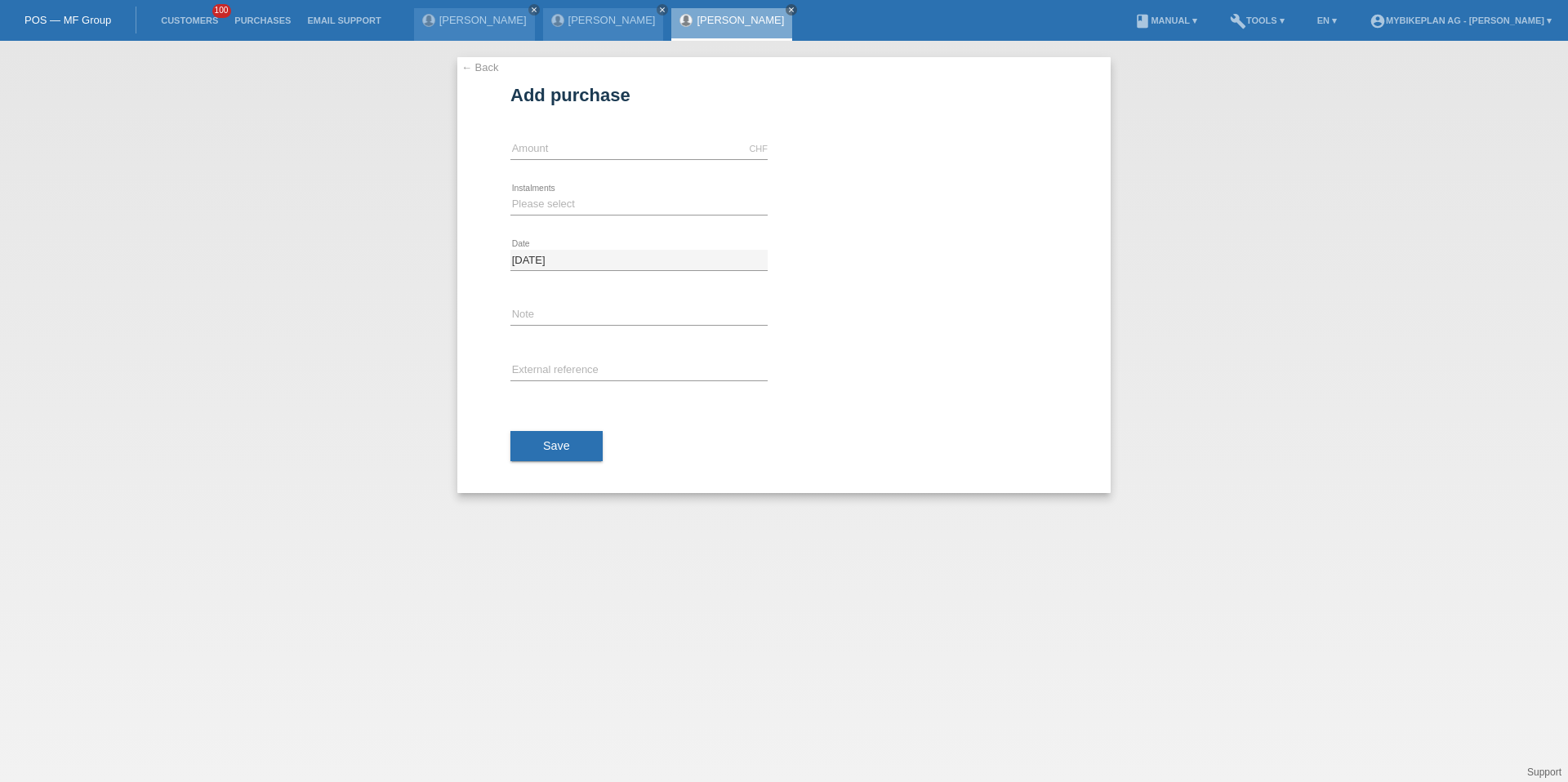
click at [550, 163] on div "CHF error Amount" at bounding box center [639, 149] width 257 height 56
click at [550, 153] on input "text" at bounding box center [639, 149] width 257 height 20
type input "15000.00"
click at [536, 213] on select "Please select 6 instalments 12 instalments 18 instalments 24 instalments 36 ins…" at bounding box center [639, 204] width 257 height 19
select select "488"
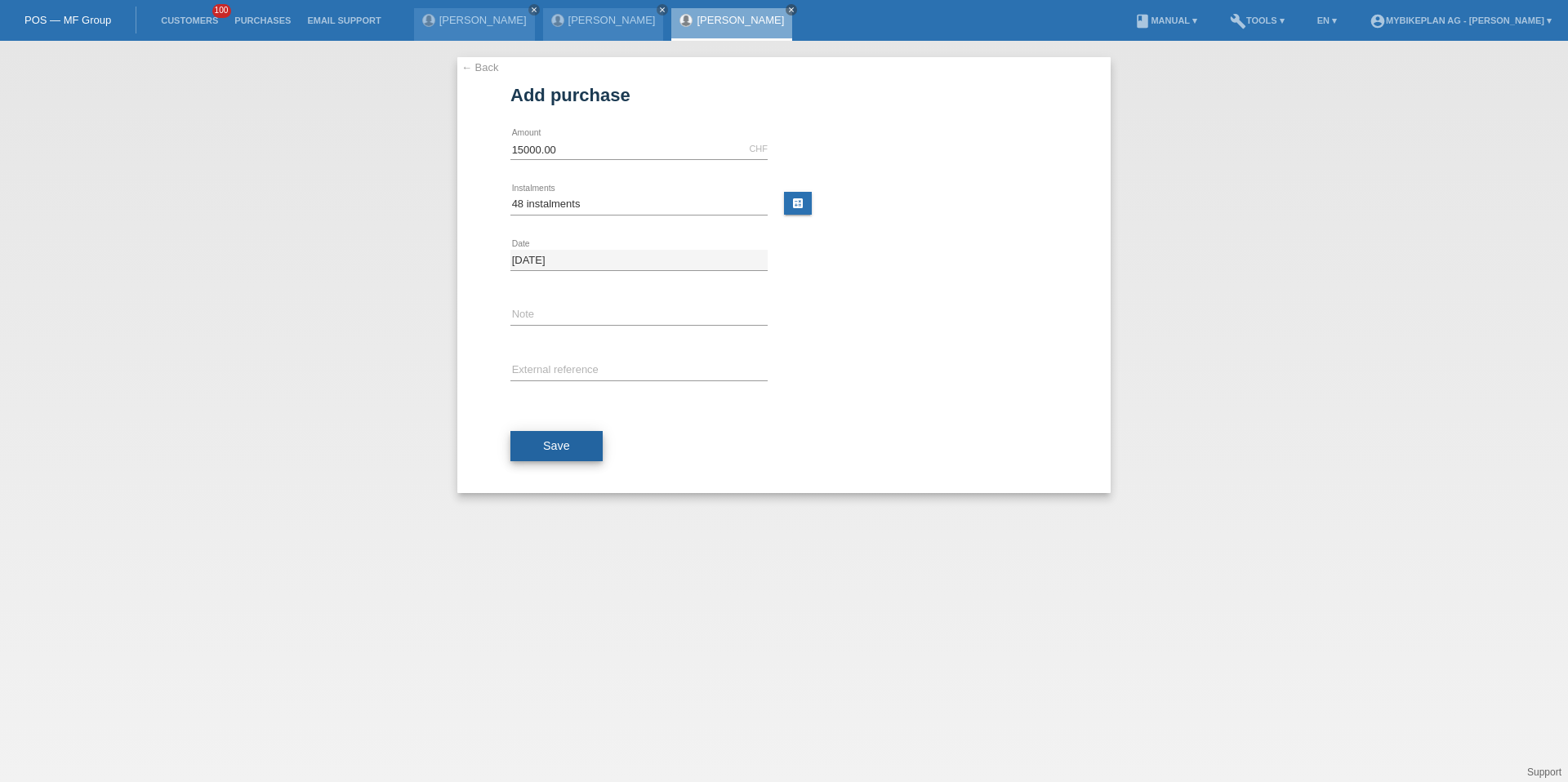
click at [547, 436] on button "Save" at bounding box center [556, 447] width 92 height 31
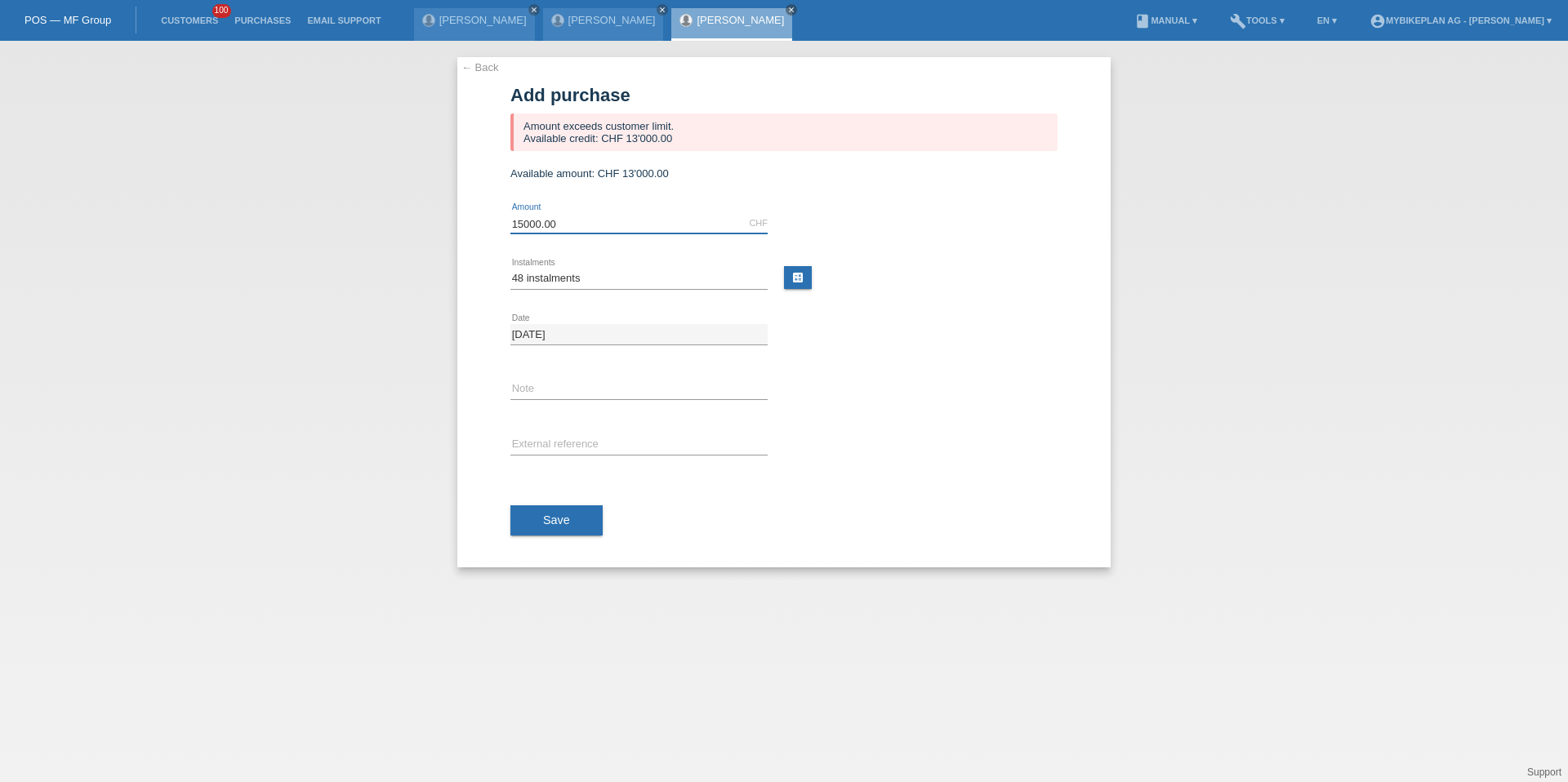
click at [562, 222] on input "15000.00" at bounding box center [639, 223] width 257 height 20
type input "13000.00"
click at [556, 531] on button "Save" at bounding box center [556, 521] width 92 height 31
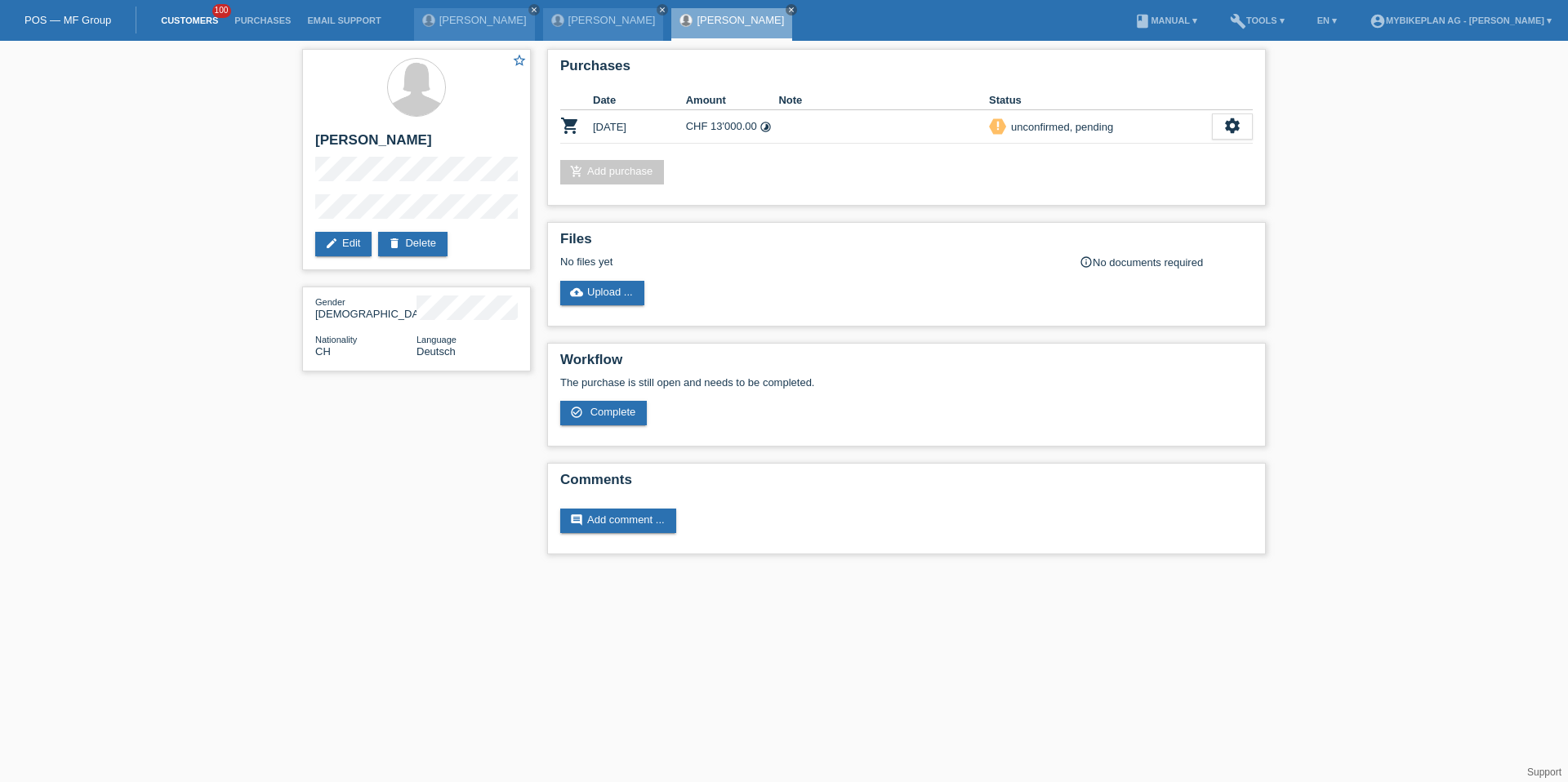
click at [196, 24] on link "Customers" at bounding box center [189, 20] width 73 height 10
click at [196, 21] on link "Customers" at bounding box center [189, 20] width 73 height 10
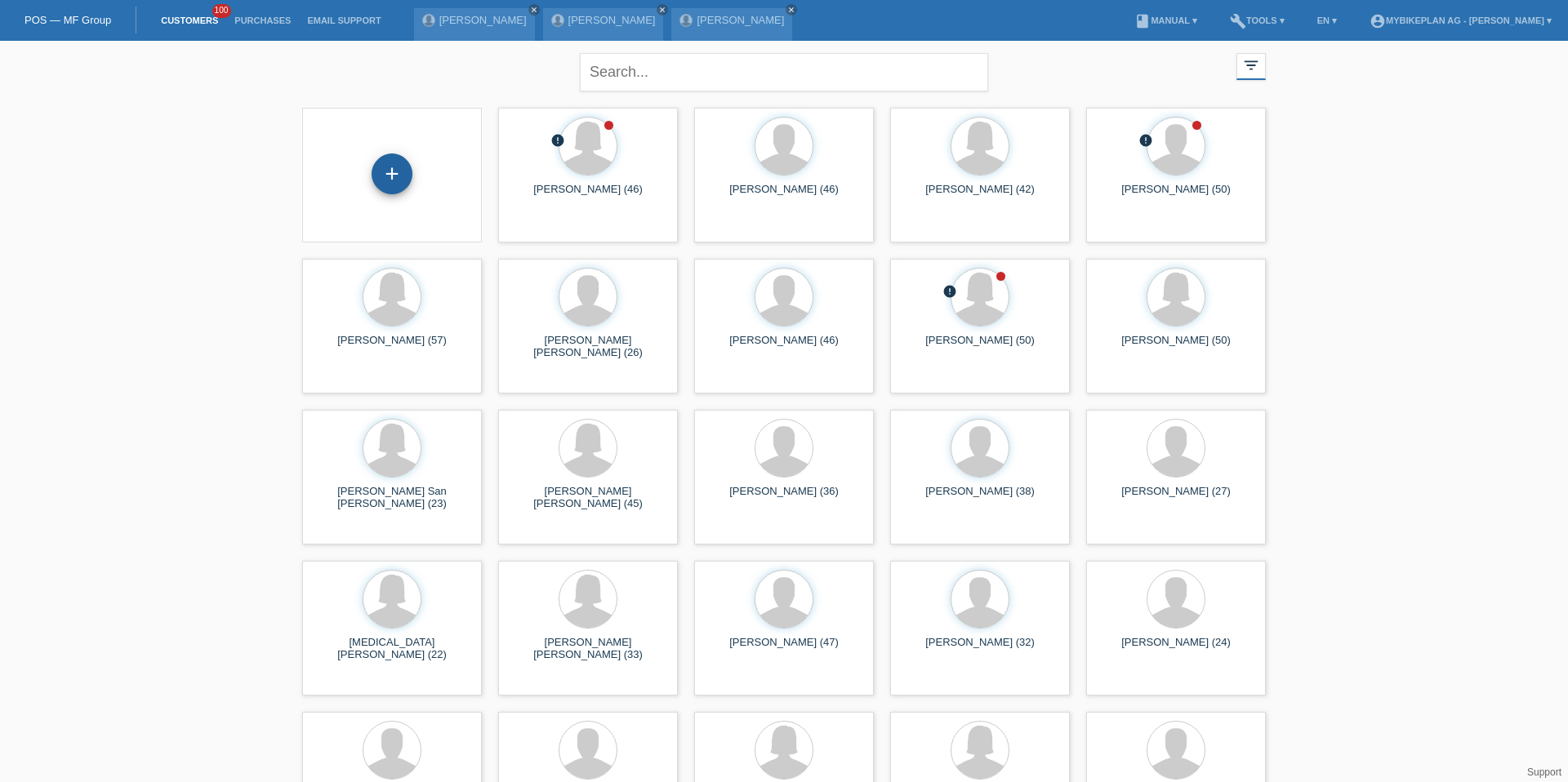
click at [398, 172] on div "+" at bounding box center [392, 174] width 40 height 28
click at [398, 172] on div "+" at bounding box center [392, 174] width 40 height 40
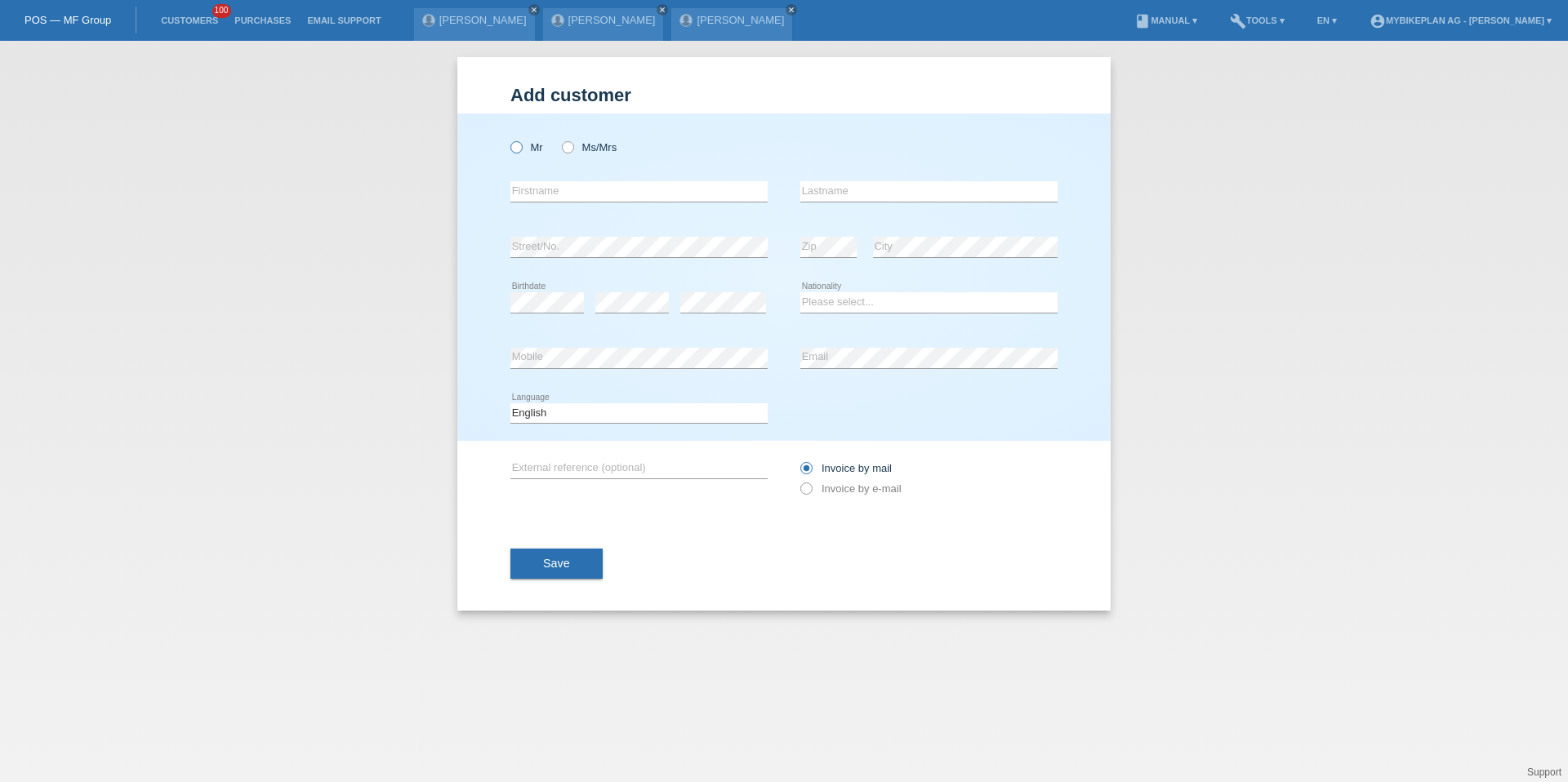
click at [522, 142] on label "Mr" at bounding box center [527, 147] width 33 height 13
click at [521, 142] on input "Mr" at bounding box center [516, 147] width 11 height 11
radio input "true"
click at [567, 201] on icon at bounding box center [639, 201] width 257 height 1
click at [557, 195] on input "text" at bounding box center [639, 191] width 257 height 20
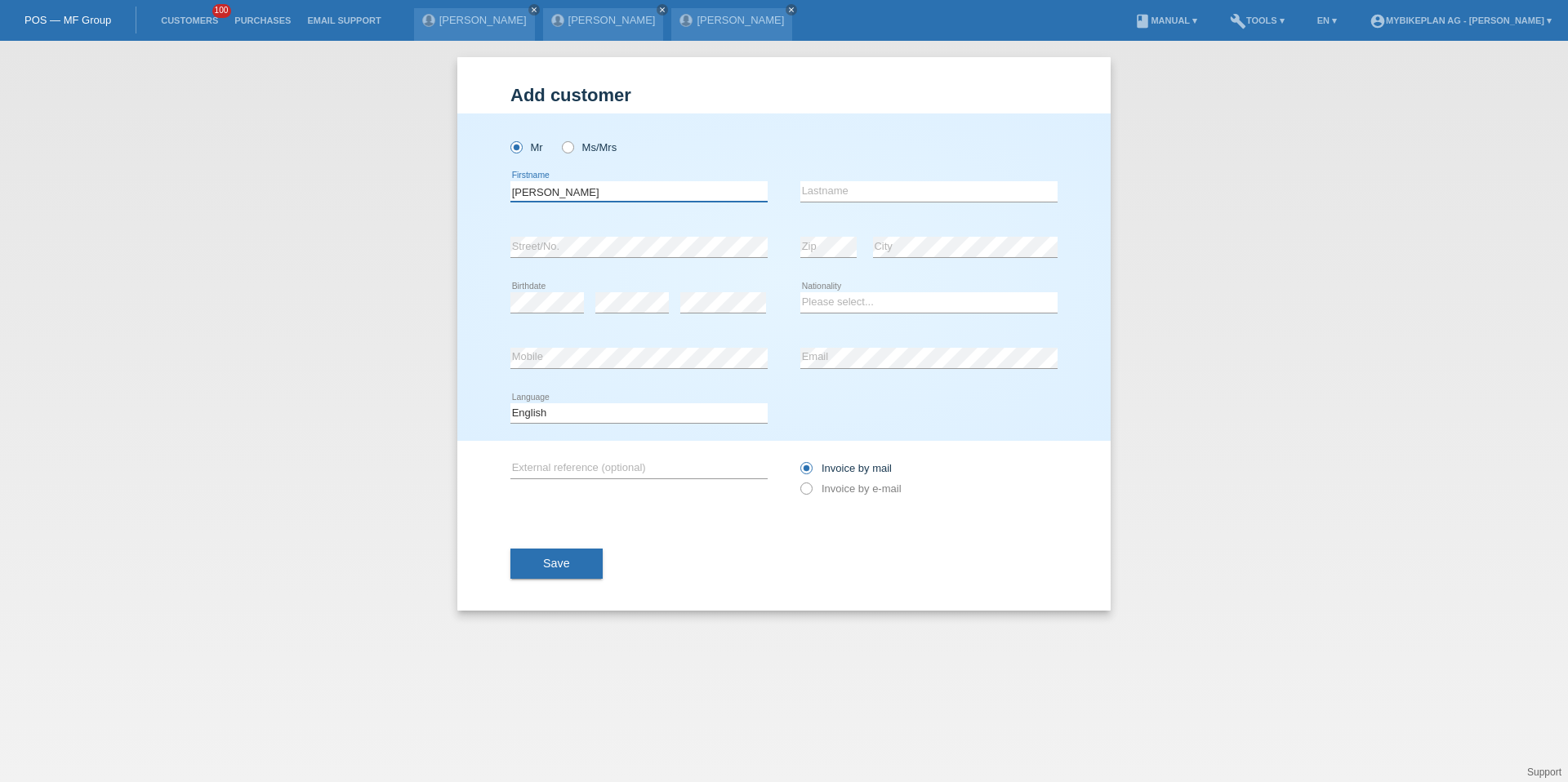
type input "[PERSON_NAME]"
type input "o"
type input "Ortells"
click at [832, 302] on select "Please select... Switzerland Austria Germany Liechtenstein ------------ Afghani…" at bounding box center [929, 302] width 257 height 19
click at [862, 187] on input "Ortells" at bounding box center [929, 191] width 257 height 20
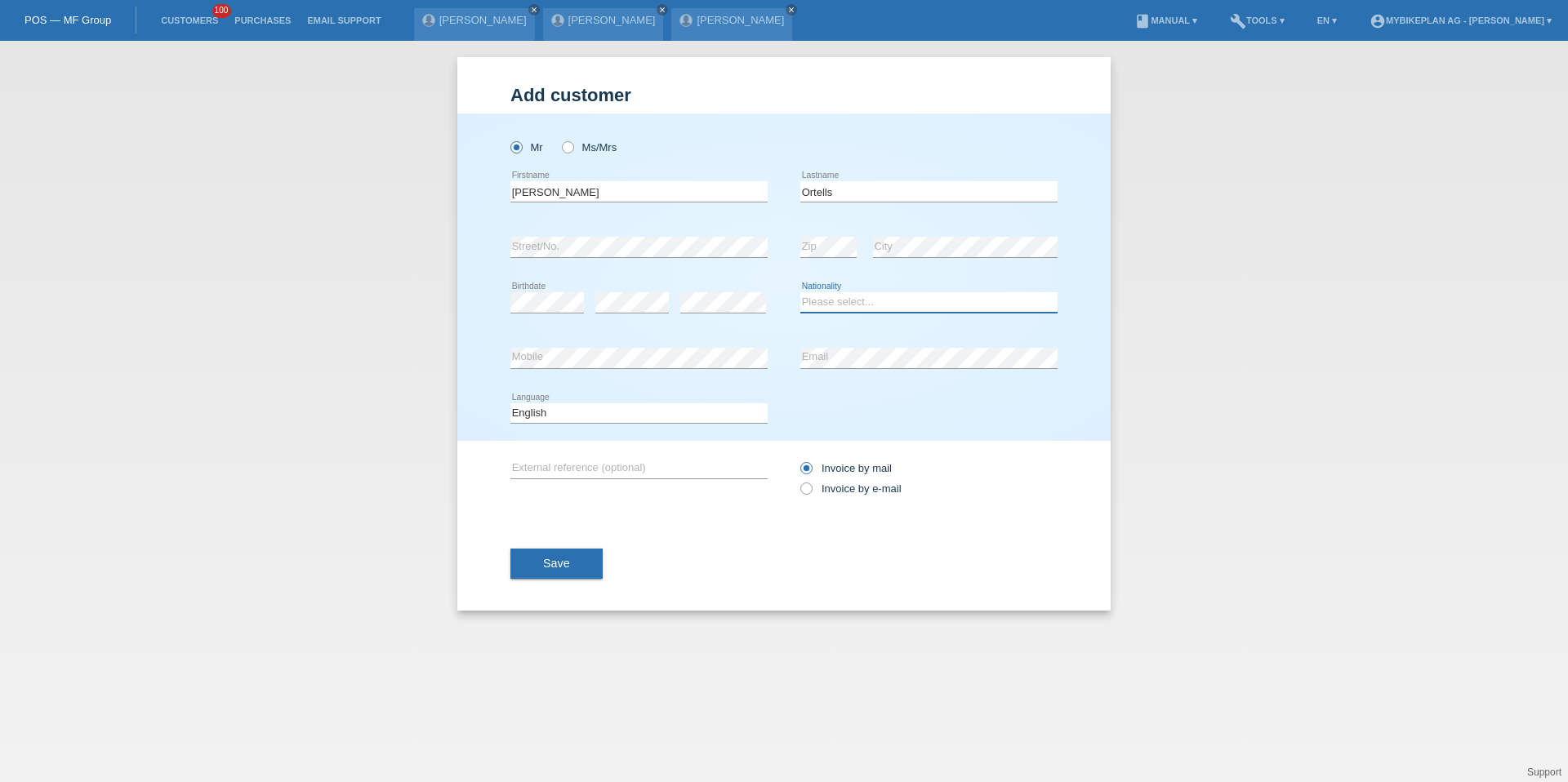
select select "CH"
click at [879, 480] on div "Invoice by mail Invoice by e-mail" at bounding box center [929, 479] width 257 height 40
click at [867, 483] on label "Invoice by e-mail" at bounding box center [851, 489] width 101 height 13
click at [811, 483] on input "Invoice by e-mail" at bounding box center [806, 493] width 11 height 20
radio input "true"
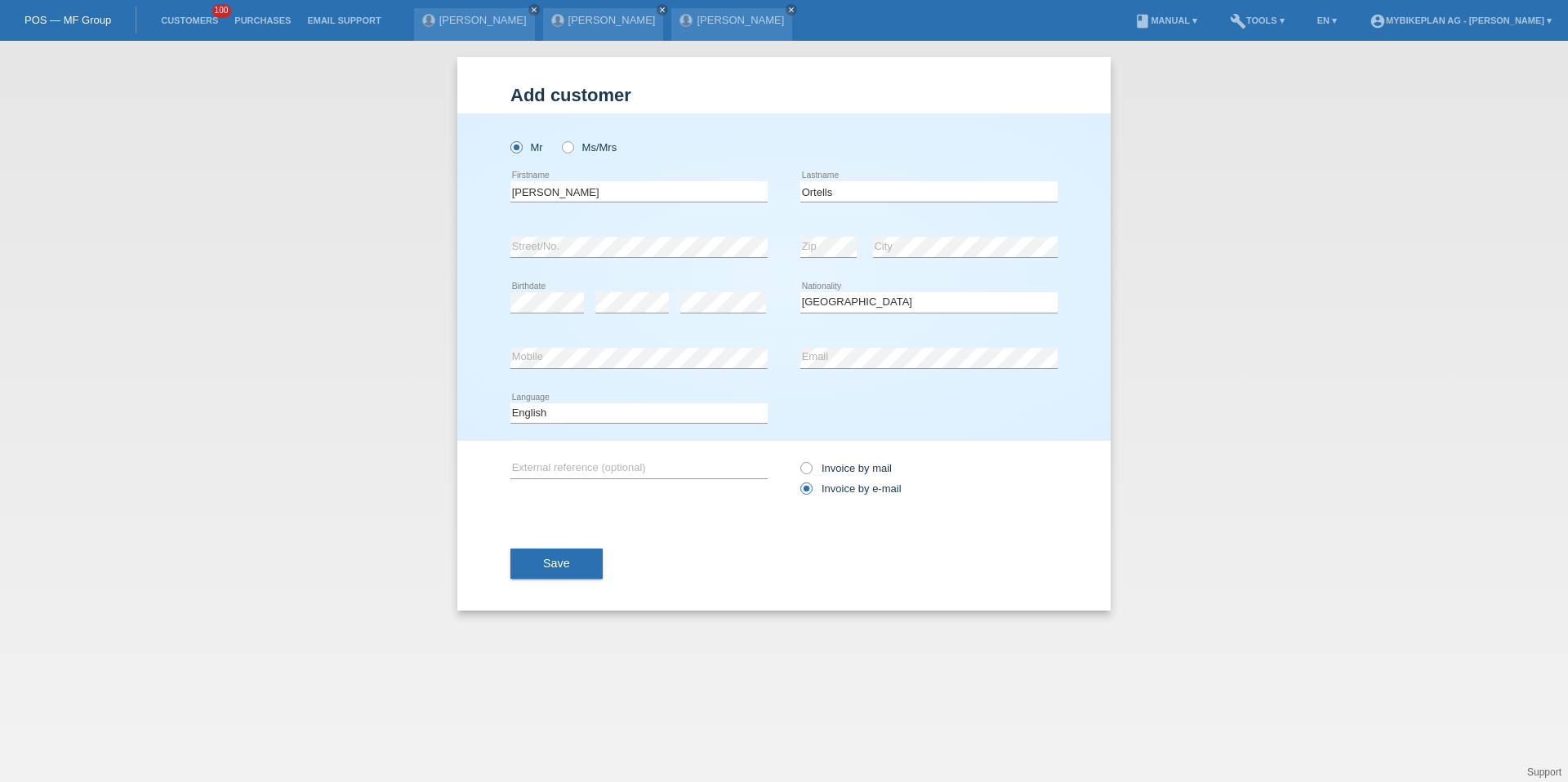
click at [549, 581] on div "Save" at bounding box center [784, 564] width 547 height 94
click at [549, 570] on button "Save" at bounding box center [556, 564] width 92 height 31
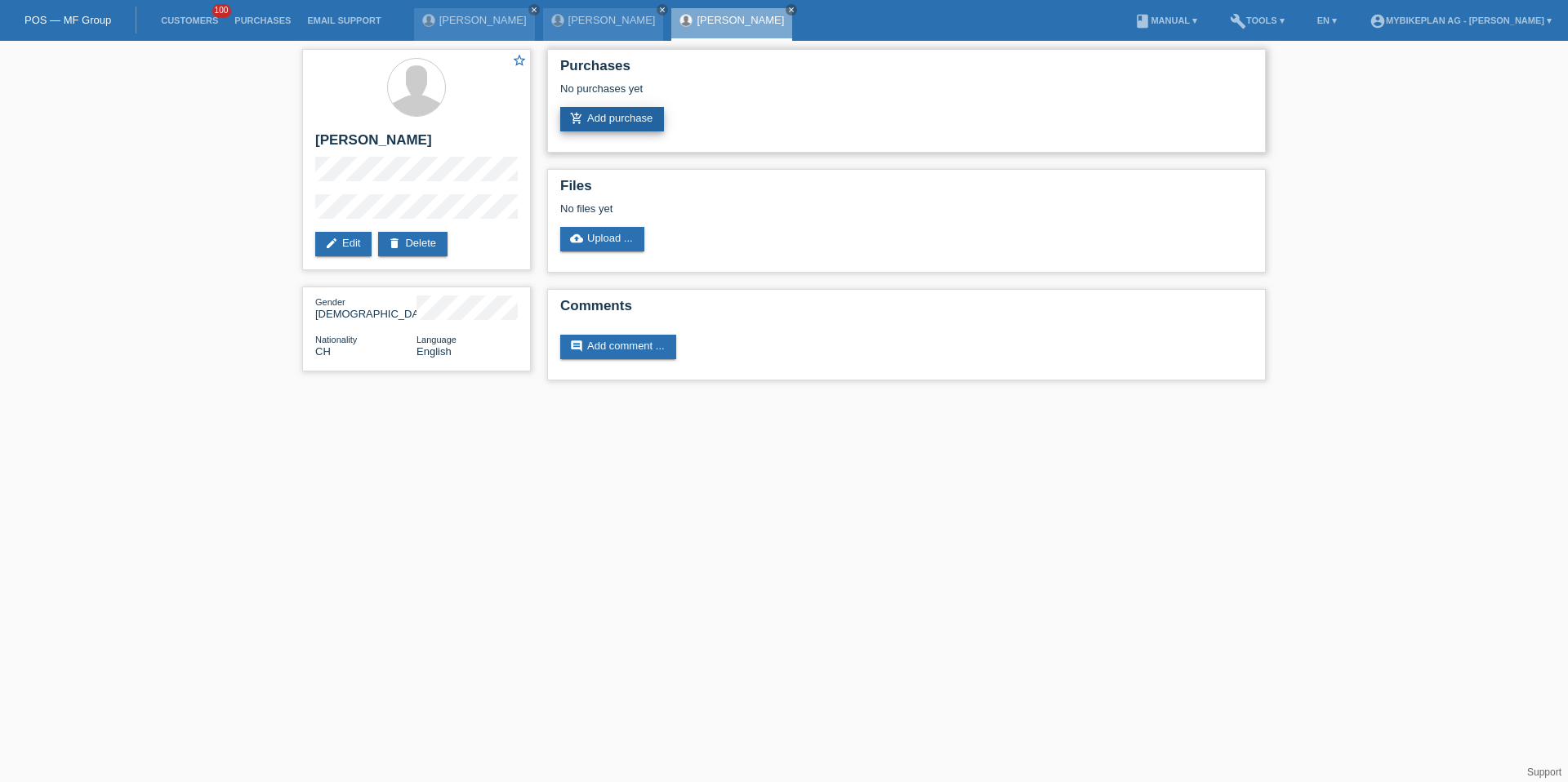
click at [641, 124] on link "add_shopping_cart Add purchase" at bounding box center [612, 119] width 104 height 24
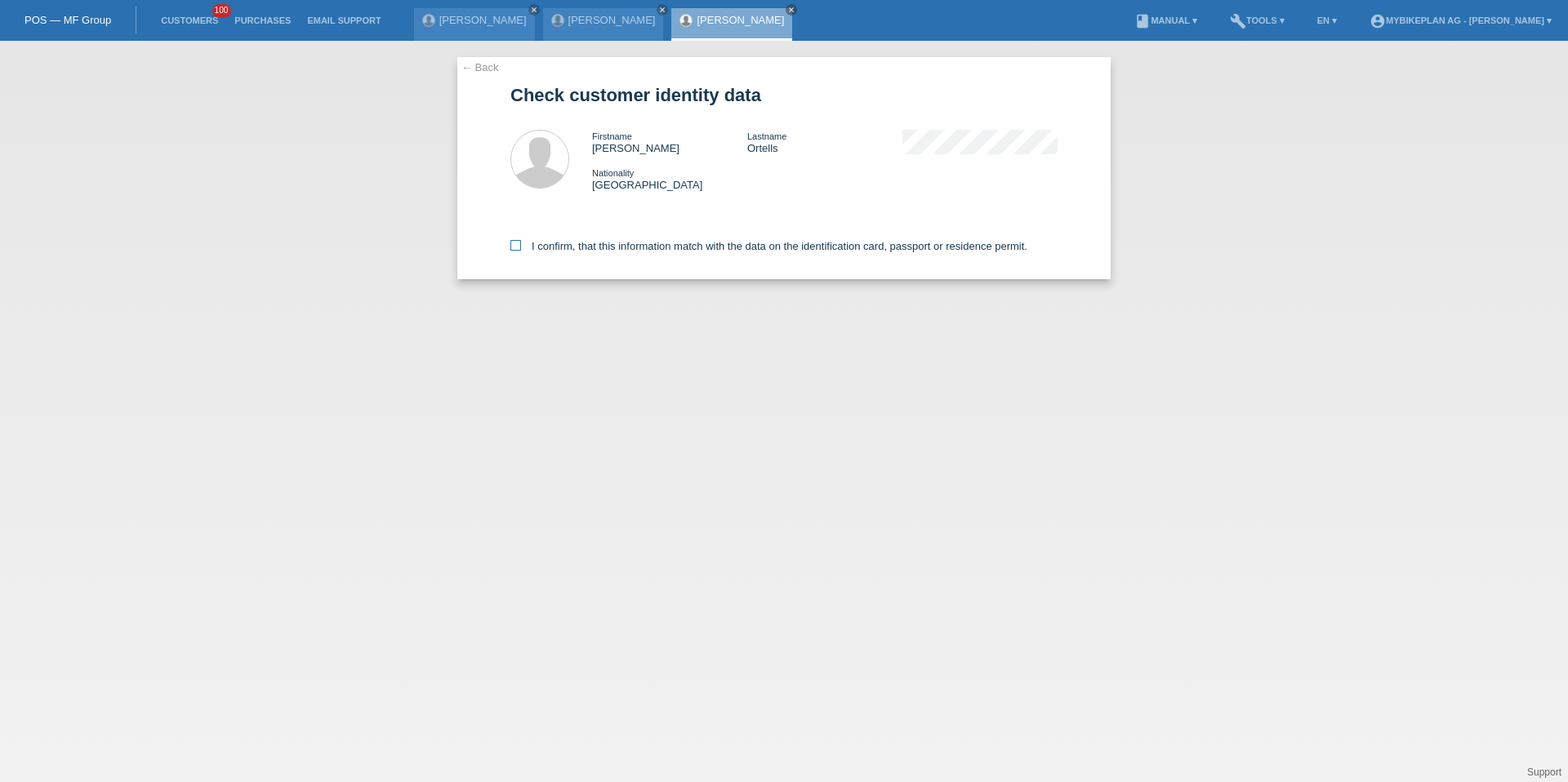
click at [616, 244] on label "I confirm, that this information match with the data on the identification card…" at bounding box center [769, 246] width 517 height 13
click at [521, 244] on input "I confirm, that this information match with the data on the identification card…" at bounding box center [516, 245] width 11 height 11
checkbox input "true"
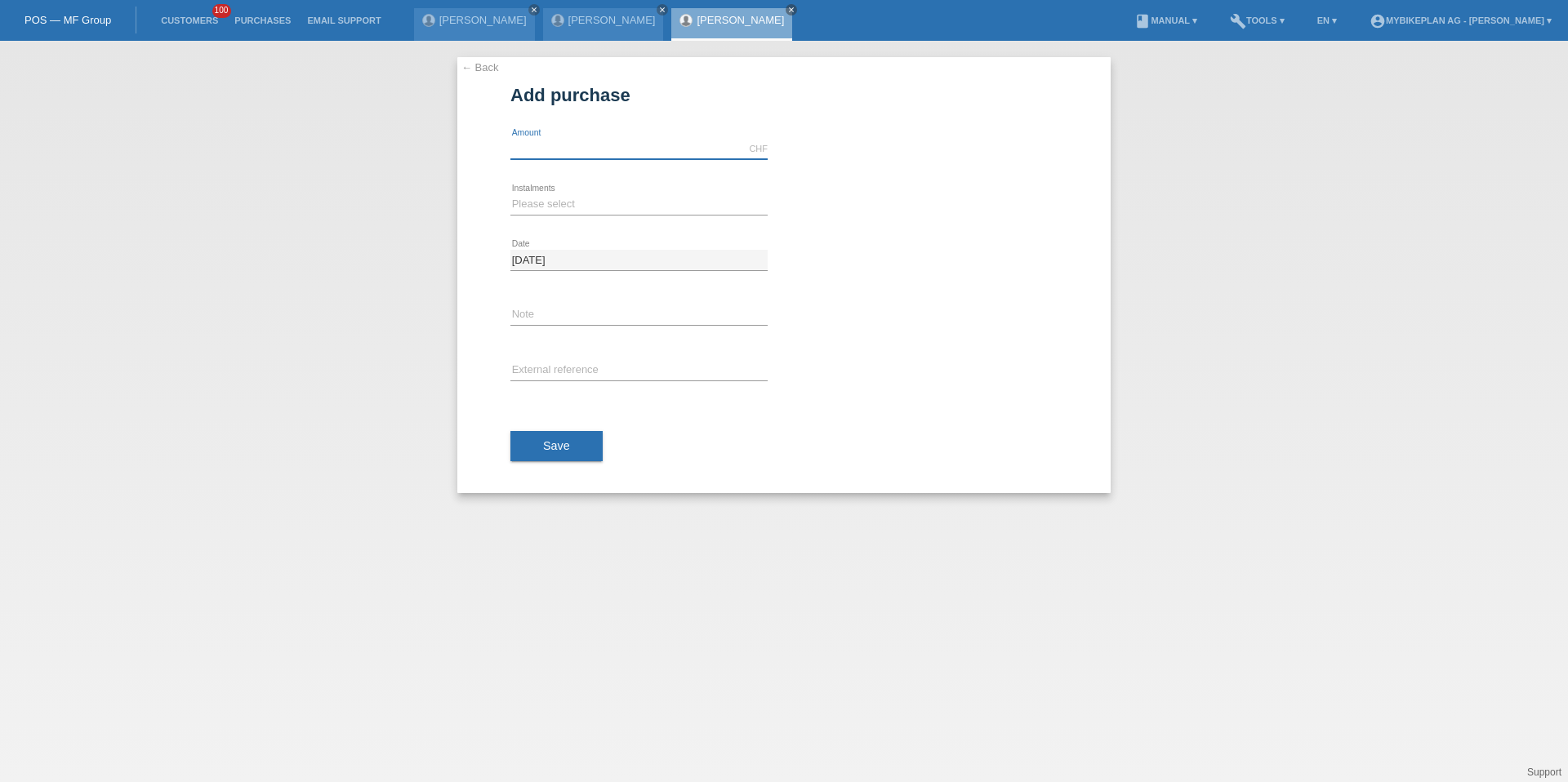
click at [593, 157] on input "text" at bounding box center [639, 149] width 257 height 20
type input "15000.00"
click at [543, 200] on select "Please select 6 instalments 12 instalments 18 instalments 24 instalments 36 ins…" at bounding box center [639, 204] width 257 height 19
select select "488"
click at [556, 424] on div "Save" at bounding box center [784, 447] width 547 height 94
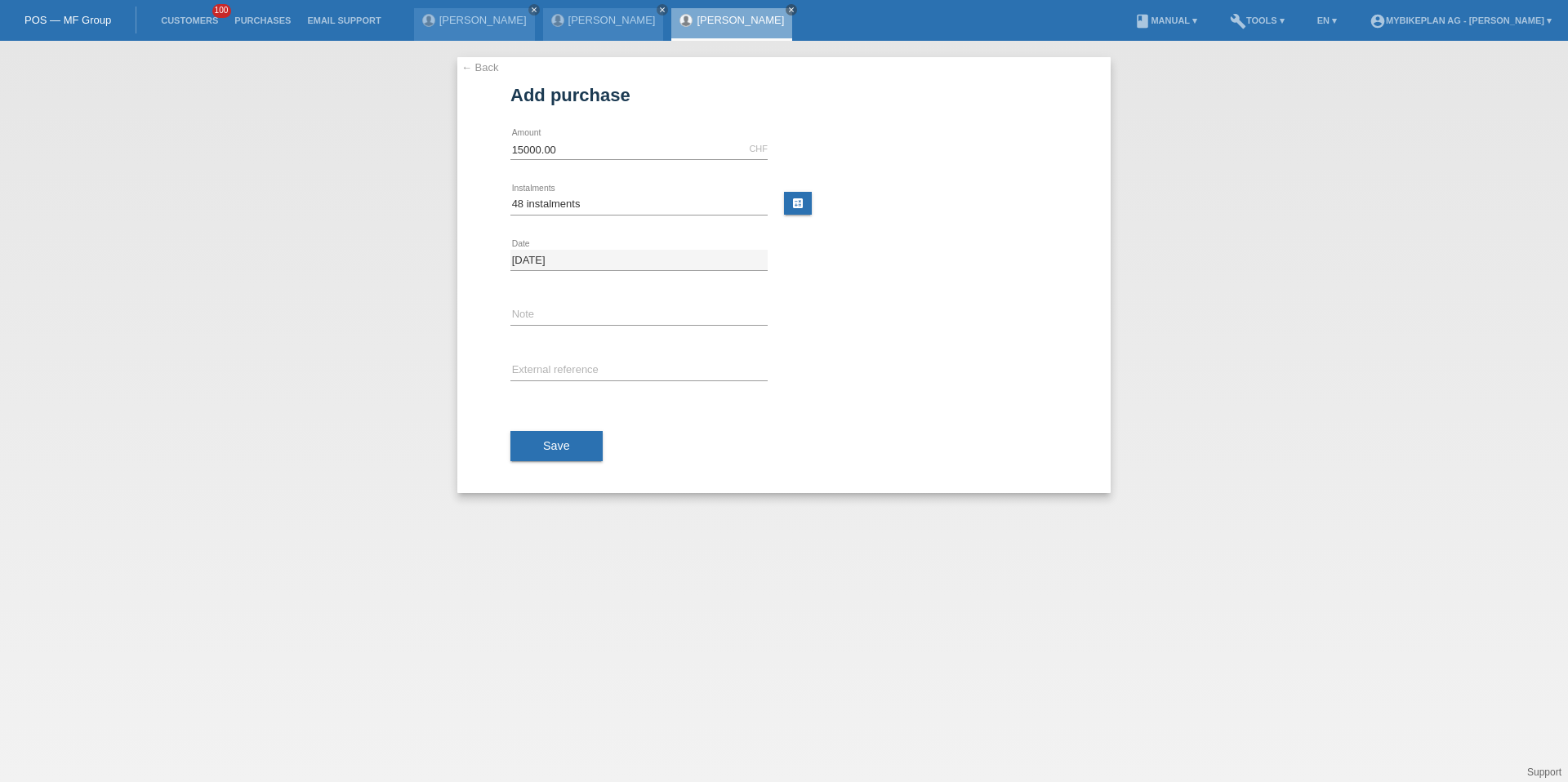
click at [556, 427] on div "Save" at bounding box center [784, 447] width 547 height 94
click at [556, 433] on button "Save" at bounding box center [556, 447] width 92 height 31
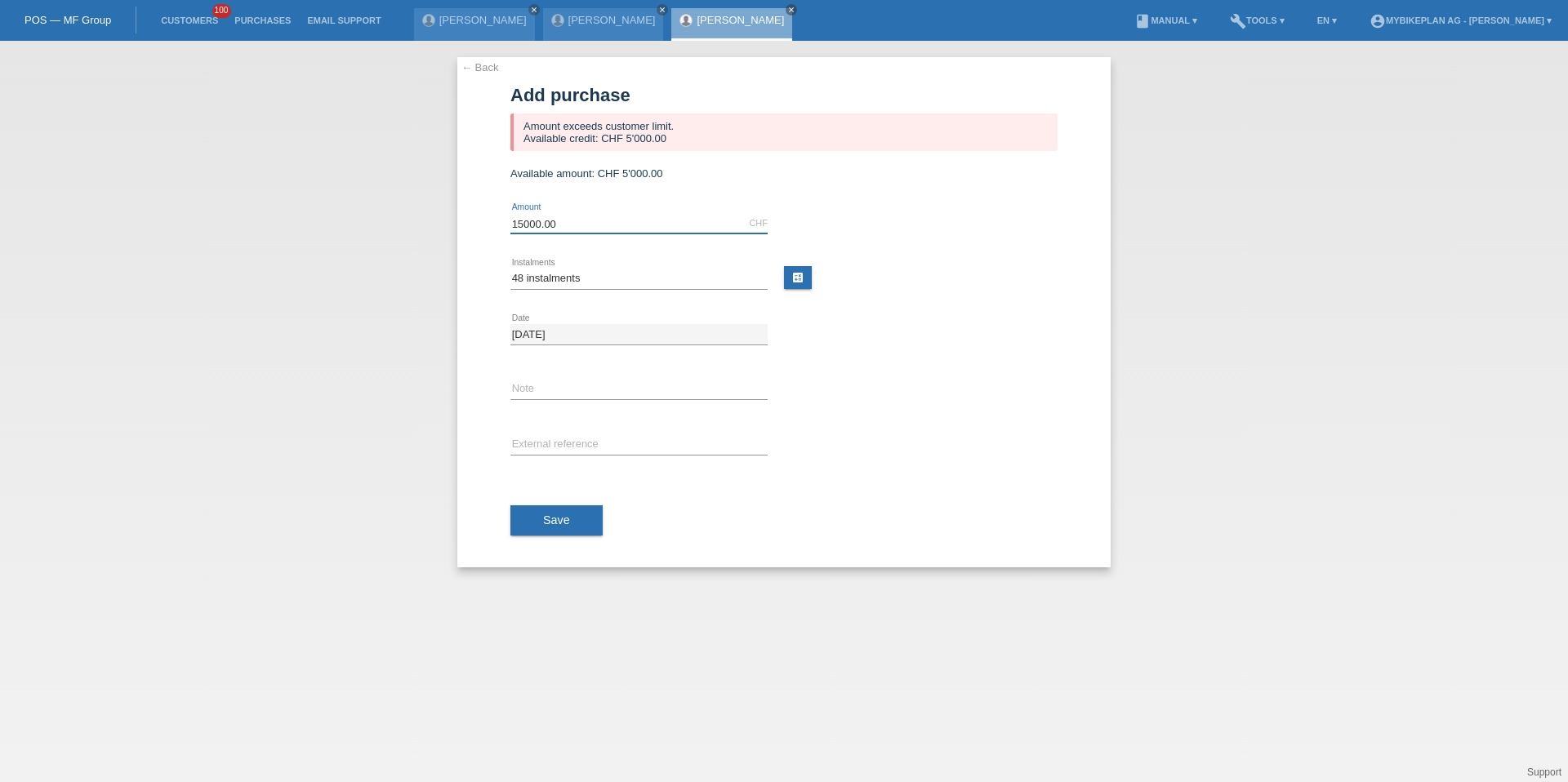
click at [530, 225] on input "15000.00" at bounding box center [639, 223] width 257 height 20
click at [517, 225] on input "15000.00" at bounding box center [639, 223] width 257 height 20
type input "5000.00"
click at [558, 504] on div "Save" at bounding box center [784, 521] width 547 height 94
click at [558, 519] on span "Save" at bounding box center [556, 521] width 27 height 13
